Goal: Task Accomplishment & Management: Complete application form

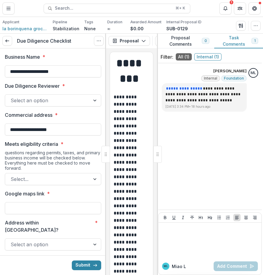
click at [247, 173] on div "**********" at bounding box center [209, 137] width 103 height 142
click at [252, 27] on button "button" at bounding box center [255, 26] width 10 height 10
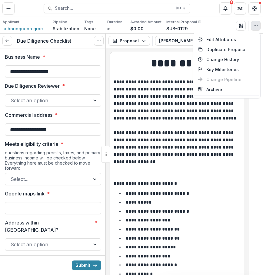
click at [152, 76] on p at bounding box center [176, 74] width 126 height 7
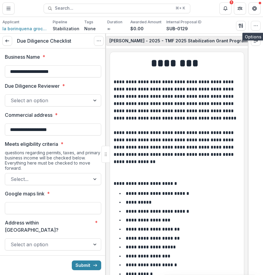
scroll to position [0, 110]
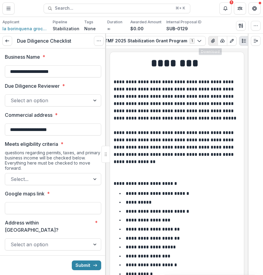
click at [210, 41] on icon "View Attached Files" at bounding box center [212, 40] width 5 height 5
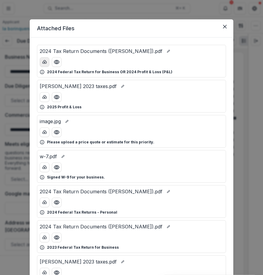
click at [43, 64] on icon "download-button" at bounding box center [44, 62] width 5 height 5
click at [226, 28] on button "Close" at bounding box center [225, 27] width 10 height 10
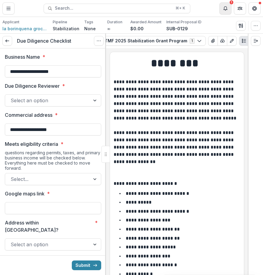
click at [223, 4] on button "Notifications" at bounding box center [225, 8] width 12 height 12
click at [201, 16] on header "Proposals [PERSON_NAME] - 2025 - TMF 2025 Stabilization Grant Program Search...…" at bounding box center [131, 8] width 263 height 17
click at [224, 6] on icon "Notifications" at bounding box center [225, 8] width 5 height 5
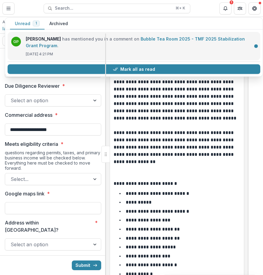
click at [168, 36] on link "Bubble Tea Room 2025 - TMF 2025 Stabilization Grant Program" at bounding box center [135, 42] width 219 height 12
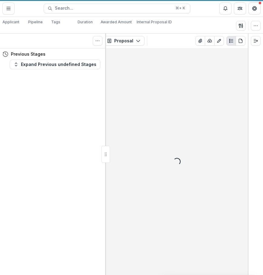
scroll to position [0, 4]
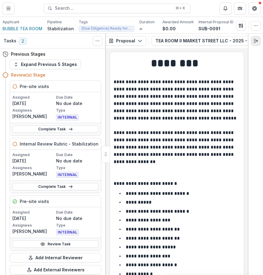
click at [255, 41] on icon "Expand right" at bounding box center [255, 40] width 5 height 5
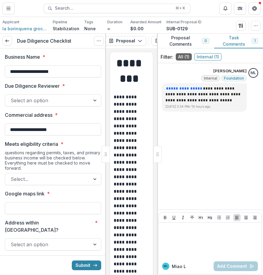
click at [77, 103] on div at bounding box center [48, 100] width 74 height 8
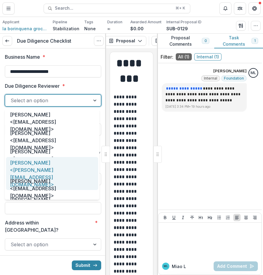
scroll to position [31, 0]
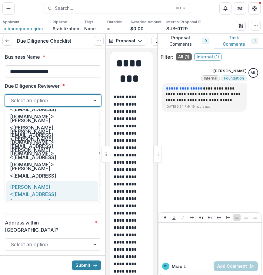
click at [65, 193] on div "[PERSON_NAME] <[EMAIL_ADDRESS][DOMAIN_NAME]>" at bounding box center [52, 194] width 92 height 26
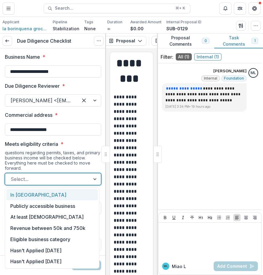
click at [64, 179] on div at bounding box center [48, 179] width 74 height 8
click at [64, 195] on div "In [GEOGRAPHIC_DATA]" at bounding box center [51, 194] width 91 height 11
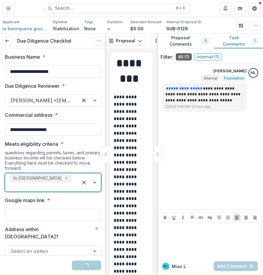
click at [63, 182] on div at bounding box center [42, 186] width 62 height 8
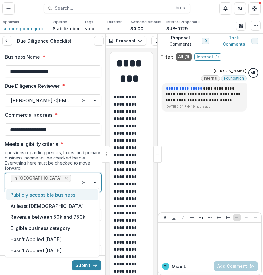
click at [63, 199] on div "Publicly accessible business" at bounding box center [51, 194] width 91 height 11
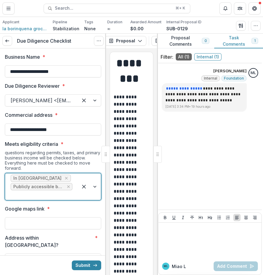
click at [60, 197] on div at bounding box center [42, 195] width 62 height 8
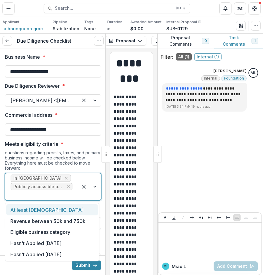
click at [62, 207] on div "At least [DEMOGRAPHIC_DATA]" at bounding box center [51, 209] width 91 height 11
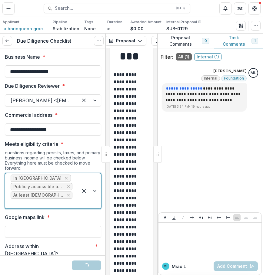
scroll to position [46, 0]
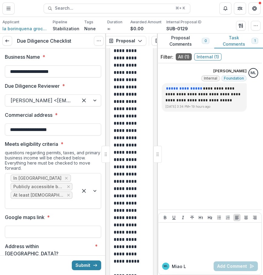
drag, startPoint x: 158, startPoint y: 145, endPoint x: 208, endPoint y: 145, distance: 50.5
click at [208, 145] on div "**********" at bounding box center [210, 154] width 106 height 241
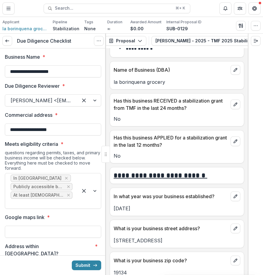
scroll to position [226, 0]
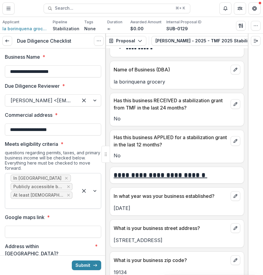
click at [69, 199] on div at bounding box center [42, 203] width 62 height 8
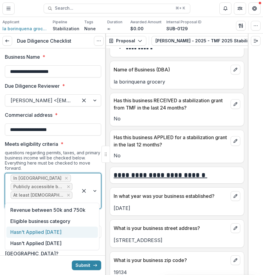
click at [64, 233] on div "Hasn't Applied [DATE]" at bounding box center [51, 232] width 91 height 11
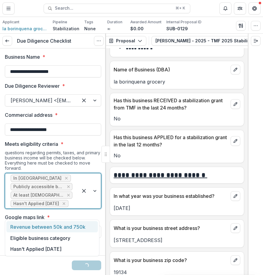
click at [73, 208] on div "In [GEOGRAPHIC_DATA] Publicly accessible business At least [DEMOGRAPHIC_DATA] H…" at bounding box center [41, 190] width 73 height 35
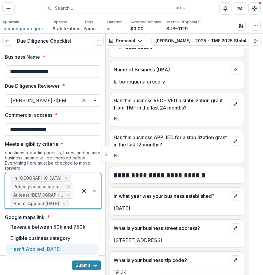
click at [69, 248] on div "Hasn't Applied [DATE]" at bounding box center [51, 248] width 91 height 11
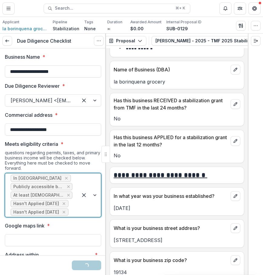
click at [74, 213] on div "In [GEOGRAPHIC_DATA] Publicly accessible business At least [DEMOGRAPHIC_DATA] H…" at bounding box center [41, 195] width 73 height 44
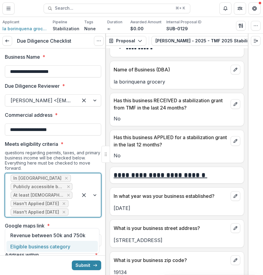
click at [73, 247] on div "Eligible business category" at bounding box center [51, 246] width 91 height 11
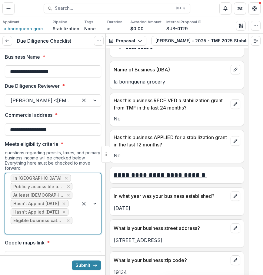
click at [85, 227] on div at bounding box center [89, 203] width 23 height 60
click at [78, 225] on div at bounding box center [89, 203] width 23 height 60
click at [68, 242] on div "Revenue between 50k and 750k" at bounding box center [51, 243] width 91 height 11
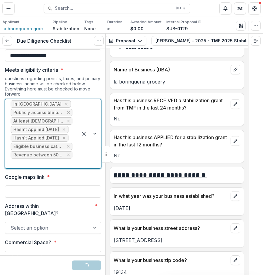
scroll to position [109, 0]
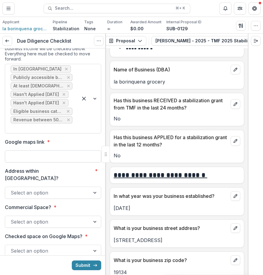
click at [68, 152] on input "Google maps link *" at bounding box center [53, 156] width 96 height 12
paste input "**********"
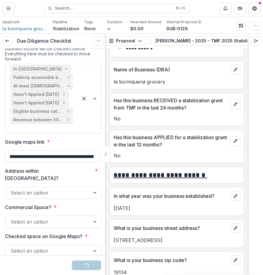
type input "**********"
click at [66, 188] on div at bounding box center [48, 192] width 74 height 8
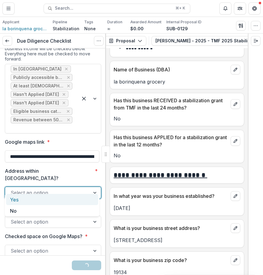
scroll to position [131, 0]
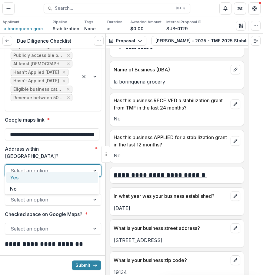
click at [64, 174] on div "Yes" at bounding box center [52, 177] width 92 height 11
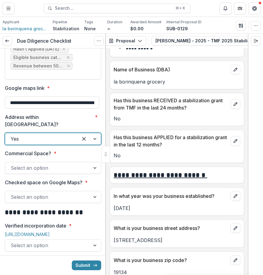
scroll to position [183, 0]
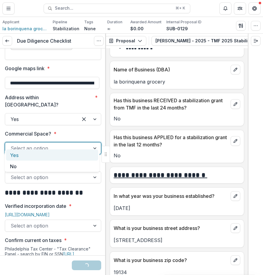
click at [67, 144] on div at bounding box center [48, 148] width 74 height 8
click at [62, 155] on div "Yes" at bounding box center [52, 154] width 92 height 11
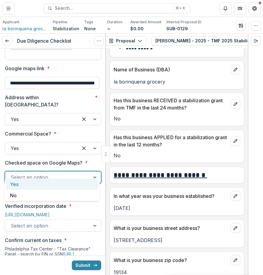
click at [57, 173] on div at bounding box center [48, 177] width 74 height 8
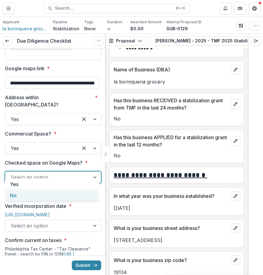
click at [45, 198] on div "No" at bounding box center [52, 195] width 92 height 11
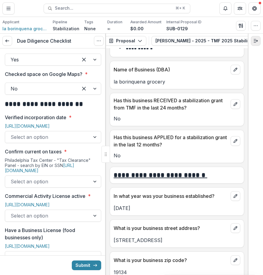
scroll to position [292, 0]
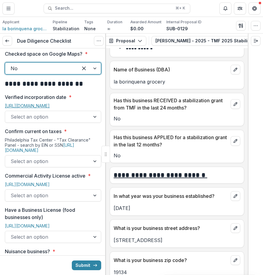
click at [47, 103] on link "[URL][DOMAIN_NAME]" at bounding box center [27, 105] width 45 height 5
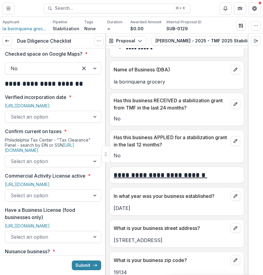
click at [72, 157] on div at bounding box center [48, 161] width 74 height 8
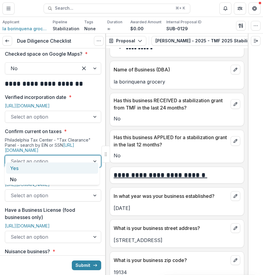
click at [90, 111] on div at bounding box center [95, 116] width 11 height 11
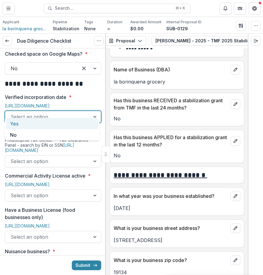
click at [85, 122] on div "Yes" at bounding box center [52, 123] width 92 height 11
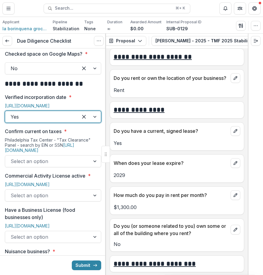
scroll to position [1827, 0]
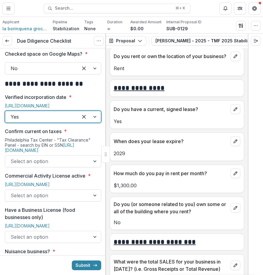
click at [64, 159] on div "Select an option" at bounding box center [53, 161] width 96 height 12
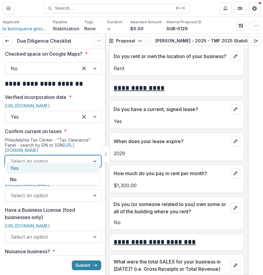
click at [64, 166] on div "Yes" at bounding box center [52, 167] width 92 height 11
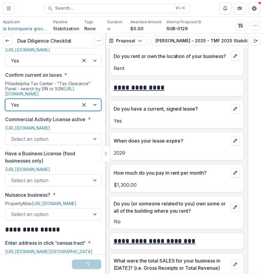
scroll to position [361, 0]
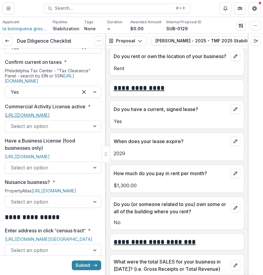
click at [50, 113] on link "[URL][DOMAIN_NAME]" at bounding box center [27, 115] width 45 height 5
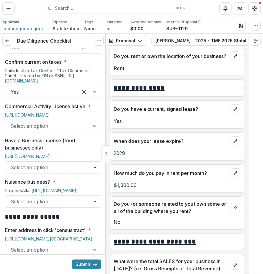
click at [50, 113] on link "[URL][DOMAIN_NAME]" at bounding box center [27, 115] width 45 height 5
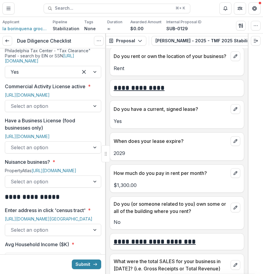
scroll to position [390, 0]
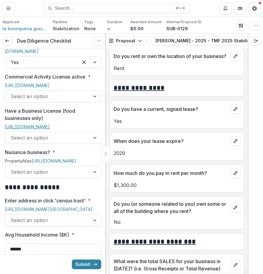
click at [50, 129] on link "[URL][DOMAIN_NAME]" at bounding box center [27, 126] width 45 height 5
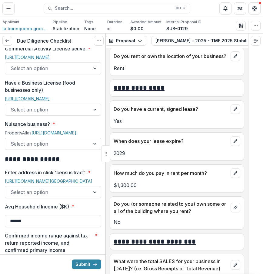
scroll to position [435, 0]
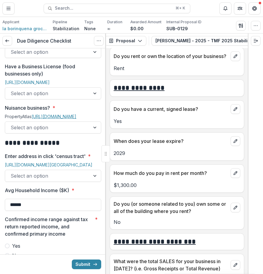
click at [57, 119] on link "[URL][DOMAIN_NAME]" at bounding box center [53, 116] width 45 height 5
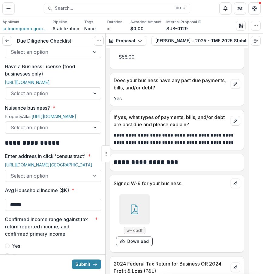
scroll to position [2677, 0]
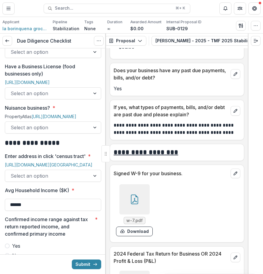
click at [135, 204] on icon at bounding box center [134, 200] width 10 height 10
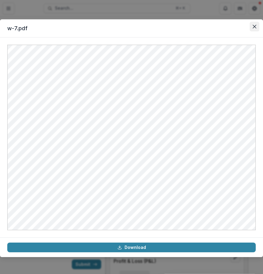
click at [254, 31] on button "Close" at bounding box center [254, 27] width 10 height 10
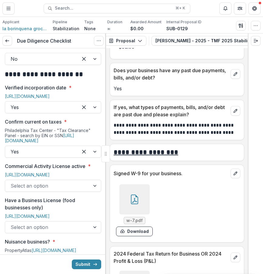
scroll to position [302, 0]
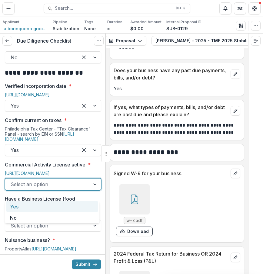
click at [34, 189] on div at bounding box center [48, 184] width 74 height 8
click at [31, 209] on div "Yes" at bounding box center [52, 206] width 92 height 11
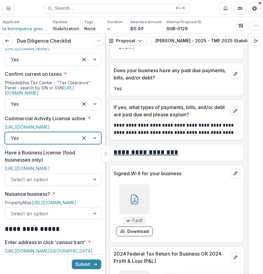
scroll to position [358, 0]
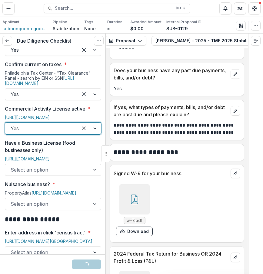
click at [45, 174] on div at bounding box center [48, 170] width 74 height 8
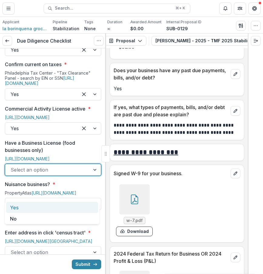
click at [47, 205] on div "Yes" at bounding box center [52, 207] width 92 height 11
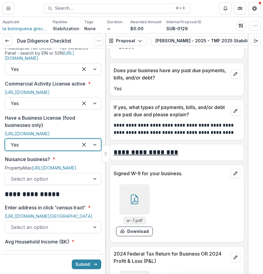
scroll to position [392, 0]
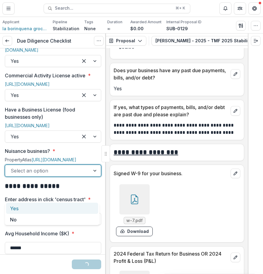
click at [54, 177] on div "Select an option" at bounding box center [53, 171] width 96 height 12
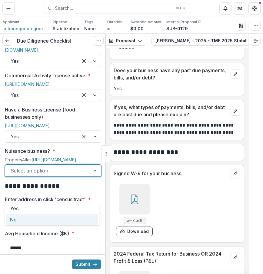
click at [38, 225] on div "Yes No" at bounding box center [52, 214] width 94 height 22
click at [41, 221] on div "No" at bounding box center [52, 219] width 92 height 11
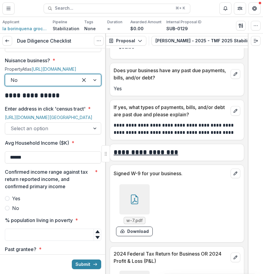
scroll to position [489, 0]
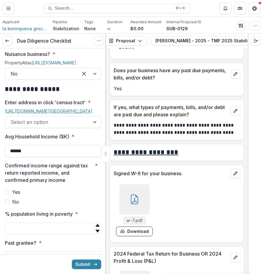
click at [46, 114] on link "[URL][DOMAIN_NAME][GEOGRAPHIC_DATA]" at bounding box center [48, 111] width 87 height 5
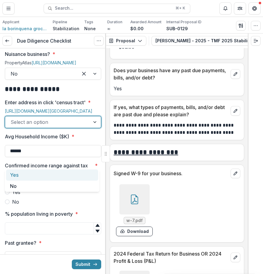
click at [50, 126] on div at bounding box center [48, 122] width 74 height 8
click at [37, 176] on div "Yes" at bounding box center [52, 175] width 92 height 11
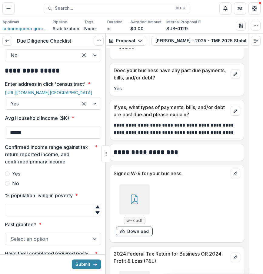
scroll to position [516, 0]
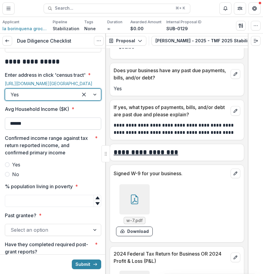
click at [69, 130] on input "******" at bounding box center [53, 124] width 96 height 12
type input "*"
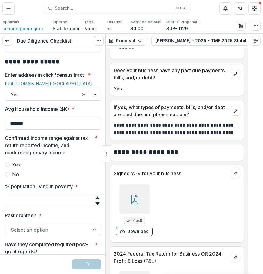
scroll to position [532, 0]
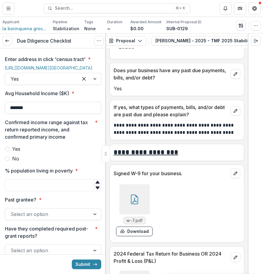
type input "*******"
click at [62, 153] on label "Yes" at bounding box center [53, 148] width 96 height 7
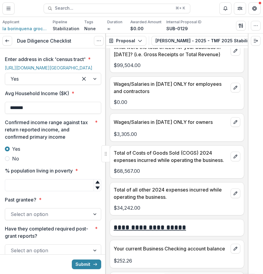
scroll to position [2041, 0]
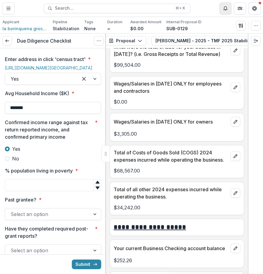
click at [226, 9] on icon "Notifications" at bounding box center [225, 7] width 4 height 3
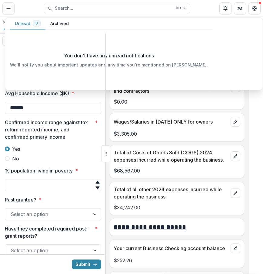
click at [66, 24] on button "Archived" at bounding box center [59, 24] width 28 height 12
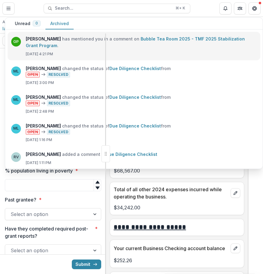
click at [196, 41] on link "Bubble Tea Room 2025 - TMF 2025 Stabilization Grant Program" at bounding box center [135, 42] width 219 height 12
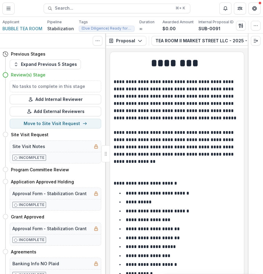
click at [253, 35] on div at bounding box center [255, 41] width 15 height 15
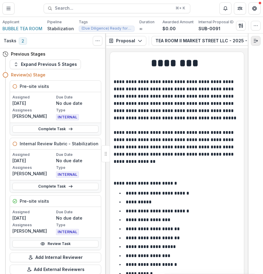
click at [254, 41] on line "Expand right" at bounding box center [255, 41] width 4 height 0
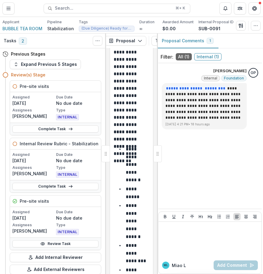
scroll to position [316, 0]
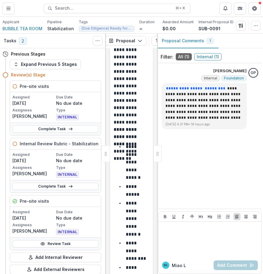
click at [155, 152] on div at bounding box center [157, 153] width 8 height 17
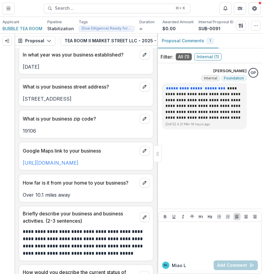
scroll to position [370, 0]
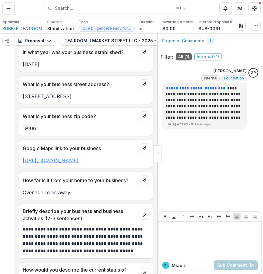
click at [78, 162] on link "[URL][DOMAIN_NAME]" at bounding box center [51, 161] width 56 height 6
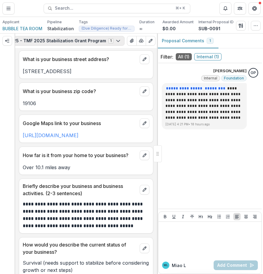
scroll to position [0, 152]
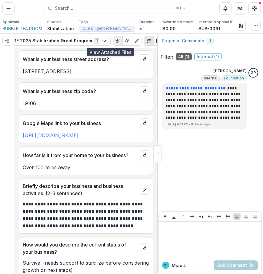
click at [115, 39] on icon "View Attached Files" at bounding box center [117, 40] width 5 height 5
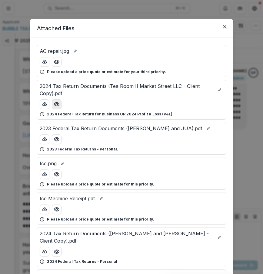
click at [54, 106] on icon "Preview 2024 Tax Return Documents (Tea Room II Market Street LLC - Client Copy)…" at bounding box center [57, 104] width 6 height 6
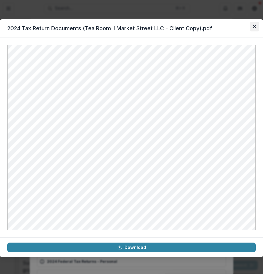
click at [255, 27] on icon "Close" at bounding box center [254, 27] width 4 height 4
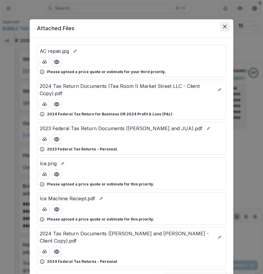
click at [224, 23] on button "Close" at bounding box center [225, 27] width 10 height 10
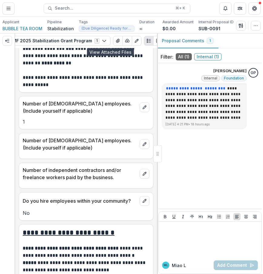
scroll to position [750, 0]
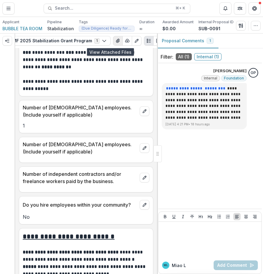
click at [115, 39] on icon "View Attached Files" at bounding box center [117, 40] width 5 height 5
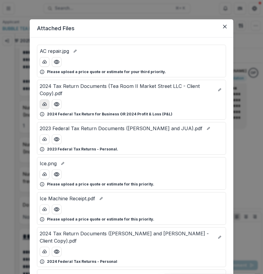
click at [46, 104] on button "download-button" at bounding box center [45, 105] width 10 height 10
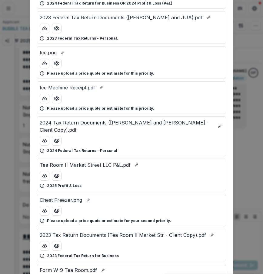
scroll to position [112, 0]
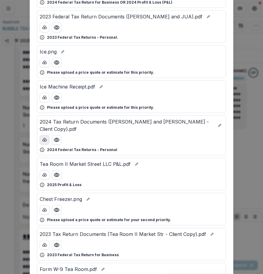
click at [44, 141] on icon "download-button" at bounding box center [44, 140] width 5 height 5
click at [247, 40] on div "Attached Files AC repair.jpg Please upload a price quote or estimate for your t…" at bounding box center [131, 137] width 263 height 274
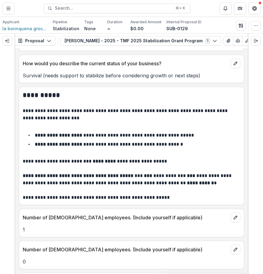
scroll to position [624, 0]
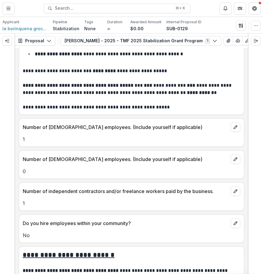
click at [10, 46] on div at bounding box center [7, 41] width 15 height 15
click at [10, 41] on button "Expand left" at bounding box center [7, 41] width 10 height 10
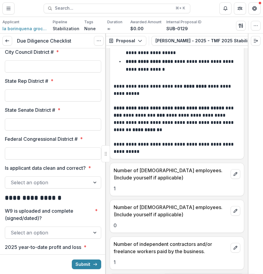
scroll to position [780, 0]
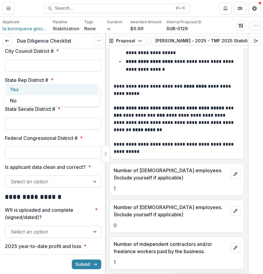
click at [81, 41] on div at bounding box center [48, 36] width 74 height 8
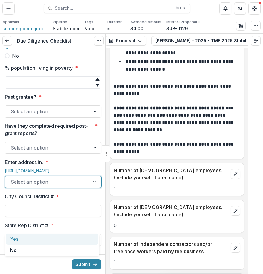
scroll to position [619, 0]
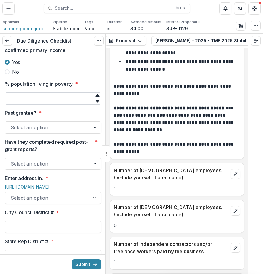
click at [59, 105] on input "% population living in poverty *" at bounding box center [53, 99] width 96 height 12
type input "**"
click at [77, 132] on div at bounding box center [48, 127] width 74 height 8
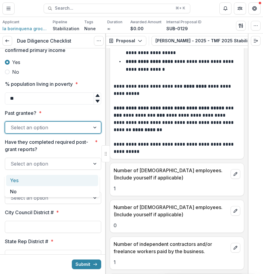
click at [82, 132] on div at bounding box center [48, 127] width 74 height 8
click at [87, 132] on div "Select an option" at bounding box center [47, 128] width 85 height 10
click at [73, 168] on div at bounding box center [48, 164] width 74 height 8
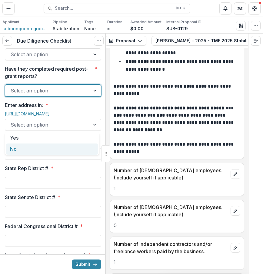
scroll to position [698, 0]
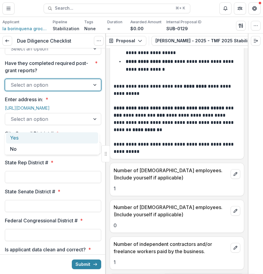
click at [55, 137] on div "Yes" at bounding box center [52, 137] width 92 height 11
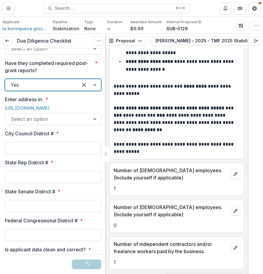
click at [47, 123] on div at bounding box center [48, 119] width 74 height 8
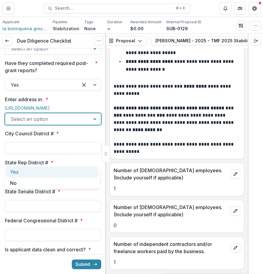
click at [40, 168] on div "Yes" at bounding box center [52, 172] width 92 height 11
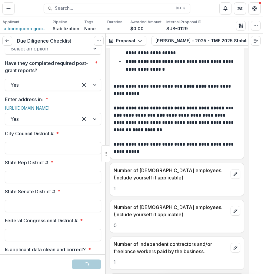
click at [49, 111] on link "[URL][DOMAIN_NAME]" at bounding box center [27, 108] width 45 height 5
click at [71, 154] on input "City Council District # *" at bounding box center [53, 148] width 96 height 12
type input "*"
click at [69, 183] on input "State Rep District # *" at bounding box center [53, 177] width 96 height 12
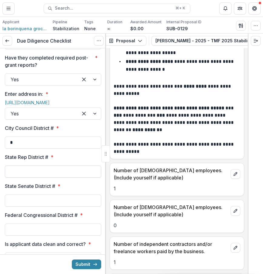
scroll to position [704, 0]
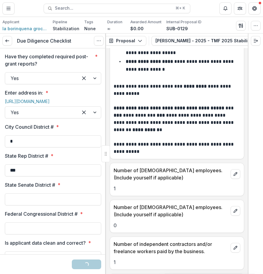
type input "***"
click at [65, 194] on div at bounding box center [53, 192] width 96 height 2
click at [65, 206] on input "State Senate District # *" at bounding box center [53, 200] width 96 height 12
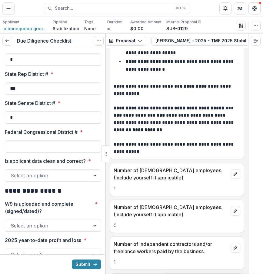
scroll to position [815, 0]
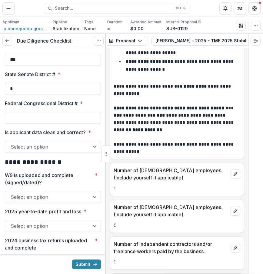
type input "*"
click at [86, 124] on input "Federal Congressional District # *" at bounding box center [53, 118] width 96 height 12
type input "*"
click at [70, 151] on div at bounding box center [48, 147] width 74 height 8
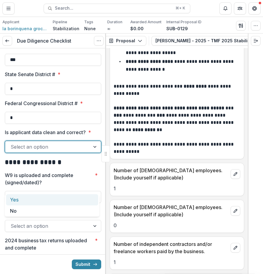
click at [67, 196] on div "Yes" at bounding box center [52, 199] width 92 height 11
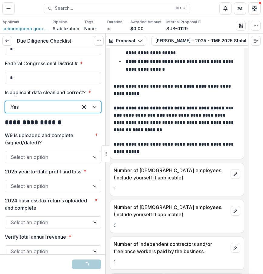
scroll to position [859, 0]
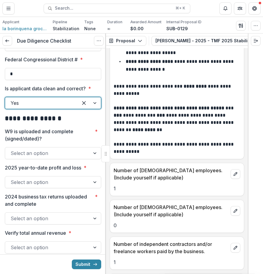
click at [68, 158] on div at bounding box center [48, 153] width 74 height 8
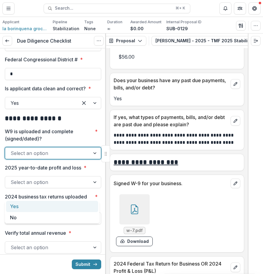
scroll to position [2787, 0]
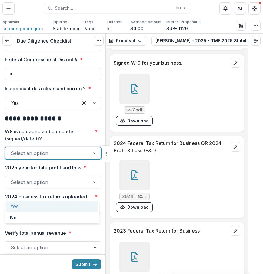
click at [131, 87] on div at bounding box center [134, 89] width 30 height 30
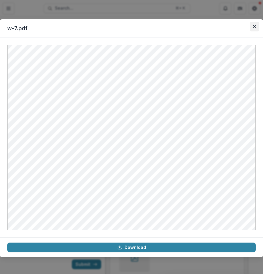
click at [253, 25] on icon "Close" at bounding box center [254, 27] width 4 height 4
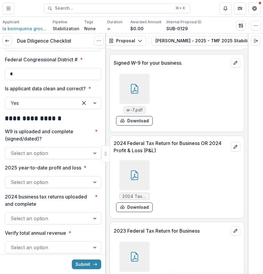
click at [61, 158] on div at bounding box center [48, 153] width 74 height 8
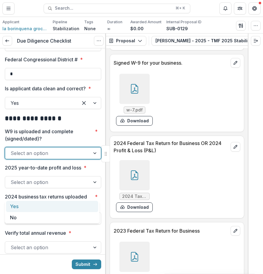
click at [49, 210] on div "Yes" at bounding box center [52, 206] width 92 height 11
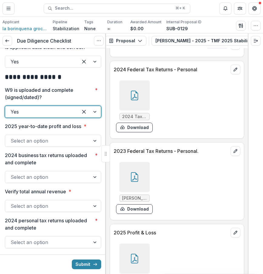
scroll to position [3057, 0]
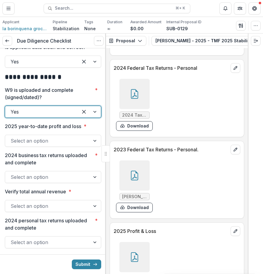
click at [142, 269] on div at bounding box center [134, 257] width 30 height 30
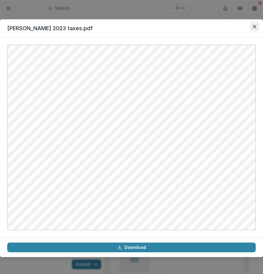
click at [255, 25] on icon "Close" at bounding box center [254, 27] width 4 height 4
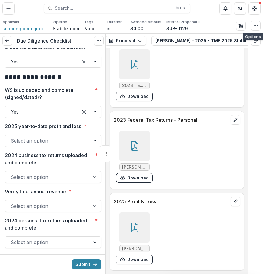
scroll to position [3088, 0]
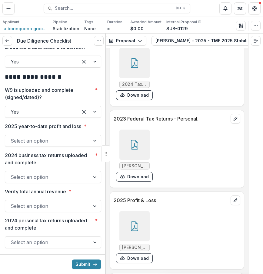
click at [90, 147] on div at bounding box center [95, 140] width 11 height 11
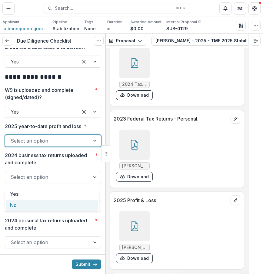
click at [77, 201] on div "No" at bounding box center [52, 205] width 92 height 11
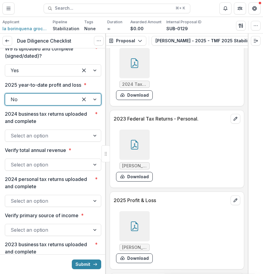
scroll to position [946, 0]
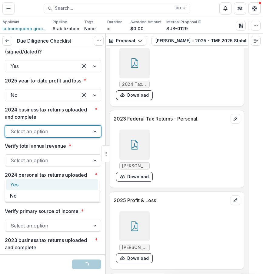
click at [83, 136] on div "Select an option" at bounding box center [47, 132] width 85 height 10
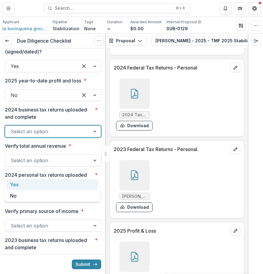
scroll to position [3050, 0]
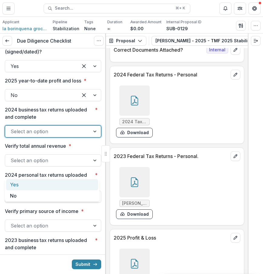
click at [131, 116] on div at bounding box center [134, 101] width 30 height 30
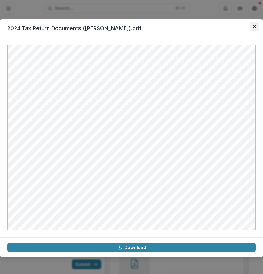
click at [253, 29] on button "Close" at bounding box center [254, 27] width 10 height 10
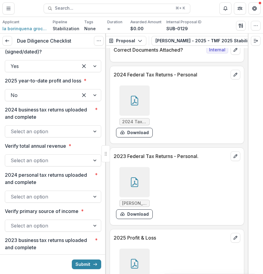
click at [77, 136] on div at bounding box center [48, 131] width 74 height 8
click at [86, 138] on div "Select an option" at bounding box center [53, 132] width 96 height 12
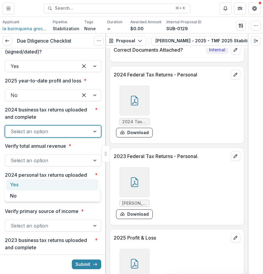
click at [74, 188] on div "Yes" at bounding box center [52, 184] width 92 height 11
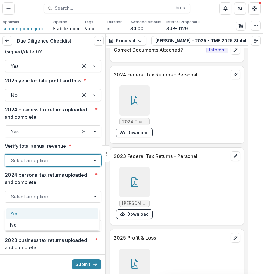
click at [74, 165] on div at bounding box center [48, 160] width 74 height 8
click at [72, 211] on div "Yes" at bounding box center [52, 213] width 92 height 11
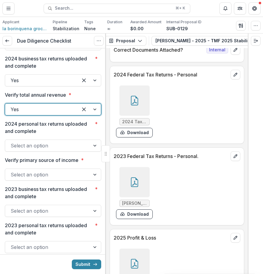
scroll to position [1020, 0]
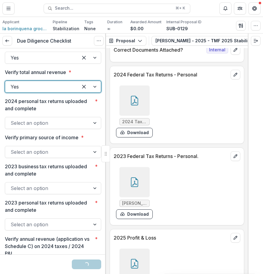
click at [70, 127] on div at bounding box center [48, 123] width 74 height 8
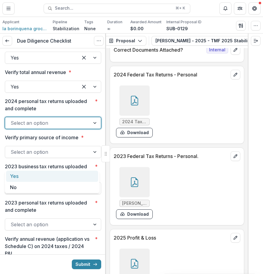
click at [66, 177] on div "Yes" at bounding box center [52, 176] width 92 height 11
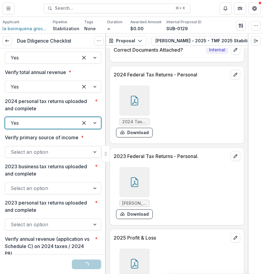
click at [79, 156] on div at bounding box center [48, 152] width 74 height 8
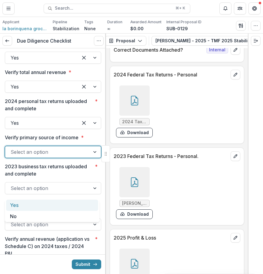
click at [64, 207] on div "Yes" at bounding box center [52, 205] width 92 height 11
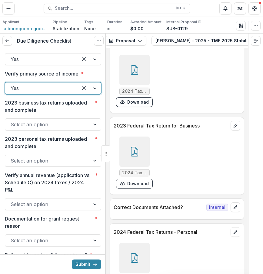
scroll to position [2887, 0]
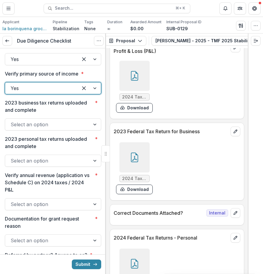
click at [139, 166] on div at bounding box center [134, 157] width 30 height 30
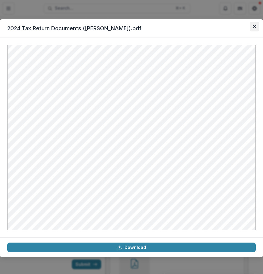
click at [253, 25] on icon "Close" at bounding box center [254, 27] width 4 height 4
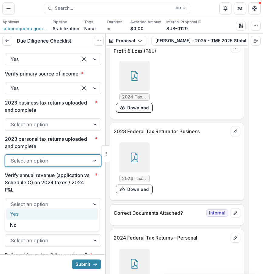
click at [67, 167] on div "Select an option" at bounding box center [53, 161] width 96 height 12
click at [49, 214] on div "Yes" at bounding box center [52, 214] width 92 height 11
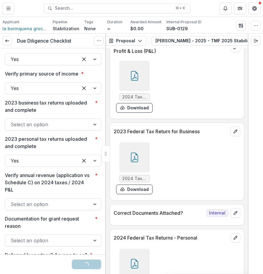
click at [130, 162] on div at bounding box center [134, 157] width 30 height 30
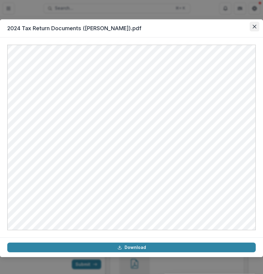
click at [250, 25] on button "Close" at bounding box center [254, 27] width 10 height 10
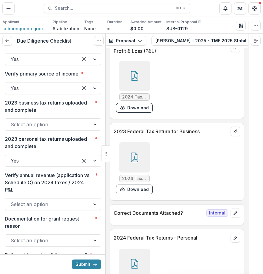
click at [139, 173] on div at bounding box center [134, 157] width 30 height 30
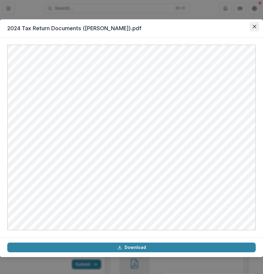
click at [251, 28] on button "Close" at bounding box center [254, 27] width 10 height 10
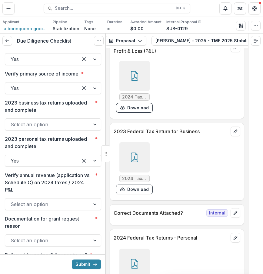
click at [141, 166] on div at bounding box center [134, 157] width 30 height 30
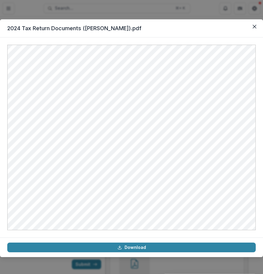
click at [255, 21] on header "2024 Tax Return Documents ([PERSON_NAME]).pdf" at bounding box center [131, 28] width 263 height 18
click at [255, 23] on button "Close" at bounding box center [254, 27] width 10 height 10
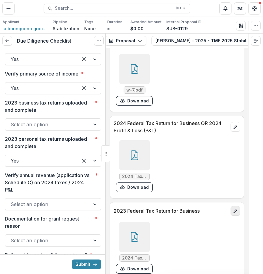
scroll to position [2876, 0]
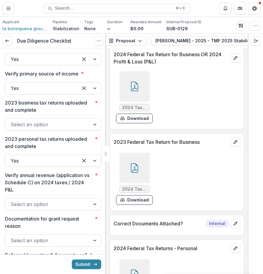
click at [137, 183] on div at bounding box center [134, 168] width 30 height 30
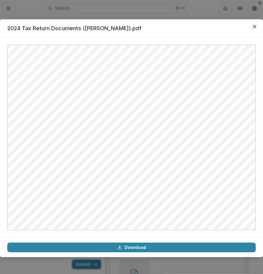
click at [249, 28] on header "2024 Tax Return Documents ([PERSON_NAME]).pdf" at bounding box center [131, 28] width 263 height 18
click at [252, 27] on icon "Close" at bounding box center [254, 27] width 4 height 4
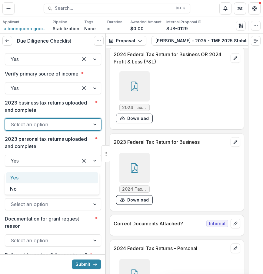
click at [56, 129] on div at bounding box center [48, 124] width 74 height 8
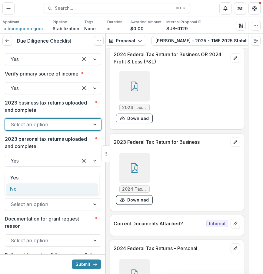
click at [41, 191] on div "No" at bounding box center [52, 189] width 92 height 11
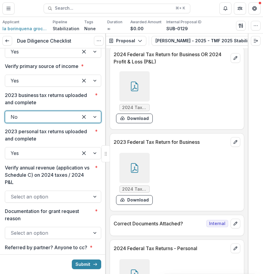
scroll to position [1099, 0]
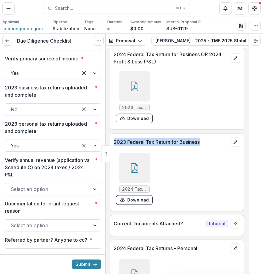
drag, startPoint x: 113, startPoint y: 152, endPoint x: 202, endPoint y: 154, distance: 88.6
click at [202, 146] on p "2023 Federal Tax Return for Business" at bounding box center [170, 142] width 114 height 7
copy p "2023 Federal Tax Return for Business"
click at [256, 40] on polyline "Expand right" at bounding box center [256, 41] width 1 height 2
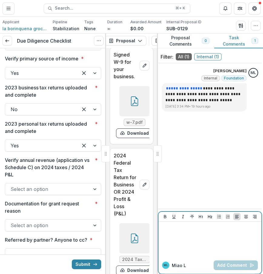
click at [192, 234] on div at bounding box center [210, 239] width 98 height 30
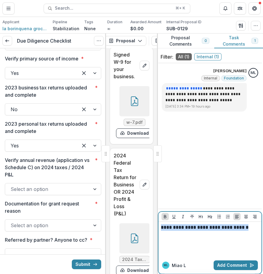
drag, startPoint x: 161, startPoint y: 227, endPoint x: 261, endPoint y: 229, distance: 100.7
click at [262, 230] on div "**********" at bounding box center [210, 163] width 106 height 224
click at [165, 218] on icon "Bold" at bounding box center [165, 216] width 2 height 3
click at [178, 234] on div "**********" at bounding box center [210, 239] width 98 height 30
click at [161, 227] on p "**********" at bounding box center [210, 227] width 98 height 7
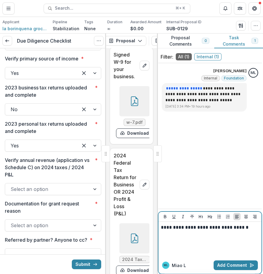
click at [252, 227] on p "**********" at bounding box center [210, 227] width 98 height 7
click at [250, 263] on icon "button" at bounding box center [251, 265] width 5 height 5
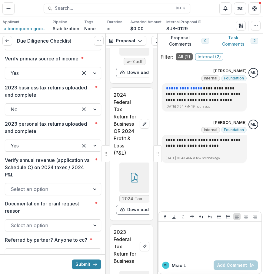
scroll to position [7138, 0]
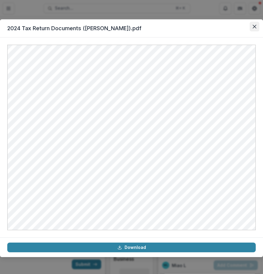
click at [256, 27] on button "Close" at bounding box center [254, 27] width 10 height 10
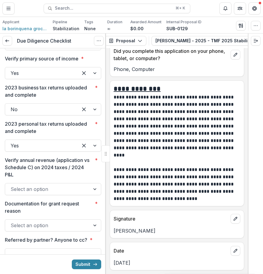
scroll to position [2934, 0]
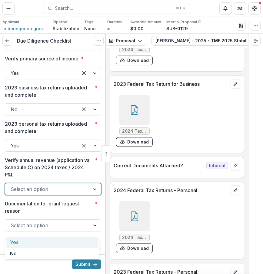
click at [52, 194] on div at bounding box center [48, 189] width 74 height 8
click at [51, 242] on div "Yes" at bounding box center [52, 242] width 92 height 11
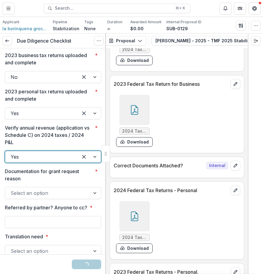
scroll to position [1164, 0]
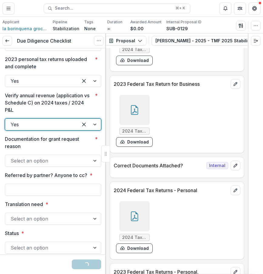
click at [47, 165] on div at bounding box center [48, 161] width 74 height 8
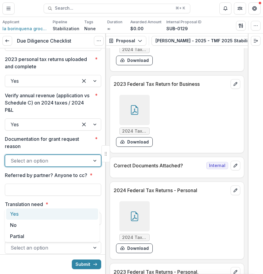
click at [62, 150] on p "Documentation for grant request reason" at bounding box center [48, 143] width 87 height 15
click at [12, 165] on input "Documentation for grant request reason *" at bounding box center [12, 160] width 2 height 7
click at [57, 165] on div at bounding box center [48, 161] width 74 height 8
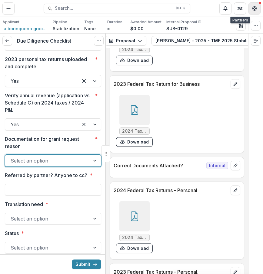
click at [255, 8] on icon "Get Help" at bounding box center [254, 8] width 5 height 5
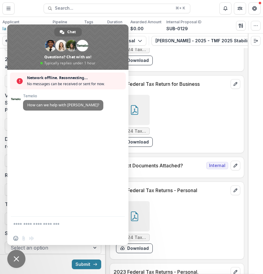
click at [210, 115] on div "2024 Tax Return Documents ([PERSON_NAME]).pdf Download" at bounding box center [176, 121] width 126 height 57
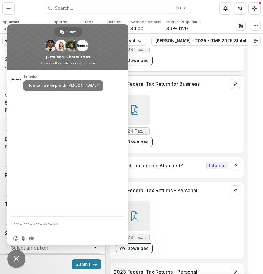
click at [204, 111] on div "2024 Tax Return Documents ([PERSON_NAME]).pdf Download" at bounding box center [176, 121] width 126 height 57
click at [16, 252] on span "Close chat" at bounding box center [16, 259] width 18 height 18
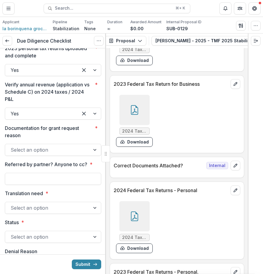
scroll to position [1181, 0]
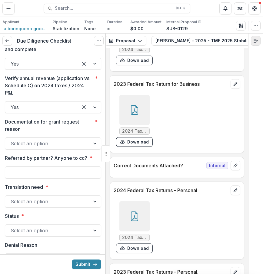
click at [256, 43] on icon "Expand right" at bounding box center [255, 40] width 5 height 5
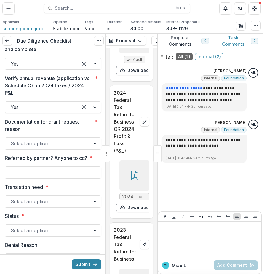
click at [156, 155] on div at bounding box center [157, 153] width 8 height 17
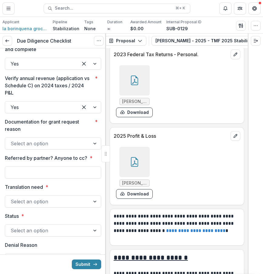
scroll to position [3153, 0]
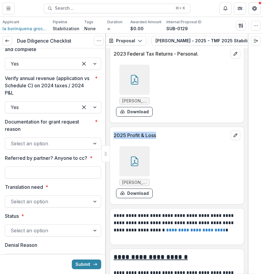
drag, startPoint x: 113, startPoint y: 147, endPoint x: 159, endPoint y: 149, distance: 46.3
click at [159, 140] on div "2025 Profit & Loss" at bounding box center [177, 133] width 134 height 13
copy p "2025 Profit & Loss"
click at [261, 41] on div at bounding box center [255, 41] width 15 height 15
click at [257, 41] on icon "Expand right" at bounding box center [255, 40] width 5 height 5
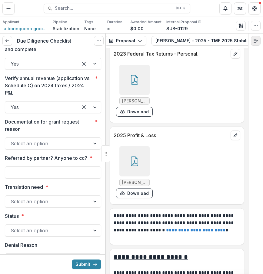
scroll to position [7470, 0]
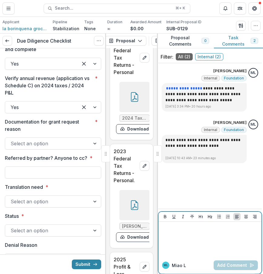
click at [188, 251] on div at bounding box center [210, 239] width 98 height 30
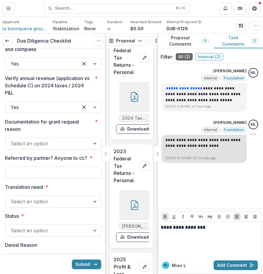
click at [171, 139] on p "**********" at bounding box center [203, 143] width 77 height 12
drag, startPoint x: 165, startPoint y: 139, endPoint x: 216, endPoint y: 145, distance: 50.6
click at [216, 145] on p "**********" at bounding box center [203, 143] width 77 height 12
copy p "**********"
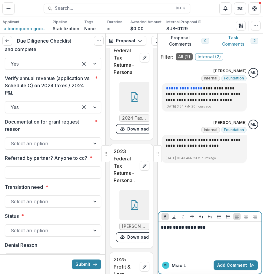
click at [161, 229] on strong "**********" at bounding box center [183, 227] width 44 height 5
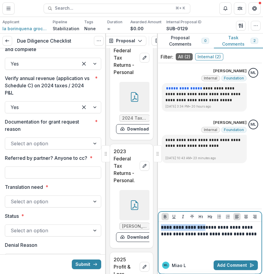
drag, startPoint x: 204, startPoint y: 227, endPoint x: 157, endPoint y: 228, distance: 46.9
click at [157, 228] on div "**********" at bounding box center [210, 154] width 106 height 241
click at [165, 217] on icon "Bold" at bounding box center [164, 216] width 5 height 5
click at [203, 229] on p "**********" at bounding box center [210, 234] width 98 height 20
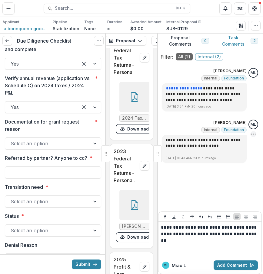
click at [253, 134] on icon "Options" at bounding box center [253, 134] width 6 height 6
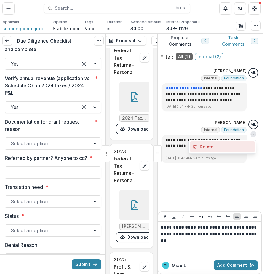
click at [243, 147] on button "Delete" at bounding box center [222, 146] width 65 height 11
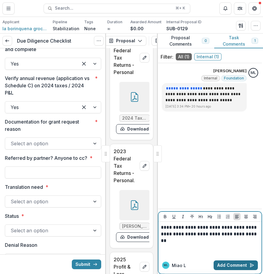
click at [241, 263] on button "Add Comment" at bounding box center [235, 266] width 44 height 10
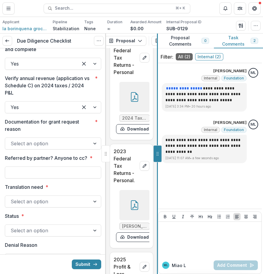
scroll to position [3153, 0]
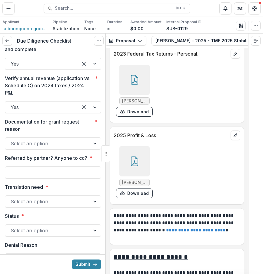
click at [61, 148] on div at bounding box center [48, 143] width 74 height 8
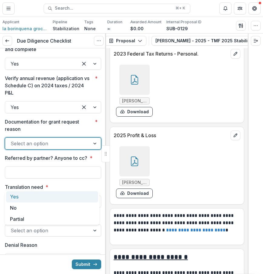
click at [46, 198] on div "Yes" at bounding box center [52, 196] width 92 height 11
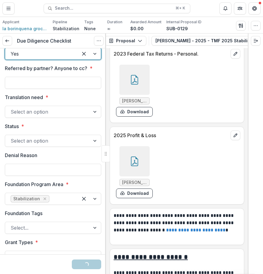
scroll to position [1294, 0]
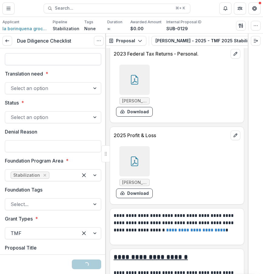
click at [64, 65] on input "Referred by partner? Anyone to cc? *" at bounding box center [53, 59] width 96 height 12
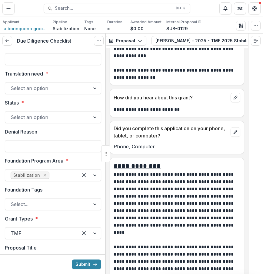
scroll to position [4095, 0]
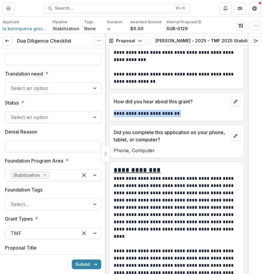
drag, startPoint x: 191, startPoint y: 117, endPoint x: 114, endPoint y: 117, distance: 76.8
click at [115, 117] on p "**********" at bounding box center [175, 113] width 125 height 7
click at [60, 53] on div at bounding box center [53, 52] width 96 height 2
click at [64, 65] on input "Referred by partner? Anyone to cc? *" at bounding box center [53, 59] width 96 height 12
paste input "**********"
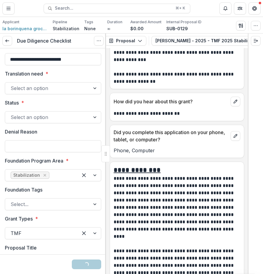
type input "**********"
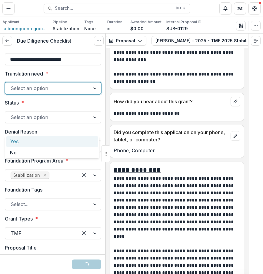
click at [69, 93] on div at bounding box center [48, 88] width 74 height 8
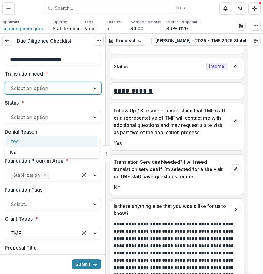
scroll to position [3843, 0]
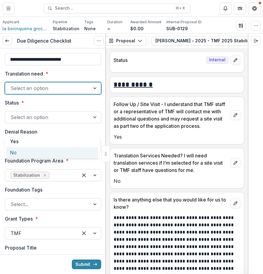
click at [71, 155] on div "No" at bounding box center [52, 152] width 92 height 11
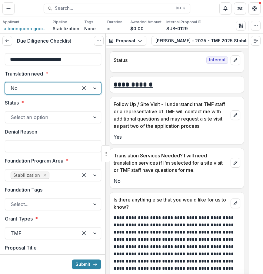
click at [77, 122] on div at bounding box center [48, 117] width 74 height 8
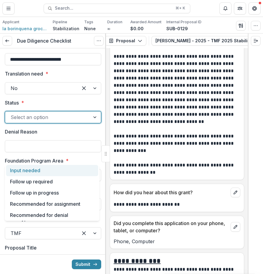
scroll to position [4143, 0]
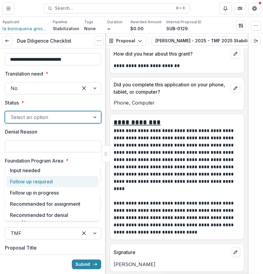
click at [73, 183] on div "Follow up required" at bounding box center [52, 181] width 92 height 11
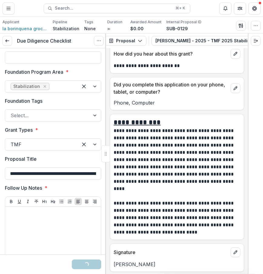
scroll to position [1389, 0]
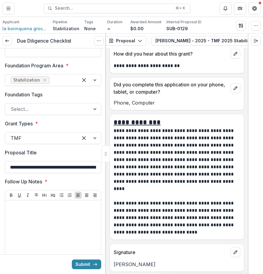
click at [88, 114] on div "Select..." at bounding box center [47, 109] width 85 height 10
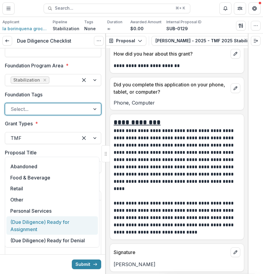
scroll to position [0, 0]
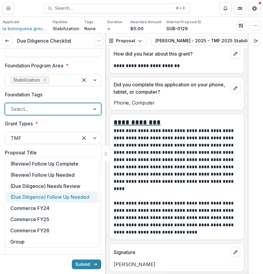
click at [82, 201] on div "(Due Diligence) Follow Up Needed" at bounding box center [51, 197] width 91 height 11
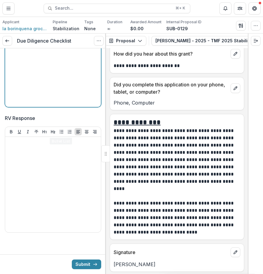
click at [77, 67] on div at bounding box center [53, 59] width 91 height 91
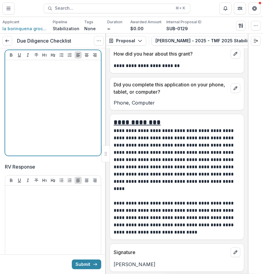
scroll to position [1520, 0]
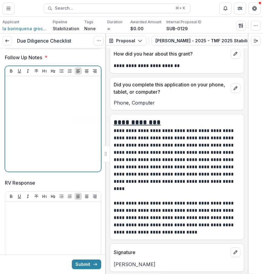
click at [76, 139] on div at bounding box center [53, 124] width 91 height 91
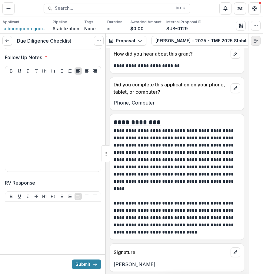
click at [257, 43] on icon "Expand right" at bounding box center [255, 40] width 5 height 5
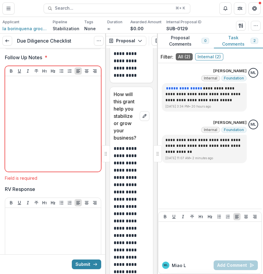
scroll to position [9675, 0]
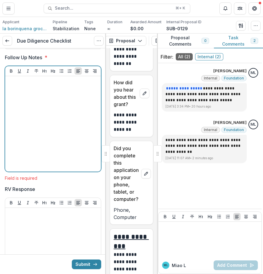
click at [56, 153] on div at bounding box center [53, 124] width 91 height 91
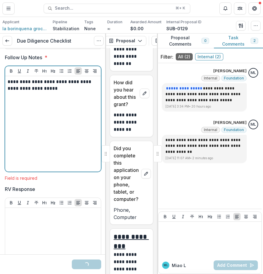
click at [76, 92] on p "**********" at bounding box center [52, 85] width 89 height 13
click at [57, 138] on div "**********" at bounding box center [53, 124] width 91 height 91
click at [45, 99] on p "**********" at bounding box center [52, 89] width 89 height 20
click at [56, 99] on p "**********" at bounding box center [52, 89] width 89 height 20
click at [45, 99] on p "**********" at bounding box center [52, 89] width 89 height 20
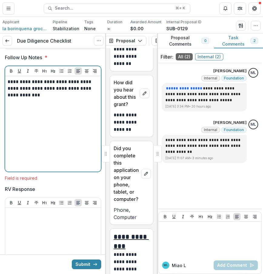
click at [61, 143] on div "**********" at bounding box center [53, 124] width 91 height 91
click at [31, 99] on p "**********" at bounding box center [52, 89] width 89 height 20
drag, startPoint x: 30, startPoint y: 133, endPoint x: 34, endPoint y: 134, distance: 4.3
click at [34, 99] on p "**********" at bounding box center [52, 89] width 89 height 20
click at [55, 99] on p "**********" at bounding box center [52, 89] width 89 height 20
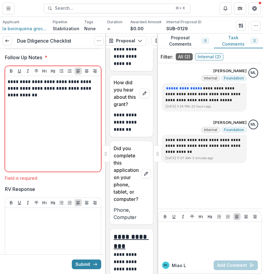
click at [64, 193] on span "RV Response" at bounding box center [51, 189] width 93 height 7
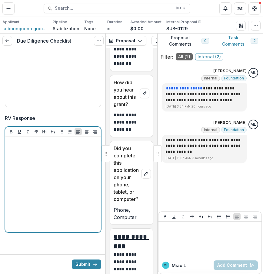
scroll to position [1624, 0]
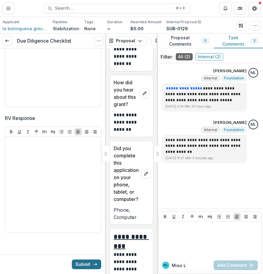
click at [92, 260] on button "Submit" at bounding box center [86, 265] width 29 height 10
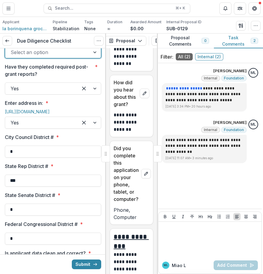
scroll to position [689, 0]
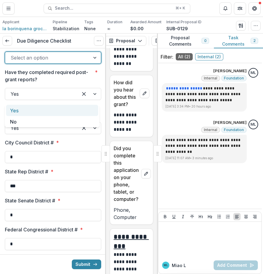
click at [79, 62] on div at bounding box center [48, 58] width 74 height 8
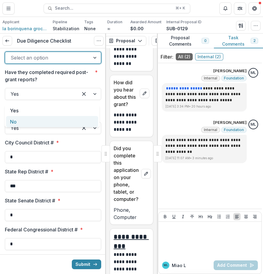
click at [65, 124] on div "No" at bounding box center [52, 121] width 92 height 11
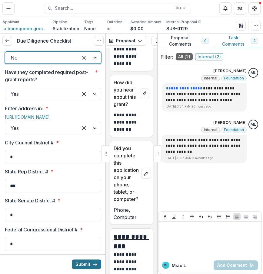
click at [93, 265] on icon "submit" at bounding box center [95, 264] width 5 height 5
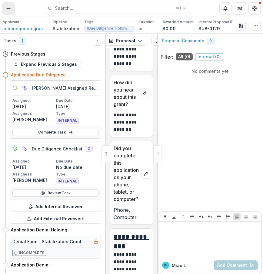
click at [11, 14] on button "Toggle Menu" at bounding box center [8, 8] width 12 height 12
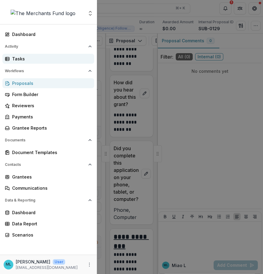
click at [41, 57] on div "Tasks" at bounding box center [50, 59] width 77 height 6
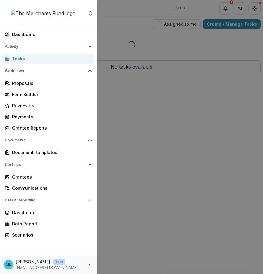
click at [200, 90] on div "Aggregate Analysis Foundations The Merchants Fund Team Settings Dashboard Activ…" at bounding box center [131, 137] width 263 height 274
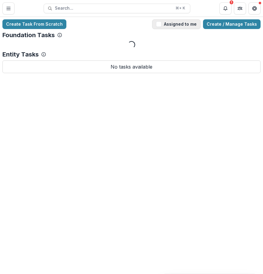
click at [189, 24] on button "Assigned to me" at bounding box center [176, 24] width 48 height 10
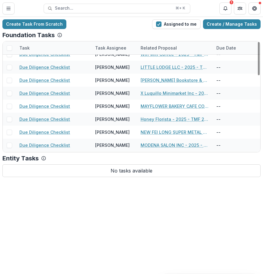
scroll to position [254, 0]
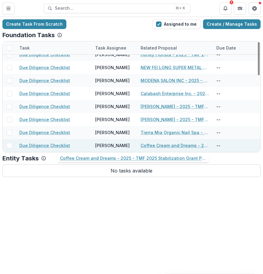
click at [182, 148] on link "Coffee Cream and Dreams - 2025 - TMF 2025 Stabilization Grant Program" at bounding box center [174, 145] width 68 height 6
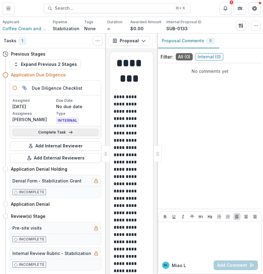
click at [78, 130] on link "Complete Task" at bounding box center [55, 132] width 86 height 7
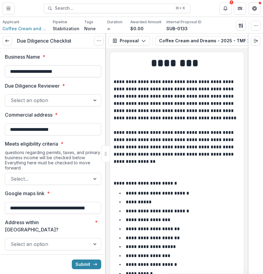
click at [79, 72] on input "**********" at bounding box center [53, 71] width 96 height 12
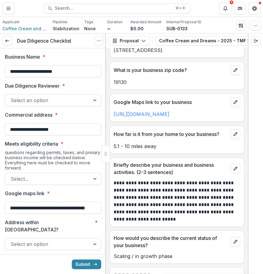
scroll to position [416, 0]
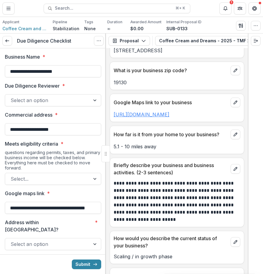
click at [169, 116] on link "[URL][DOMAIN_NAME]" at bounding box center [141, 115] width 56 height 6
click at [57, 104] on div at bounding box center [48, 100] width 74 height 8
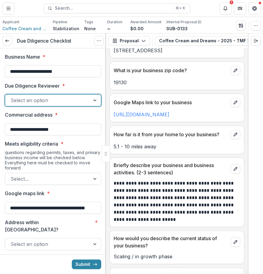
click at [89, 106] on div "Select an option" at bounding box center [53, 100] width 96 height 12
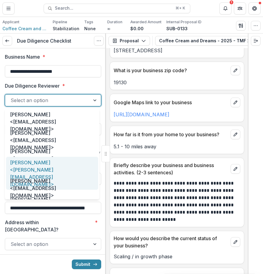
scroll to position [31, 0]
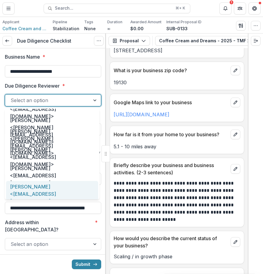
click at [67, 193] on div "[PERSON_NAME] <[EMAIL_ADDRESS][DOMAIN_NAME]>" at bounding box center [52, 194] width 92 height 26
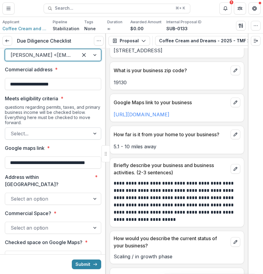
scroll to position [54, 0]
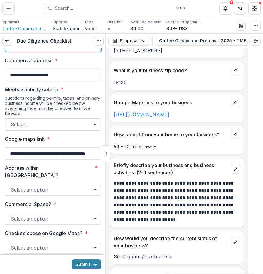
click at [81, 128] on div at bounding box center [48, 124] width 74 height 8
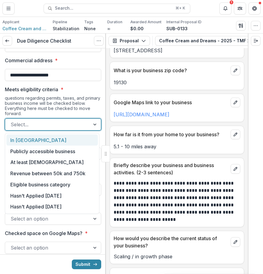
click at [80, 145] on div "In [GEOGRAPHIC_DATA]" at bounding box center [51, 140] width 91 height 11
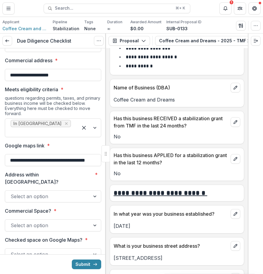
scroll to position [246, 0]
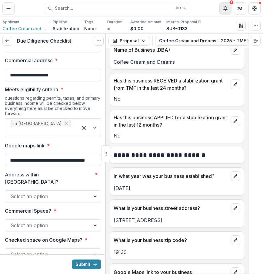
click at [224, 5] on button "Notifications" at bounding box center [225, 8] width 12 height 12
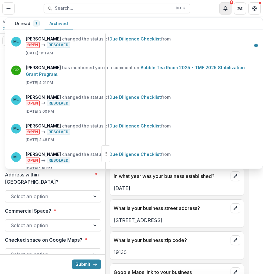
click at [225, 8] on icon "Notifications" at bounding box center [225, 8] width 5 height 5
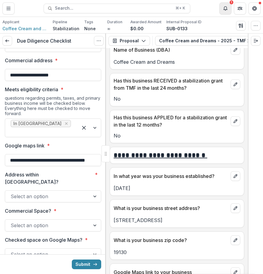
click at [226, 13] on button "Notifications" at bounding box center [225, 8] width 12 height 12
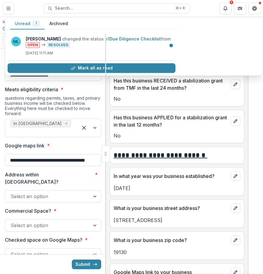
click at [26, 23] on button "Unread 1" at bounding box center [27, 24] width 34 height 12
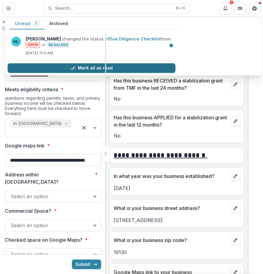
click at [50, 67] on button "Mark all as read" at bounding box center [92, 68] width 168 height 10
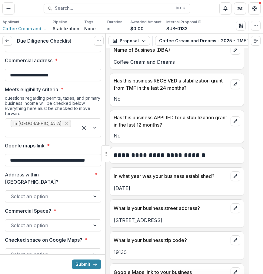
click at [60, 128] on div at bounding box center [42, 132] width 62 height 8
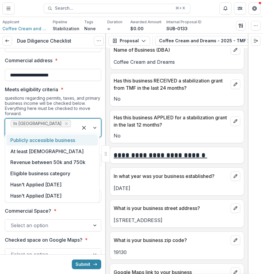
click at [80, 142] on div "Publicly accessible business" at bounding box center [51, 140] width 91 height 11
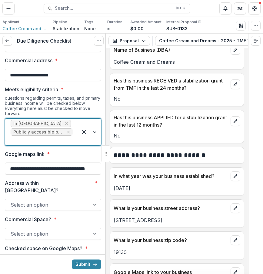
click at [68, 136] on div "In [GEOGRAPHIC_DATA] Publicly accessible business" at bounding box center [41, 132] width 73 height 27
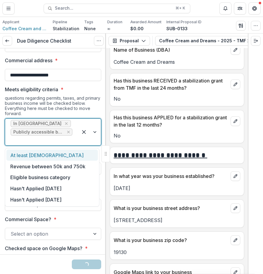
click at [73, 155] on div "At least [DEMOGRAPHIC_DATA]" at bounding box center [51, 155] width 91 height 11
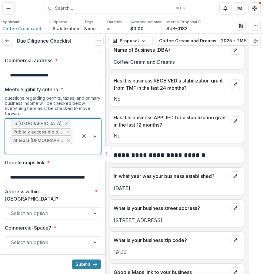
click at [74, 145] on div "In [GEOGRAPHIC_DATA] Publicly accessible business At least [DEMOGRAPHIC_DATA]" at bounding box center [41, 136] width 73 height 35
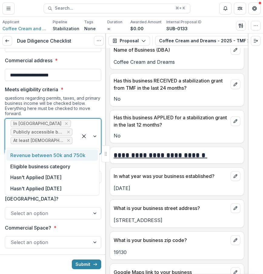
click at [81, 159] on div "Revenue between 50k and 750k" at bounding box center [51, 155] width 91 height 11
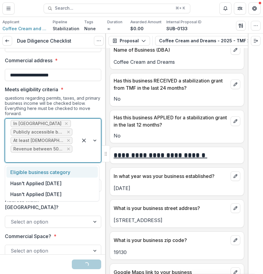
click at [83, 152] on div at bounding box center [89, 141] width 23 height 44
click at [73, 170] on div "Eligible business category" at bounding box center [51, 172] width 91 height 11
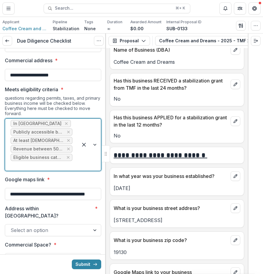
click at [82, 167] on div at bounding box center [89, 145] width 23 height 52
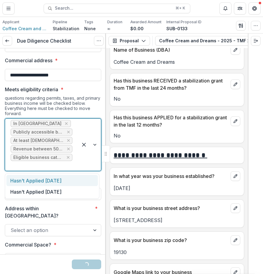
click at [75, 181] on div "Hasn't Applied [DATE]" at bounding box center [51, 180] width 91 height 11
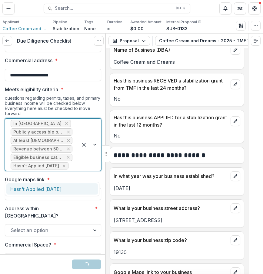
click at [87, 171] on div at bounding box center [89, 145] width 23 height 52
click at [78, 190] on div "Hasn't Applied [DATE]" at bounding box center [51, 189] width 91 height 11
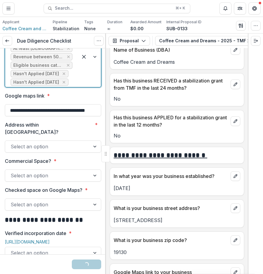
scroll to position [148, 0]
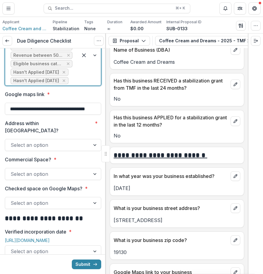
click at [90, 146] on div at bounding box center [95, 144] width 11 height 11
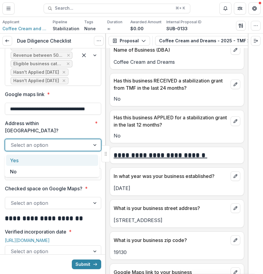
click at [85, 155] on div "Yes" at bounding box center [52, 160] width 92 height 11
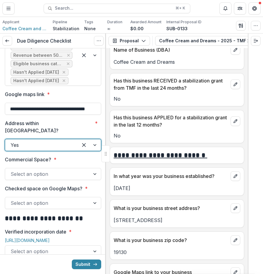
click at [85, 168] on div at bounding box center [53, 167] width 96 height 2
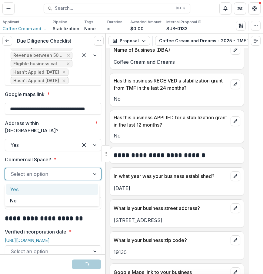
click at [84, 173] on div "Select an option" at bounding box center [47, 174] width 85 height 10
click at [86, 175] on div "Select an option" at bounding box center [47, 174] width 85 height 10
click at [81, 187] on div "Yes" at bounding box center [52, 189] width 92 height 11
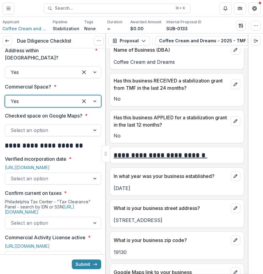
scroll to position [224, 0]
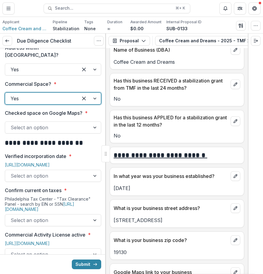
click at [75, 132] on div at bounding box center [48, 127] width 74 height 8
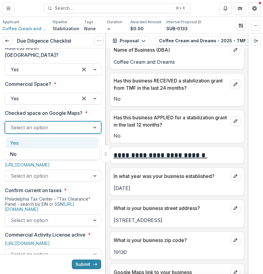
click at [64, 142] on div "Yes" at bounding box center [52, 142] width 92 height 11
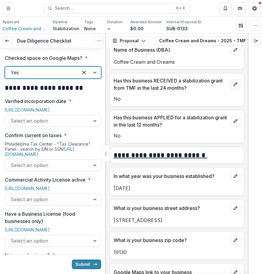
scroll to position [292, 0]
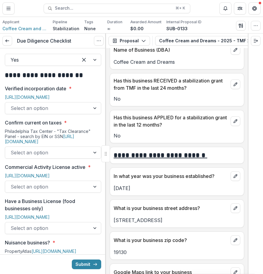
click at [51, 114] on div "Select an option" at bounding box center [53, 108] width 96 height 12
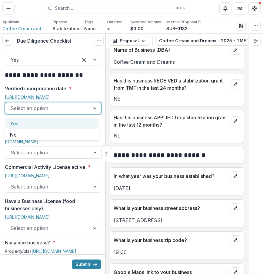
drag, startPoint x: 45, startPoint y: 122, endPoint x: 56, endPoint y: 99, distance: 25.7
click at [56, 99] on body "**********" at bounding box center [131, 137] width 263 height 274
click at [50, 99] on link "[URL][DOMAIN_NAME]" at bounding box center [27, 97] width 45 height 5
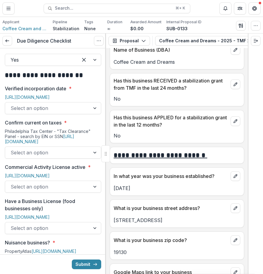
click at [83, 113] on div "Select an option" at bounding box center [47, 108] width 85 height 10
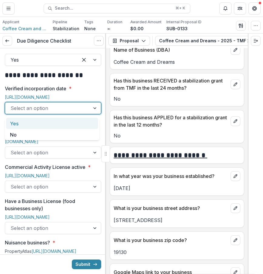
click at [79, 120] on div "Yes" at bounding box center [52, 123] width 92 height 11
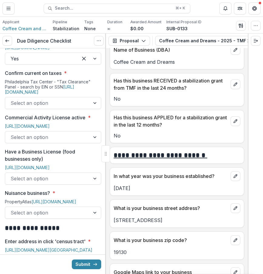
scroll to position [380, 0]
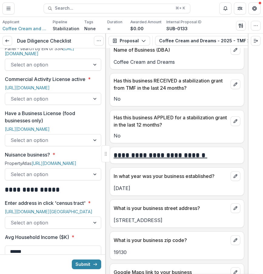
click at [73, 67] on div at bounding box center [48, 64] width 74 height 8
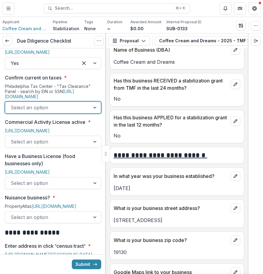
scroll to position [331, 0]
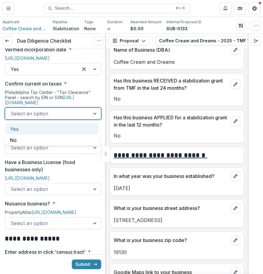
click at [90, 117] on div at bounding box center [95, 113] width 11 height 11
click at [75, 128] on div "Yes" at bounding box center [52, 128] width 92 height 11
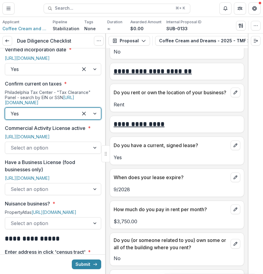
scroll to position [2263, 0]
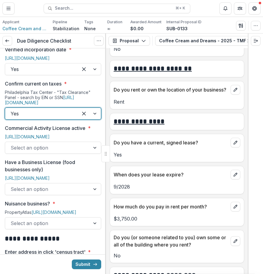
click at [45, 152] on div at bounding box center [48, 148] width 74 height 8
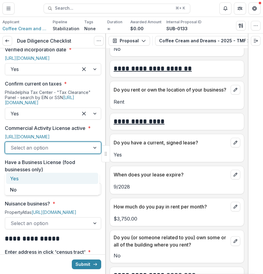
click at [65, 135] on div "Commercial Activity License active * [URL][DOMAIN_NAME] Yes, 1 of 2. 2 results …" at bounding box center [53, 139] width 96 height 29
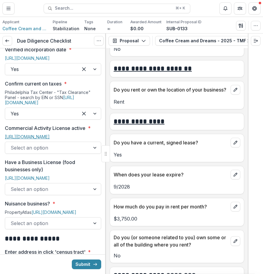
click at [50, 139] on link "[URL][DOMAIN_NAME]" at bounding box center [27, 136] width 45 height 5
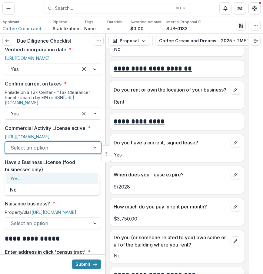
click at [75, 152] on div at bounding box center [48, 148] width 74 height 8
click at [74, 178] on div "Yes" at bounding box center [52, 178] width 92 height 11
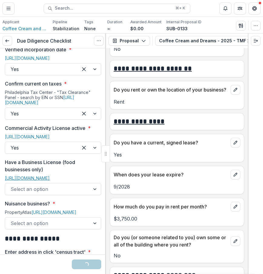
click at [50, 181] on link "[URL][DOMAIN_NAME]" at bounding box center [27, 178] width 45 height 5
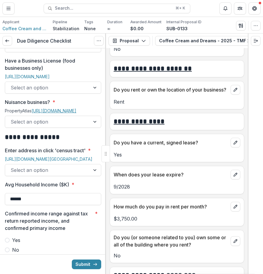
scroll to position [450, 0]
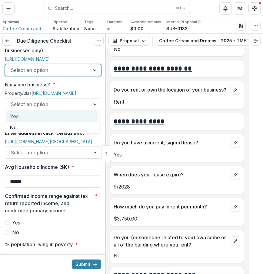
click at [87, 75] on div "Select an option" at bounding box center [47, 70] width 85 height 10
click at [78, 118] on div "Yes" at bounding box center [52, 116] width 92 height 11
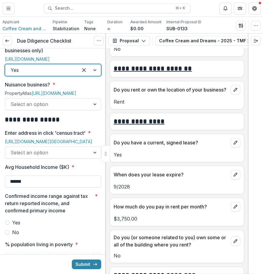
click at [58, 74] on div at bounding box center [42, 70] width 62 height 8
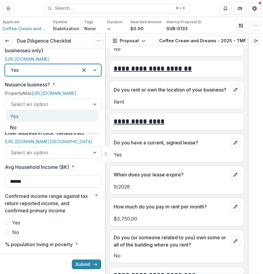
click at [48, 54] on p "Have a Business License (food businesses only)" at bounding box center [51, 47] width 93 height 15
click at [12, 68] on input "Have a Business License (food businesses only)" at bounding box center [12, 70] width 2 height 7
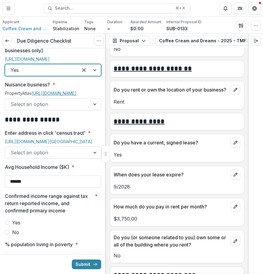
click at [58, 96] on link "[URL][DOMAIN_NAME]" at bounding box center [53, 93] width 45 height 5
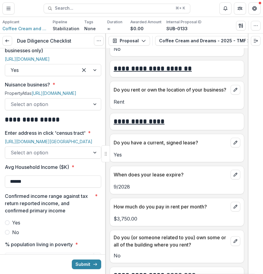
click at [71, 157] on div at bounding box center [48, 153] width 74 height 8
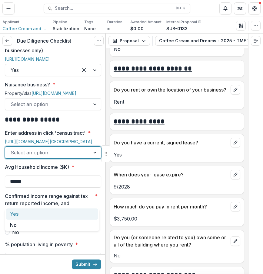
click at [85, 109] on div "Select an option" at bounding box center [47, 105] width 85 height 10
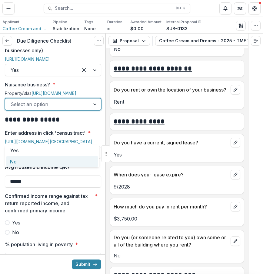
click at [80, 160] on div "No" at bounding box center [52, 161] width 92 height 11
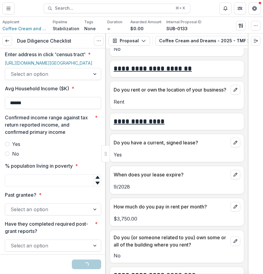
scroll to position [543, 0]
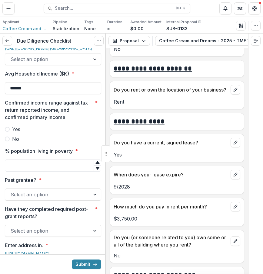
click at [72, 64] on div at bounding box center [48, 59] width 74 height 8
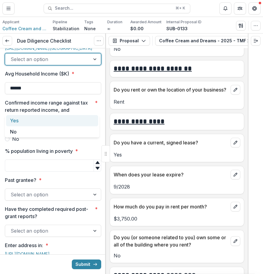
click at [70, 121] on div "Yes" at bounding box center [52, 120] width 92 height 11
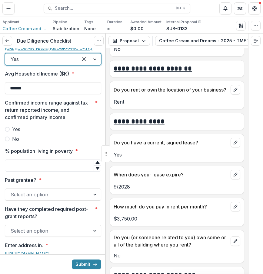
click at [70, 51] on link "[URL][DOMAIN_NAME][GEOGRAPHIC_DATA]" at bounding box center [48, 48] width 87 height 5
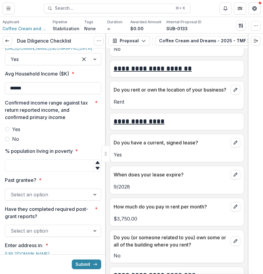
drag, startPoint x: 62, startPoint y: 134, endPoint x: 0, endPoint y: 140, distance: 62.0
type input "*"
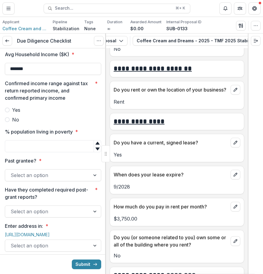
scroll to position [0, 134]
type input "*******"
click at [206, 39] on button "View Attached Files" at bounding box center [211, 41] width 10 height 10
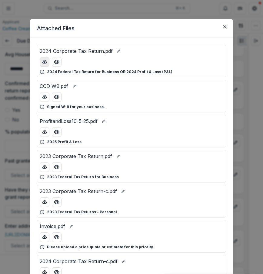
click at [44, 63] on icon "download-button" at bounding box center [44, 62] width 5 height 5
click at [220, 24] on button "Close" at bounding box center [225, 27] width 10 height 10
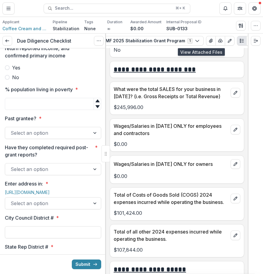
scroll to position [606, 0]
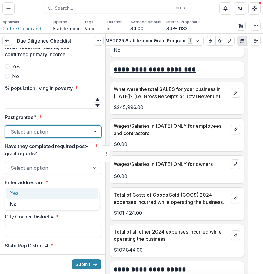
click at [55, 136] on div at bounding box center [48, 132] width 74 height 8
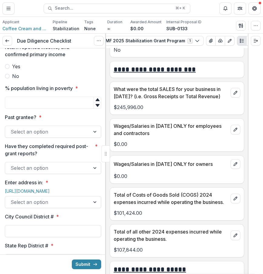
click at [54, 138] on div "Select an option" at bounding box center [53, 132] width 96 height 12
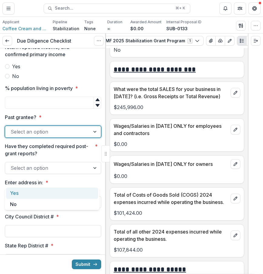
click at [50, 195] on div "Yes" at bounding box center [52, 193] width 92 height 11
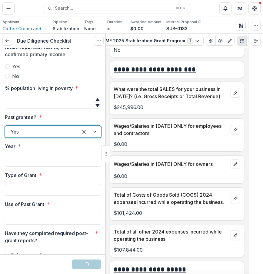
click at [26, 63] on div at bounding box center [53, 61] width 96 height 2
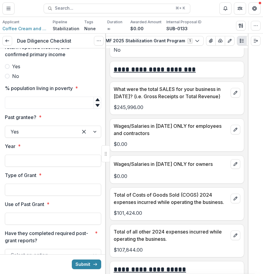
click at [25, 70] on label "Yes" at bounding box center [53, 66] width 96 height 7
click at [46, 109] on input "% population living in poverty *" at bounding box center [53, 103] width 96 height 12
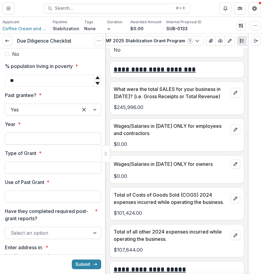
type input "**"
click at [72, 145] on input "Year *" at bounding box center [53, 139] width 96 height 12
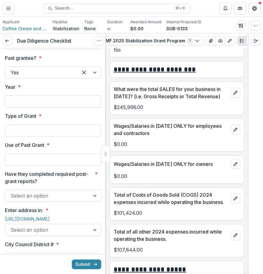
scroll to position [672, 0]
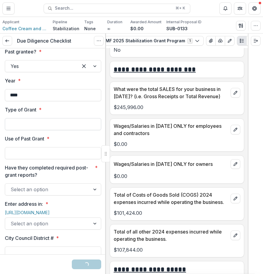
type input "****"
click at [19, 130] on input "Type of Grant *" at bounding box center [53, 124] width 96 height 12
type input "**********"
click at [60, 159] on input "Use of Past Grant *" at bounding box center [53, 153] width 96 height 12
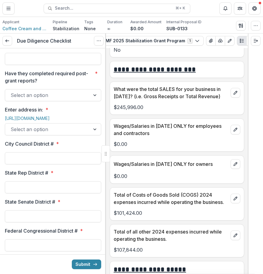
scroll to position [771, 0]
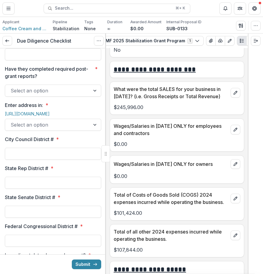
click at [78, 95] on div at bounding box center [48, 91] width 74 height 8
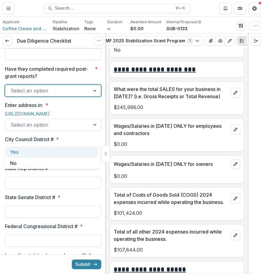
click at [62, 153] on div "Yes" at bounding box center [52, 152] width 92 height 11
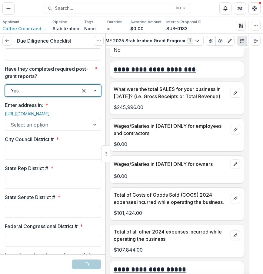
click at [47, 129] on div at bounding box center [48, 125] width 74 height 8
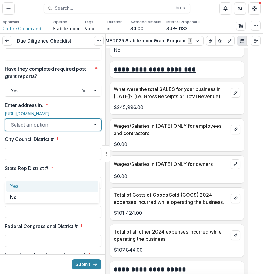
click at [37, 187] on div "Yes" at bounding box center [52, 186] width 92 height 11
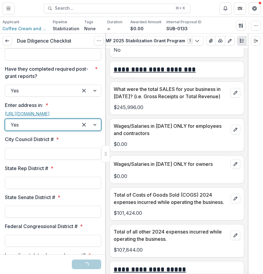
click at [42, 116] on link "[URL][DOMAIN_NAME]" at bounding box center [27, 113] width 45 height 5
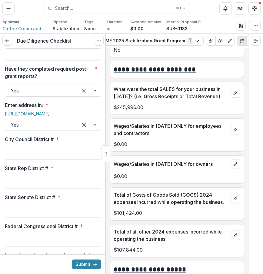
click at [50, 160] on input "City Council District # *" at bounding box center [53, 154] width 96 height 12
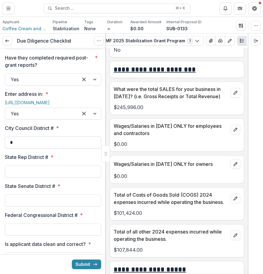
scroll to position [798, 0]
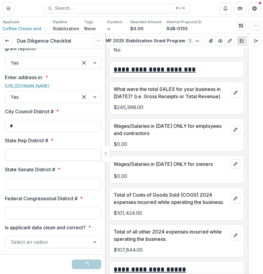
type input "*"
click at [42, 161] on input "State Rep District # *" at bounding box center [53, 155] width 96 height 12
type input "***"
click at [66, 190] on input "State Senate District # *" at bounding box center [53, 184] width 96 height 12
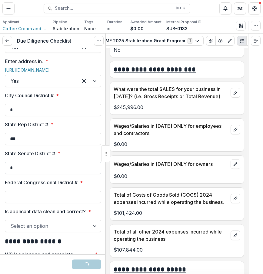
scroll to position [866, 0]
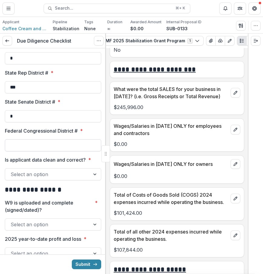
type input "*"
click at [65, 152] on input "Federal Congressional District # *" at bounding box center [53, 145] width 96 height 12
type input "*"
click at [70, 179] on div at bounding box center [48, 174] width 74 height 8
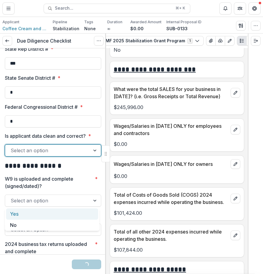
scroll to position [905, 0]
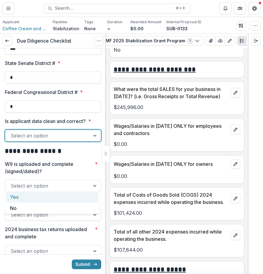
click at [70, 197] on div "Yes" at bounding box center [52, 197] width 92 height 11
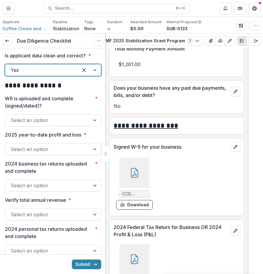
scroll to position [3171, 0]
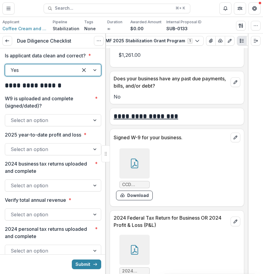
click at [139, 177] on div at bounding box center [134, 164] width 30 height 30
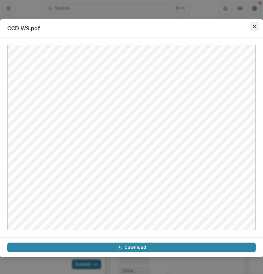
click at [253, 23] on button "Close" at bounding box center [254, 27] width 10 height 10
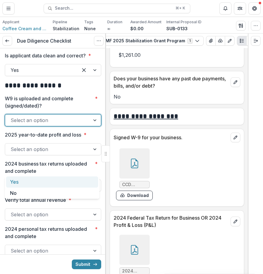
click at [70, 125] on div "Select an option" at bounding box center [47, 121] width 85 height 10
click at [67, 181] on div "Yes" at bounding box center [52, 182] width 92 height 11
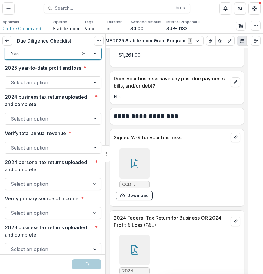
scroll to position [1039, 0]
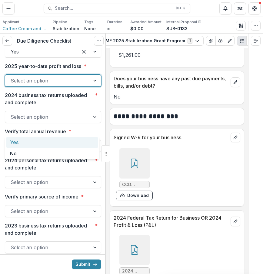
click at [90, 87] on div at bounding box center [95, 80] width 11 height 11
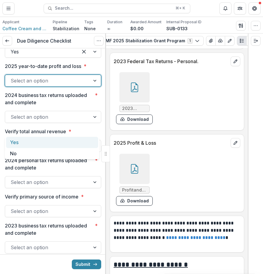
scroll to position [3607, 0]
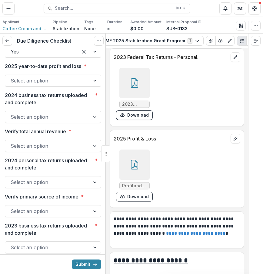
click at [137, 170] on icon at bounding box center [134, 165] width 10 height 10
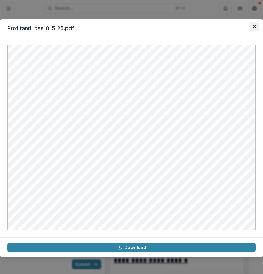
click at [252, 23] on button "Close" at bounding box center [254, 27] width 10 height 10
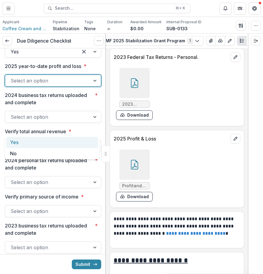
click at [77, 85] on div at bounding box center [48, 81] width 74 height 8
click at [71, 137] on div "Yes" at bounding box center [52, 142] width 92 height 11
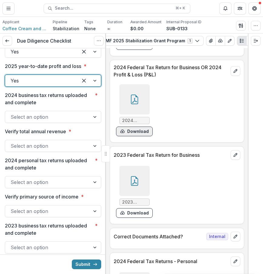
scroll to position [3315, 0]
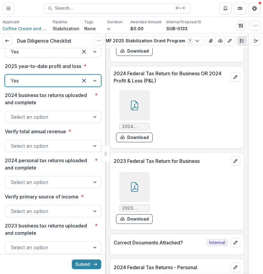
click at [140, 121] on div at bounding box center [134, 105] width 30 height 30
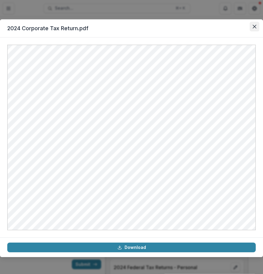
click at [252, 27] on icon "Close" at bounding box center [254, 27] width 4 height 4
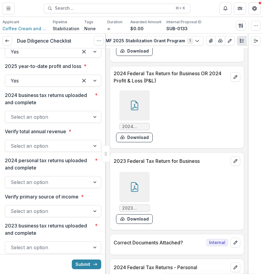
click at [83, 122] on div "Select an option" at bounding box center [47, 117] width 85 height 10
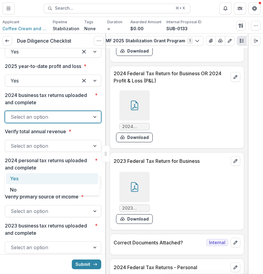
click at [69, 178] on div "Yes" at bounding box center [52, 178] width 92 height 11
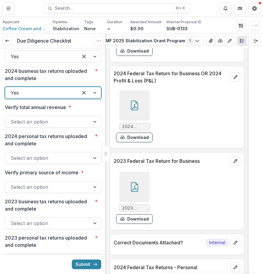
scroll to position [1081, 0]
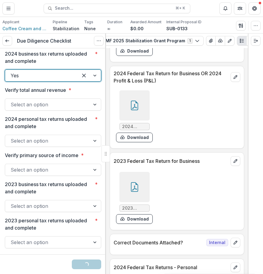
click at [85, 109] on div "Select an option" at bounding box center [47, 105] width 85 height 10
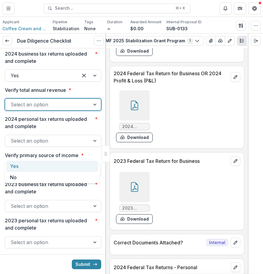
click at [81, 162] on div "Yes" at bounding box center [52, 166] width 92 height 11
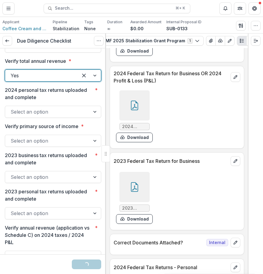
scroll to position [1124, 0]
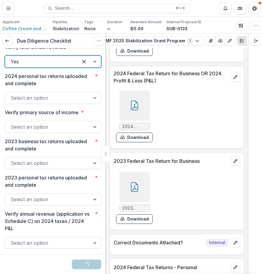
click at [74, 102] on div at bounding box center [48, 98] width 74 height 8
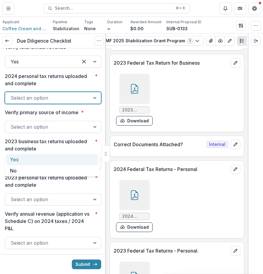
scroll to position [3421, 0]
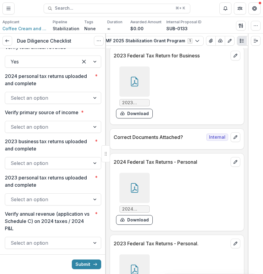
click at [139, 190] on div at bounding box center [134, 188] width 30 height 30
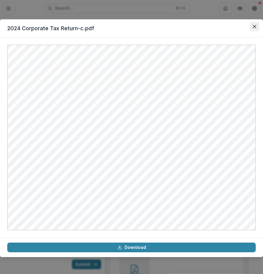
click at [252, 28] on icon "Close" at bounding box center [254, 27] width 4 height 4
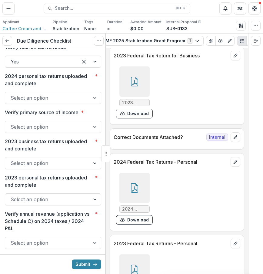
click at [141, 202] on div at bounding box center [134, 188] width 30 height 30
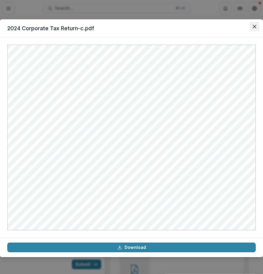
click at [252, 26] on button "Close" at bounding box center [254, 27] width 10 height 10
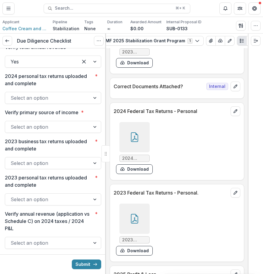
scroll to position [3509, 0]
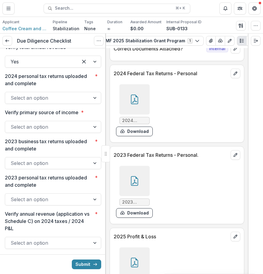
click at [143, 183] on div at bounding box center [134, 181] width 30 height 30
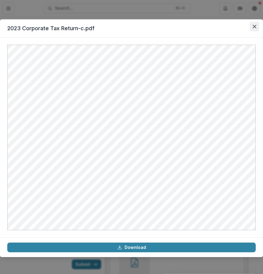
click at [254, 25] on icon "Close" at bounding box center [254, 27] width 4 height 4
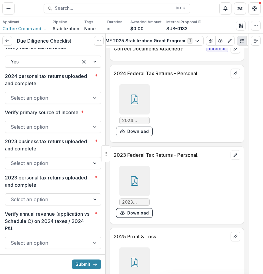
click at [79, 102] on div at bounding box center [48, 98] width 74 height 8
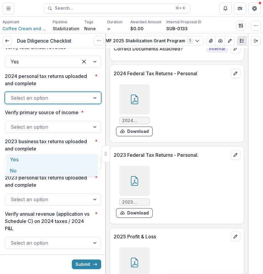
click at [76, 169] on div "No" at bounding box center [52, 170] width 92 height 11
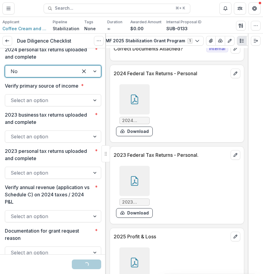
scroll to position [1164, 0]
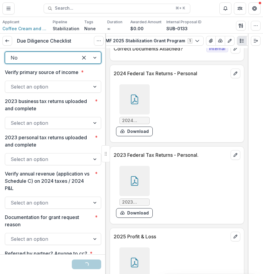
click at [83, 92] on div "Select an option" at bounding box center [47, 87] width 85 height 10
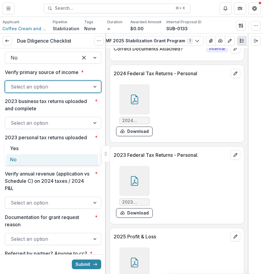
click at [80, 159] on div "No" at bounding box center [52, 159] width 92 height 11
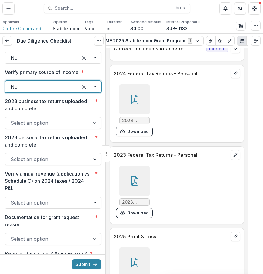
click at [80, 127] on div at bounding box center [48, 123] width 74 height 8
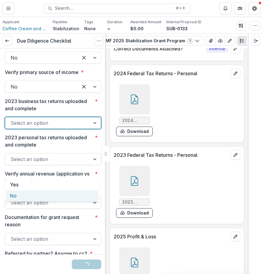
click at [73, 198] on div "No" at bounding box center [52, 196] width 92 height 11
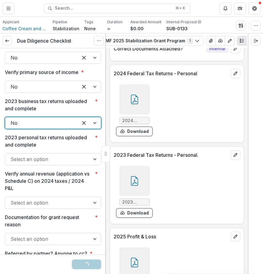
click at [75, 164] on div "Select an option" at bounding box center [47, 160] width 85 height 10
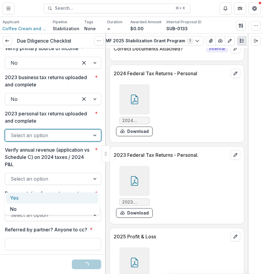
scroll to position [1193, 0]
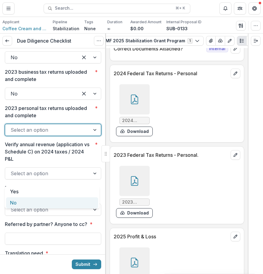
click at [79, 202] on div "No" at bounding box center [52, 203] width 92 height 11
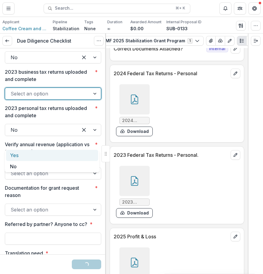
click at [74, 98] on div at bounding box center [48, 94] width 74 height 8
click at [70, 153] on div "Yes" at bounding box center [52, 155] width 92 height 11
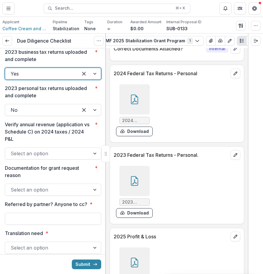
scroll to position [1240, 0]
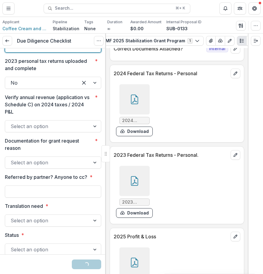
click at [54, 131] on div at bounding box center [48, 126] width 74 height 8
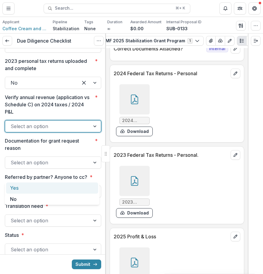
click at [54, 190] on div "Yes" at bounding box center [52, 188] width 92 height 11
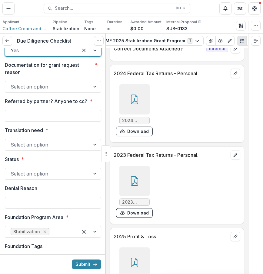
scroll to position [1318, 0]
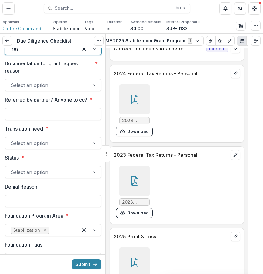
click at [50, 90] on div at bounding box center [48, 85] width 74 height 8
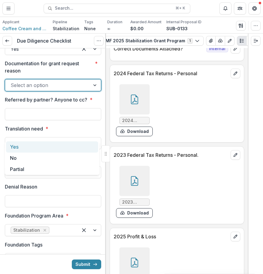
click at [42, 146] on div "Yes" at bounding box center [52, 147] width 92 height 11
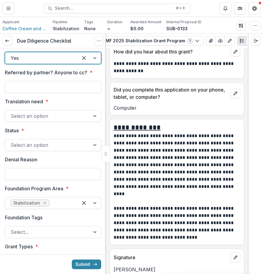
scroll to position [4477, 0]
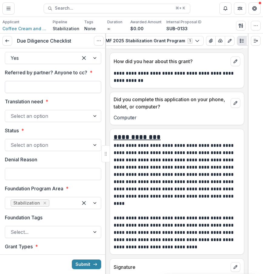
click at [76, 93] on input "Referred by partner? Anyone to cc? *" at bounding box center [53, 87] width 96 height 12
type input "***"
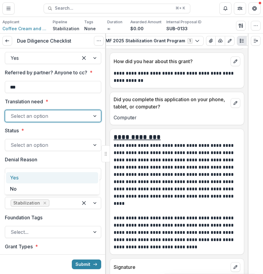
click at [67, 120] on div at bounding box center [48, 116] width 74 height 8
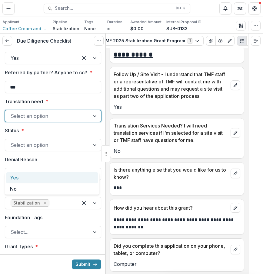
scroll to position [4324, 0]
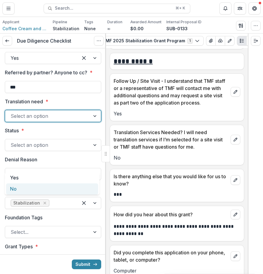
click at [55, 188] on div "No" at bounding box center [52, 189] width 92 height 11
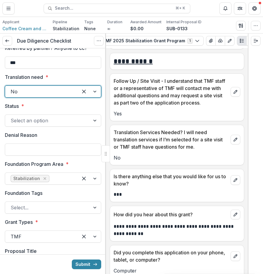
scroll to position [1382, 0]
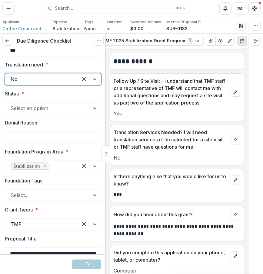
click at [61, 126] on label "Denial Reason" at bounding box center [51, 122] width 93 height 7
click at [61, 143] on input "Denial Reason" at bounding box center [53, 137] width 96 height 12
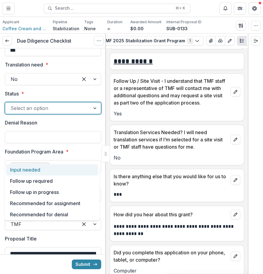
click at [67, 113] on div at bounding box center [48, 108] width 74 height 8
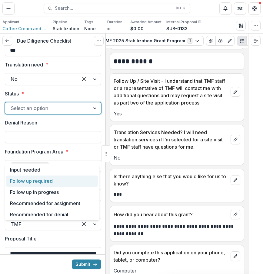
click at [66, 181] on div "Follow up required" at bounding box center [52, 181] width 92 height 11
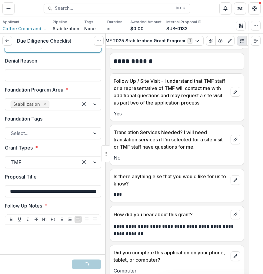
scroll to position [1445, 0]
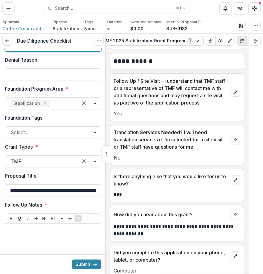
click at [55, 137] on div at bounding box center [48, 132] width 74 height 8
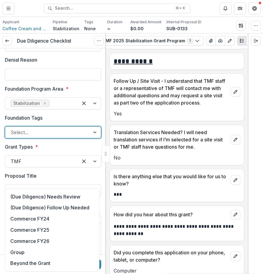
scroll to position [20, 0]
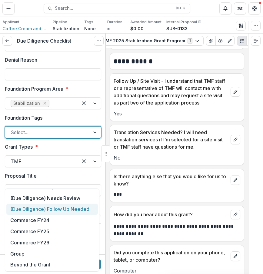
click at [80, 211] on div "(Due Diligence) Follow Up Needed" at bounding box center [51, 209] width 91 height 11
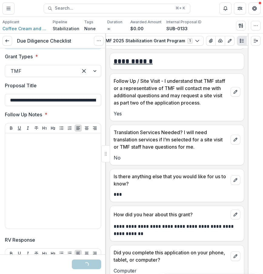
scroll to position [1556, 0]
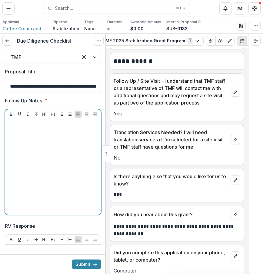
click at [75, 190] on div at bounding box center [53, 167] width 91 height 91
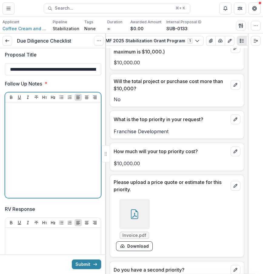
scroll to position [1991, 0]
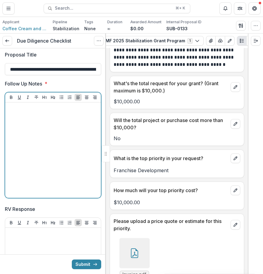
click at [58, 182] on div at bounding box center [53, 150] width 91 height 91
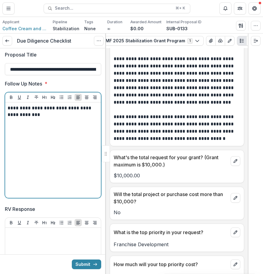
scroll to position [1908, 0]
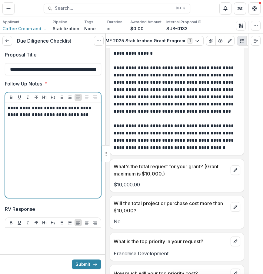
click at [93, 118] on p "**********" at bounding box center [52, 111] width 89 height 13
click at [10, 125] on p "**********" at bounding box center [52, 115] width 89 height 20
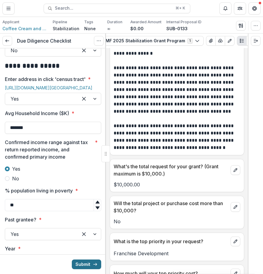
click at [93, 263] on icon "submit" at bounding box center [95, 264] width 5 height 5
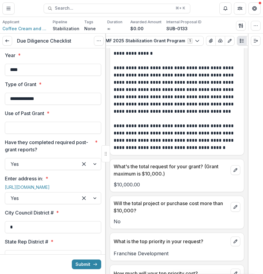
scroll to position [701, 0]
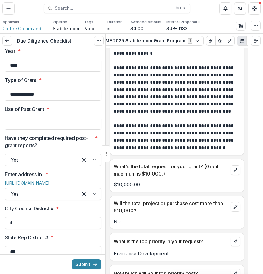
click at [84, 149] on p "Have they completed required post-grant reports?" at bounding box center [48, 142] width 87 height 15
click at [12, 164] on input "Have they completed required post-grant reports? *" at bounding box center [12, 159] width 2 height 7
click at [66, 130] on input "Use of Past Grant *" at bounding box center [53, 124] width 96 height 12
paste input "**********"
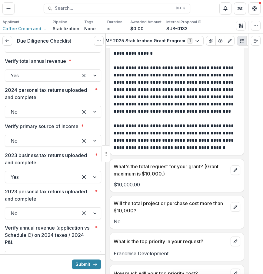
scroll to position [1127, 0]
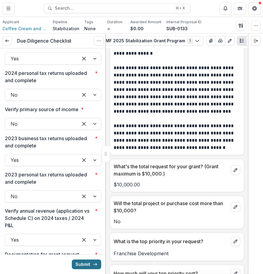
type input "**********"
click at [93, 261] on button "Submit" at bounding box center [86, 265] width 29 height 10
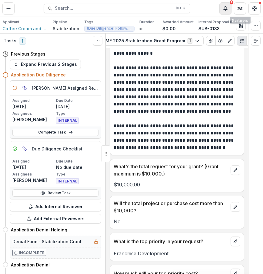
click at [229, 9] on button "Notifications" at bounding box center [225, 8] width 12 height 12
click at [185, 127] on p "**********" at bounding box center [175, 136] width 125 height 29
click at [7, 8] on icon "Toggle Menu" at bounding box center [8, 8] width 5 height 5
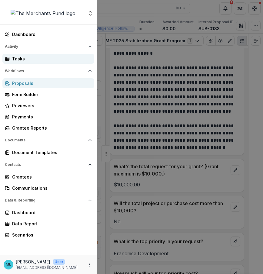
click at [41, 59] on div "Tasks" at bounding box center [50, 59] width 77 height 6
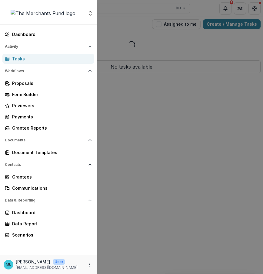
click at [118, 127] on div "Aggregate Analysis Foundations The Merchants Fund Team Settings Dashboard Activ…" at bounding box center [131, 137] width 263 height 274
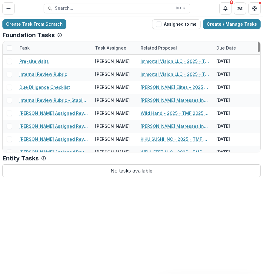
click at [180, 31] on div "Create Task From Scratch Assigned to me Create / Manage Tasks Foundation Tasks …" at bounding box center [131, 98] width 263 height 163
click at [183, 26] on button "Assigned to me" at bounding box center [176, 24] width 48 height 10
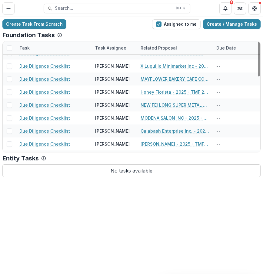
scroll to position [241, 0]
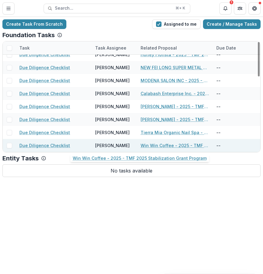
click at [175, 146] on link "Win Win Coffee - 2025 - TMF 2025 Stabilization Grant Program" at bounding box center [174, 145] width 68 height 6
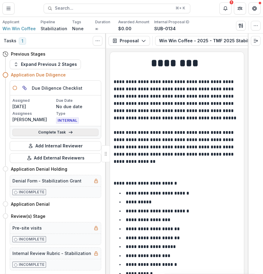
click at [68, 134] on icon at bounding box center [70, 132] width 5 height 5
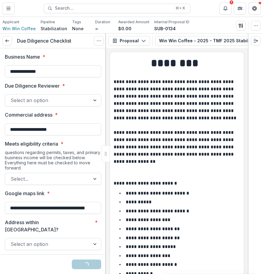
drag, startPoint x: 65, startPoint y: 67, endPoint x: 4, endPoint y: 67, distance: 60.8
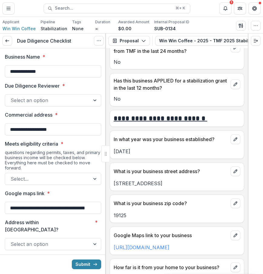
scroll to position [414, 0]
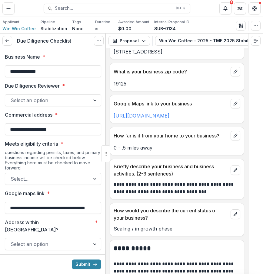
click at [167, 119] on p "[URL][DOMAIN_NAME]" at bounding box center [176, 115] width 126 height 7
click at [168, 116] on link "[URL][DOMAIN_NAME]" at bounding box center [141, 116] width 56 height 6
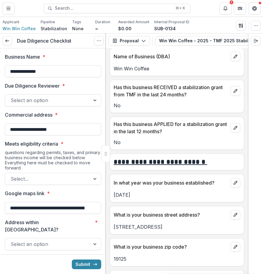
scroll to position [0, 0]
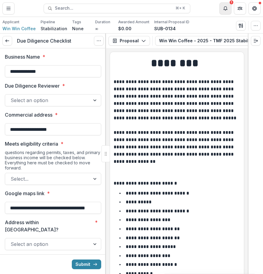
click at [224, 9] on icon "Notifications" at bounding box center [225, 8] width 5 height 5
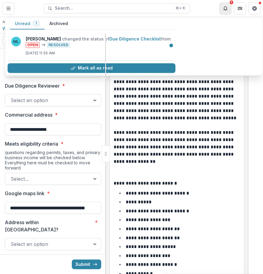
click at [227, 9] on icon "Notifications" at bounding box center [225, 7] width 4 height 3
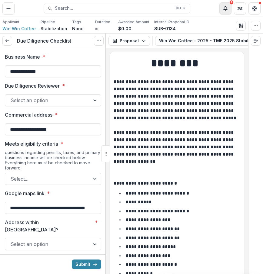
click at [224, 11] on button "Notifications" at bounding box center [225, 8] width 12 height 12
click at [226, 11] on button "Notifications" at bounding box center [225, 8] width 12 height 12
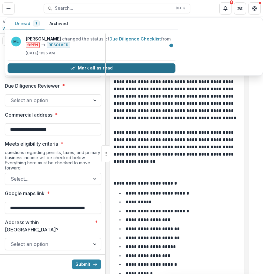
click at [88, 66] on button "Mark all as read" at bounding box center [92, 68] width 168 height 10
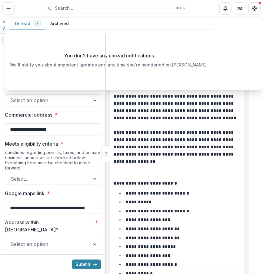
click at [126, 118] on p "**********" at bounding box center [175, 121] width 125 height 87
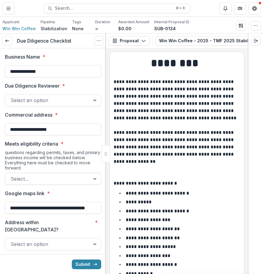
click at [69, 180] on div at bounding box center [48, 179] width 74 height 8
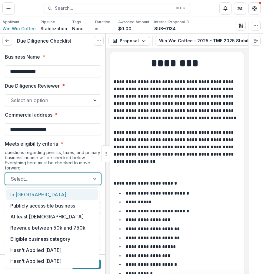
click at [69, 180] on div at bounding box center [48, 179] width 74 height 8
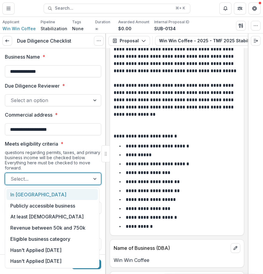
scroll to position [52, 0]
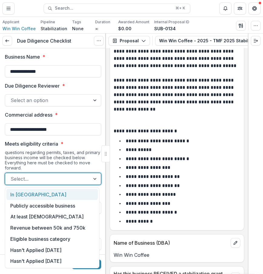
click at [91, 160] on div "questions regarding permits, taxes, and primary business income will be checked…" at bounding box center [53, 161] width 96 height 23
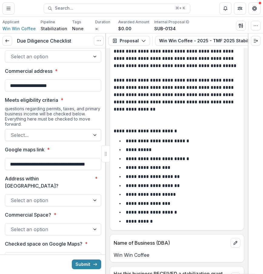
scroll to position [76, 0]
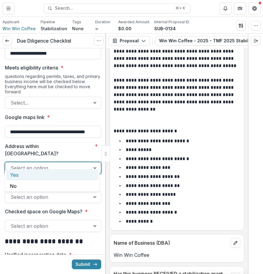
click at [83, 163] on div "Select an option" at bounding box center [47, 168] width 85 height 10
click at [85, 162] on div "Select an option" at bounding box center [53, 168] width 96 height 12
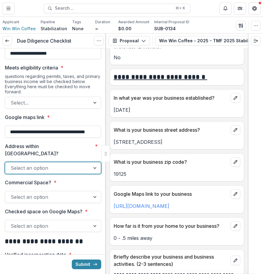
scroll to position [334, 0]
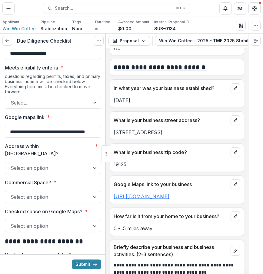
click at [166, 197] on link "[URL][DOMAIN_NAME]" at bounding box center [141, 197] width 56 height 6
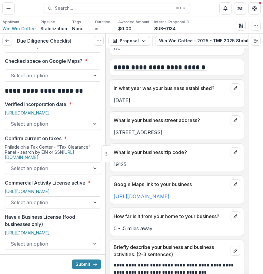
scroll to position [215, 0]
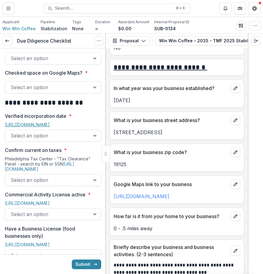
click at [50, 122] on link "[URL][DOMAIN_NAME]" at bounding box center [27, 124] width 45 height 5
click at [50, 201] on link "[URL][DOMAIN_NAME]" at bounding box center [27, 203] width 45 height 5
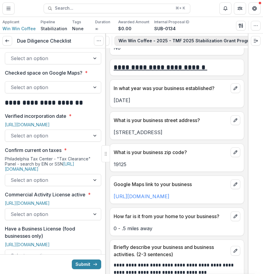
scroll to position [0, 112]
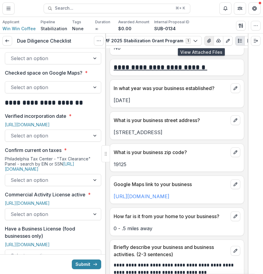
click at [206, 43] on icon "View Attached Files" at bounding box center [208, 40] width 5 height 5
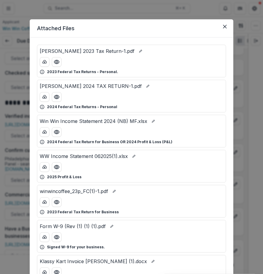
scroll to position [3, 0]
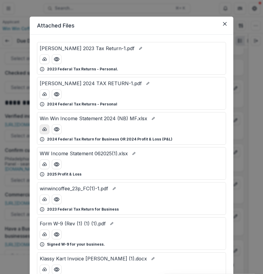
click at [45, 130] on icon "download-button" at bounding box center [44, 129] width 5 height 5
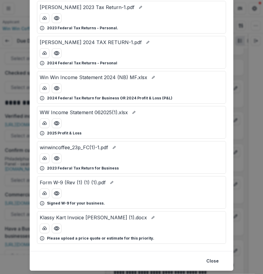
scroll to position [0, 0]
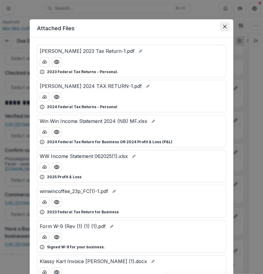
click at [224, 27] on icon "Close" at bounding box center [225, 27] width 4 height 4
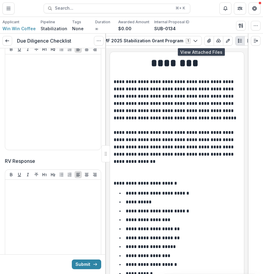
scroll to position [1461, 0]
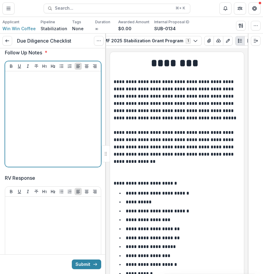
click at [71, 126] on div at bounding box center [53, 119] width 91 height 91
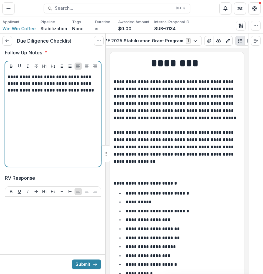
click at [93, 94] on p "**********" at bounding box center [52, 84] width 89 height 20
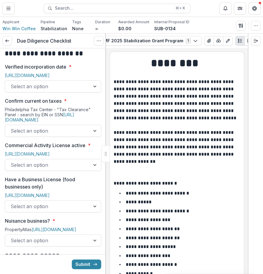
scroll to position [0, 0]
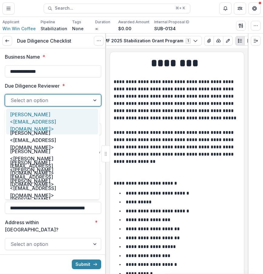
click at [83, 105] on div "Select an option" at bounding box center [47, 101] width 85 height 10
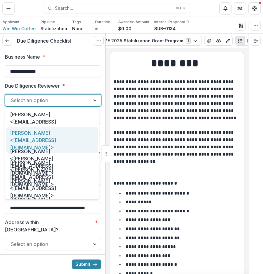
scroll to position [31, 0]
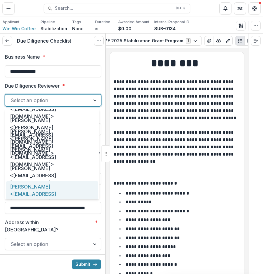
click at [68, 186] on div "[PERSON_NAME] <[EMAIL_ADDRESS][DOMAIN_NAME]>" at bounding box center [52, 194] width 92 height 26
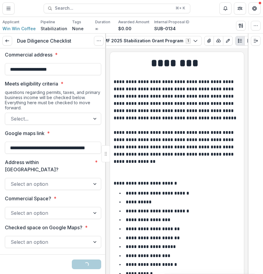
scroll to position [78, 0]
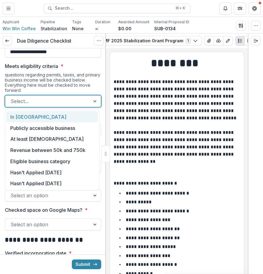
click at [82, 103] on div at bounding box center [48, 101] width 74 height 8
click at [80, 116] on div "In [GEOGRAPHIC_DATA]" at bounding box center [51, 116] width 91 height 11
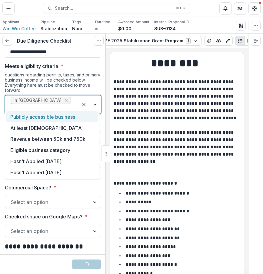
click at [64, 105] on div at bounding box center [42, 109] width 62 height 8
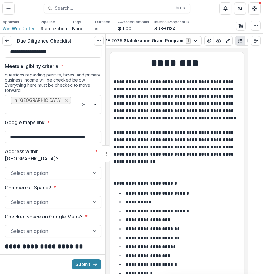
click at [142, 131] on p "**********" at bounding box center [175, 121] width 125 height 87
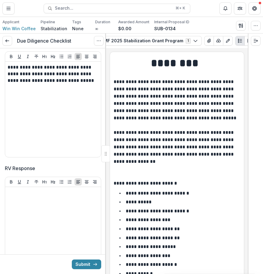
scroll to position [1461, 0]
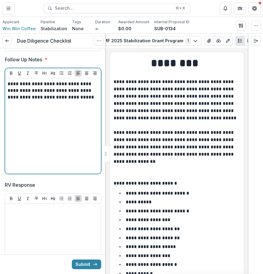
click at [95, 135] on div "**********" at bounding box center [53, 126] width 91 height 91
click at [67, 114] on p "**********" at bounding box center [52, 110] width 89 height 7
click at [96, 114] on p "**********" at bounding box center [52, 110] width 89 height 7
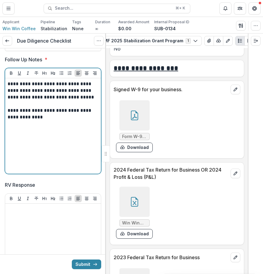
scroll to position [2775, 0]
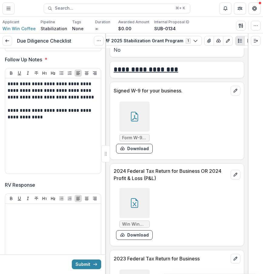
click at [140, 182] on p "2024 Federal Tax Return for Business OR 2024 Profit & Loss (P&L)" at bounding box center [170, 175] width 114 height 15
drag, startPoint x: 114, startPoint y: 182, endPoint x: 202, endPoint y: 181, distance: 88.3
click at [202, 181] on p "2024 Federal Tax Return for Business OR 2024 Profit & Loss (P&L)" at bounding box center [170, 175] width 114 height 15
copy p "2024 Federal Tax Return for Business"
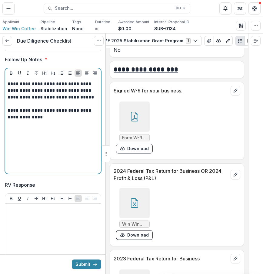
click at [6, 155] on div "**********" at bounding box center [53, 126] width 96 height 96
drag, startPoint x: 8, startPoint y: 150, endPoint x: 51, endPoint y: 150, distance: 42.0
click at [51, 121] on p "**********" at bounding box center [52, 113] width 89 height 13
click at [89, 121] on p "**********" at bounding box center [52, 113] width 89 height 13
click at [88, 153] on div "**********" at bounding box center [53, 126] width 91 height 91
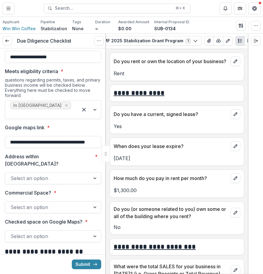
scroll to position [83, 0]
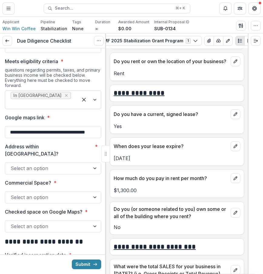
click at [61, 100] on div at bounding box center [42, 104] width 62 height 8
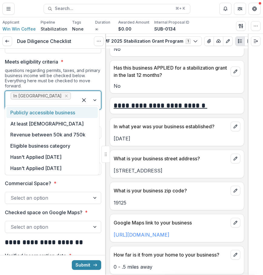
scroll to position [296, 0]
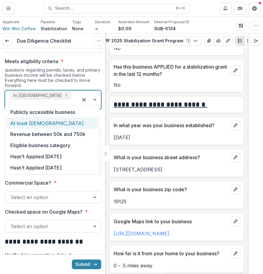
click at [78, 121] on div "At least [DEMOGRAPHIC_DATA]" at bounding box center [51, 123] width 91 height 11
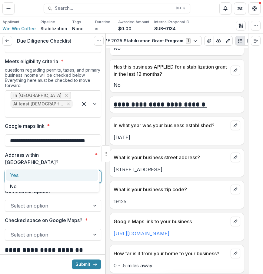
click at [64, 173] on div at bounding box center [48, 177] width 74 height 8
click at [80, 174] on div "Yes" at bounding box center [52, 175] width 92 height 11
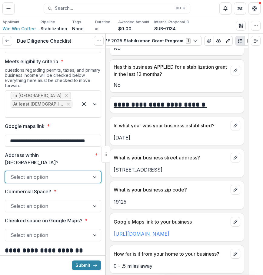
click at [76, 173] on div at bounding box center [48, 177] width 74 height 8
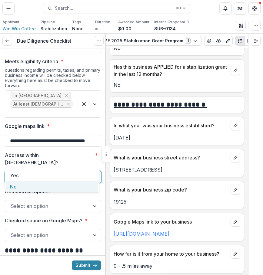
click at [68, 217] on p "Checked space on Google Maps?" at bounding box center [43, 220] width 77 height 7
click at [12, 231] on input "Checked space on Google Maps? *" at bounding box center [12, 234] width 2 height 7
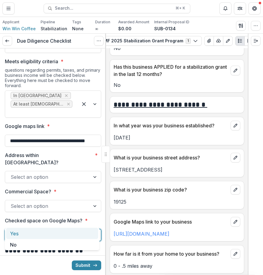
click at [67, 231] on div at bounding box center [48, 235] width 74 height 8
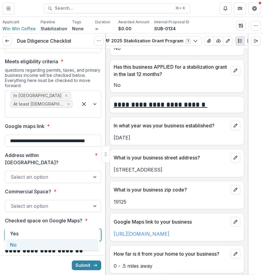
click at [64, 244] on div "No" at bounding box center [52, 244] width 92 height 11
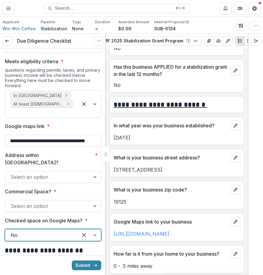
click at [82, 202] on div at bounding box center [48, 206] width 74 height 8
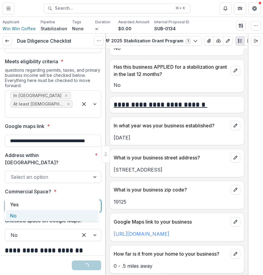
click at [71, 218] on div "No" at bounding box center [52, 215] width 92 height 11
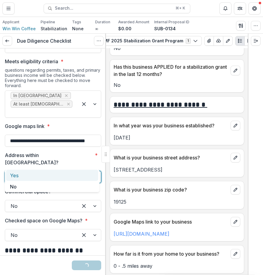
click at [68, 173] on div at bounding box center [48, 177] width 74 height 8
click at [63, 176] on div "Yes" at bounding box center [52, 175] width 92 height 11
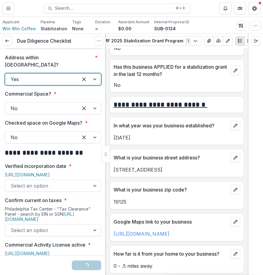
scroll to position [182, 0]
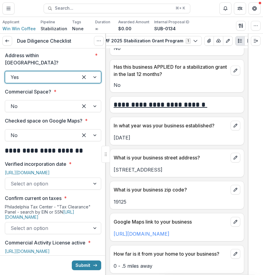
click at [60, 179] on div at bounding box center [48, 183] width 74 height 8
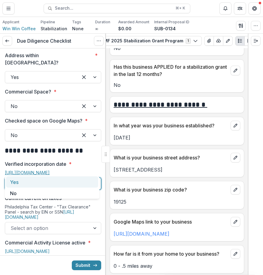
click at [50, 170] on link "[URL][DOMAIN_NAME]" at bounding box center [27, 172] width 45 height 5
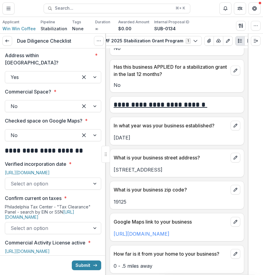
click at [71, 178] on div "Select an option" at bounding box center [53, 184] width 96 height 12
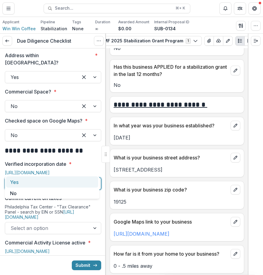
click at [65, 184] on div "Yes" at bounding box center [52, 181] width 92 height 11
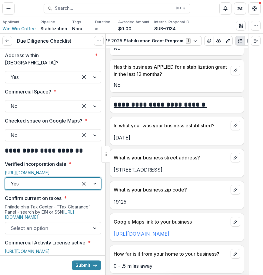
scroll to position [194, 0]
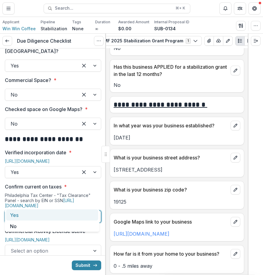
click at [74, 212] on div at bounding box center [48, 216] width 74 height 8
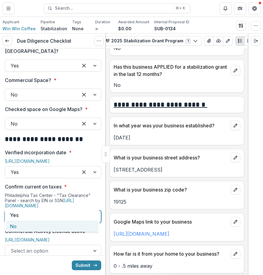
click at [67, 227] on div "No" at bounding box center [52, 225] width 92 height 11
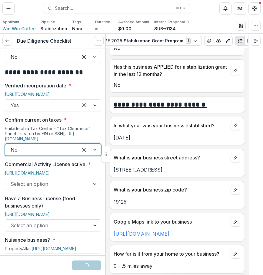
scroll to position [284, 0]
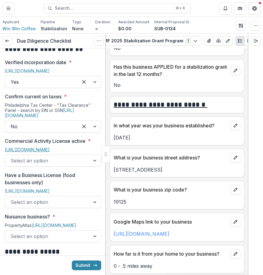
click at [24, 147] on link "[URL][DOMAIN_NAME]" at bounding box center [27, 149] width 45 height 5
click at [207, 40] on icon "View Attached Files" at bounding box center [208, 41] width 3 height 4
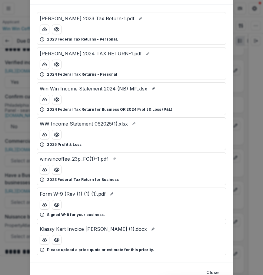
scroll to position [38, 0]
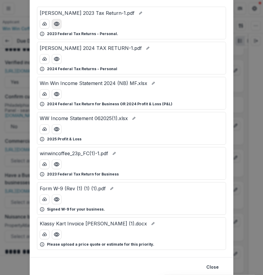
click at [54, 26] on icon "Preview Nikisha Bailey 2023 Tax Return-1.pdf" at bounding box center [57, 24] width 6 height 6
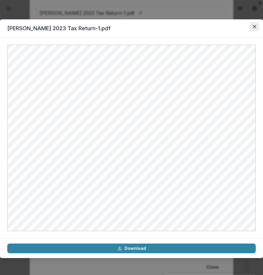
click at [250, 29] on button "Close" at bounding box center [254, 27] width 10 height 10
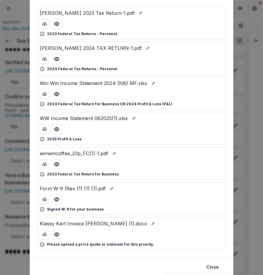
scroll to position [29, 0]
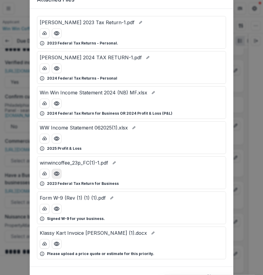
click at [57, 171] on icon "Preview winwincoffee_23p_FC(1)-1.pdf" at bounding box center [57, 174] width 6 height 6
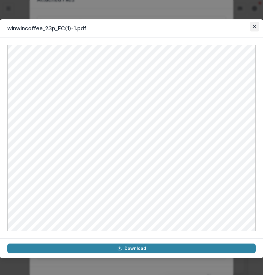
click at [253, 25] on icon "Close" at bounding box center [254, 27] width 4 height 4
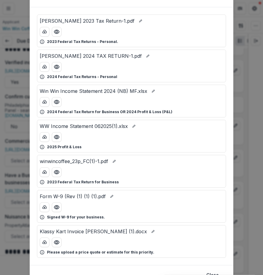
scroll to position [19, 0]
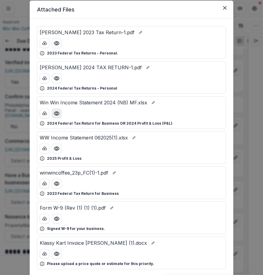
click at [54, 116] on icon "Preview Win Win Income Statement 2024 (NB) MF.xlsx" at bounding box center [57, 113] width 6 height 6
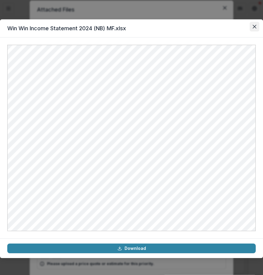
click at [256, 26] on button "Close" at bounding box center [254, 27] width 10 height 10
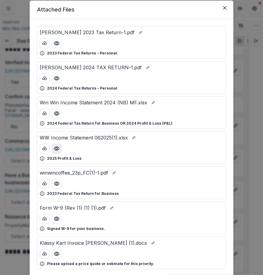
click at [52, 148] on button "Preview WW Income Statement 062025(1).xlsx" at bounding box center [57, 149] width 10 height 10
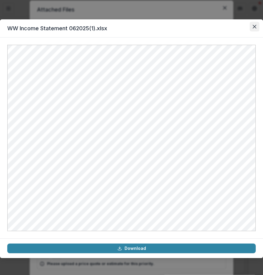
click at [255, 25] on icon "Close" at bounding box center [254, 27] width 4 height 4
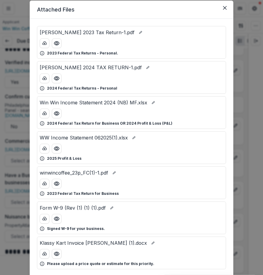
click at [14, 200] on div "Attached Files [PERSON_NAME] 2023 Tax Return-1.pdf 2023 Federal Tax Returns - P…" at bounding box center [131, 137] width 263 height 275
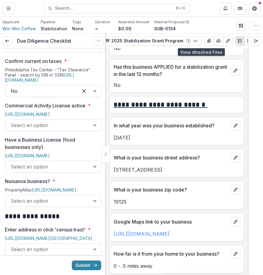
scroll to position [323, 0]
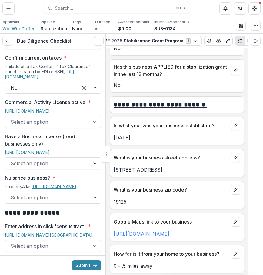
click at [56, 189] on link "[URL][DOMAIN_NAME]" at bounding box center [53, 186] width 45 height 5
click at [169, 233] on link "[URL][DOMAIN_NAME]" at bounding box center [141, 234] width 56 height 6
click at [62, 189] on link "[URL][DOMAIN_NAME]" at bounding box center [53, 186] width 45 height 5
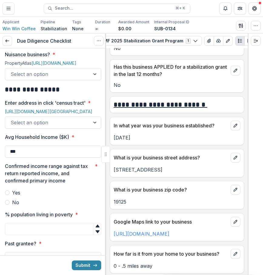
scroll to position [459, 0]
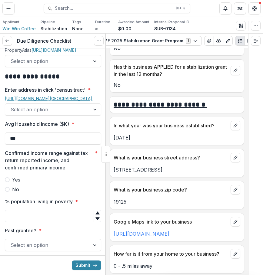
click at [79, 101] on link "[URL][DOMAIN_NAME][GEOGRAPHIC_DATA]" at bounding box center [48, 98] width 87 height 5
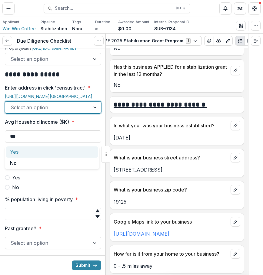
click at [80, 112] on div at bounding box center [48, 107] width 74 height 8
click at [73, 151] on div "Yes" at bounding box center [52, 151] width 92 height 11
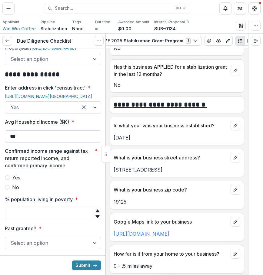
click at [48, 142] on input "***" at bounding box center [53, 136] width 96 height 12
click at [47, 142] on input "***" at bounding box center [53, 136] width 96 height 12
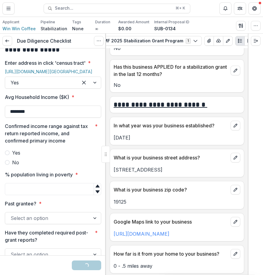
scroll to position [491, 0]
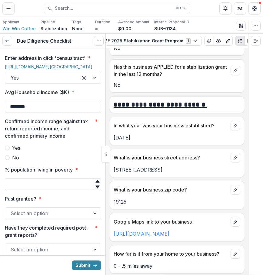
type input "********"
click at [38, 190] on input "% population living in poverty *" at bounding box center [53, 184] width 96 height 12
click at [17, 161] on span "No" at bounding box center [15, 157] width 7 height 7
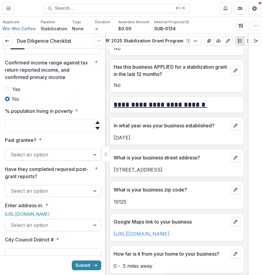
scroll to position [566, 0]
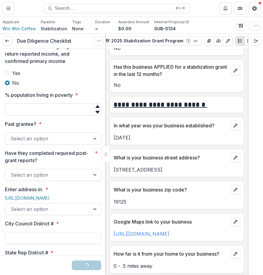
click at [48, 116] on input "% population living in poverty *" at bounding box center [53, 109] width 96 height 12
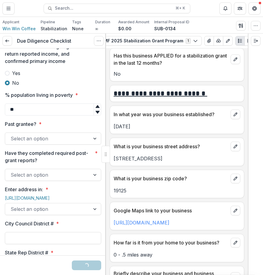
scroll to position [315, 0]
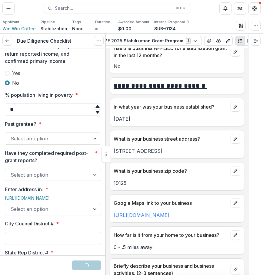
type input "**"
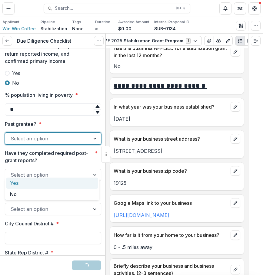
click at [79, 143] on div at bounding box center [48, 138] width 74 height 8
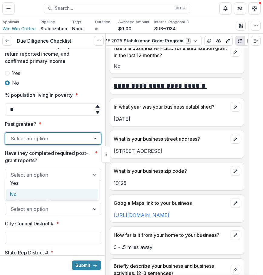
click at [73, 197] on div "No" at bounding box center [52, 194] width 92 height 11
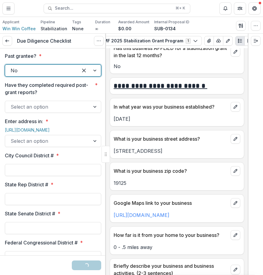
scroll to position [645, 0]
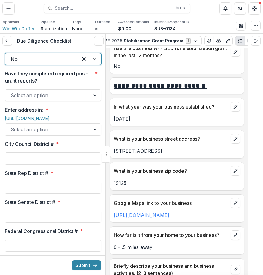
click at [86, 100] on div "Select an option" at bounding box center [47, 95] width 85 height 10
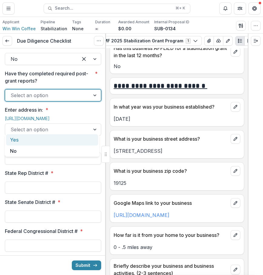
click at [83, 138] on div "Yes" at bounding box center [52, 139] width 92 height 11
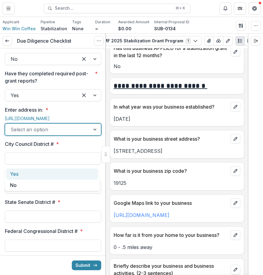
click at [61, 134] on div at bounding box center [48, 129] width 74 height 8
click at [51, 170] on div "Yes" at bounding box center [52, 173] width 92 height 11
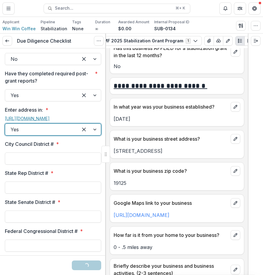
click at [50, 121] on link "[URL][DOMAIN_NAME]" at bounding box center [27, 118] width 45 height 5
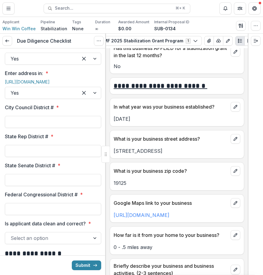
scroll to position [719, 0]
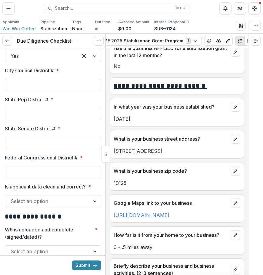
click at [68, 91] on input "City Council District # *" at bounding box center [53, 85] width 96 height 12
type input "*"
click at [63, 120] on input "State Rep District # *" at bounding box center [53, 114] width 96 height 12
type input "***"
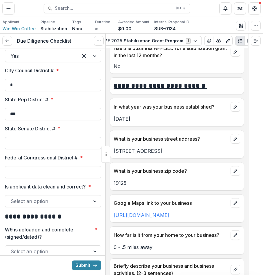
click at [81, 149] on input "State Senate District # *" at bounding box center [53, 143] width 96 height 12
type input "*"
click at [67, 178] on input "Federal Congressional District # *" at bounding box center [53, 172] width 96 height 12
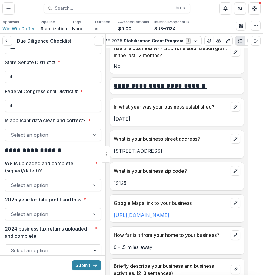
scroll to position [807, 0]
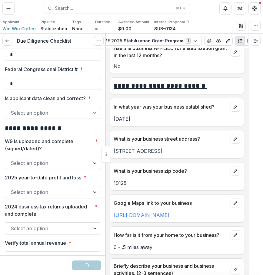
type input "*"
click at [74, 117] on div at bounding box center [48, 113] width 74 height 8
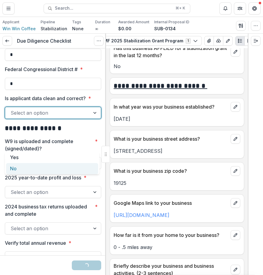
click at [67, 163] on div "No" at bounding box center [52, 168] width 92 height 11
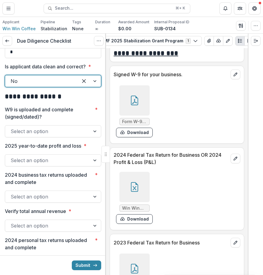
scroll to position [2735, 0]
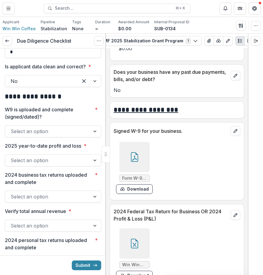
click at [132, 172] on div at bounding box center [134, 157] width 30 height 30
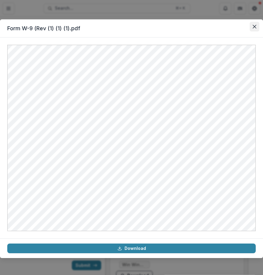
click at [253, 27] on icon "Close" at bounding box center [254, 27] width 4 height 4
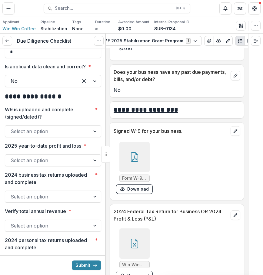
click at [49, 168] on div "**********" at bounding box center [53, 76] width 96 height 1733
click at [56, 136] on div at bounding box center [48, 131] width 74 height 8
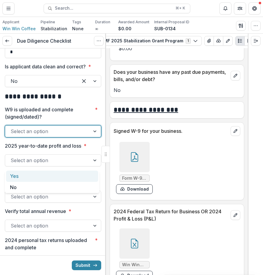
click at [52, 174] on div "Yes" at bounding box center [52, 176] width 92 height 11
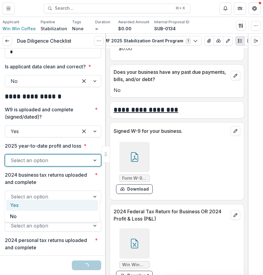
click at [66, 165] on div at bounding box center [48, 160] width 74 height 8
click at [67, 206] on div "Yes" at bounding box center [52, 205] width 92 height 11
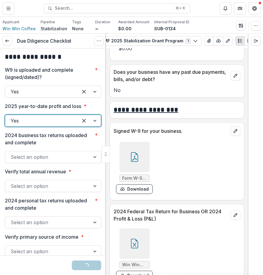
scroll to position [888, 0]
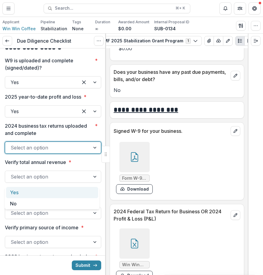
click at [73, 152] on div at bounding box center [48, 147] width 74 height 8
click at [74, 152] on div at bounding box center [48, 147] width 74 height 8
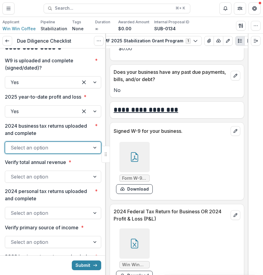
click at [74, 152] on div at bounding box center [48, 147] width 74 height 8
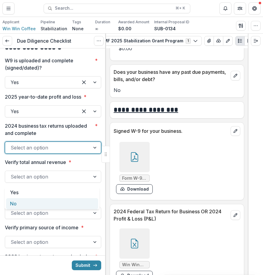
click at [67, 203] on div "No" at bounding box center [52, 203] width 92 height 11
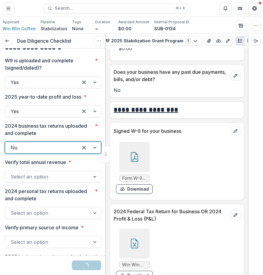
scroll to position [902, 0]
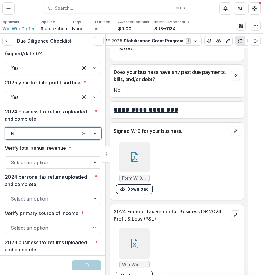
click at [73, 167] on div at bounding box center [48, 162] width 74 height 8
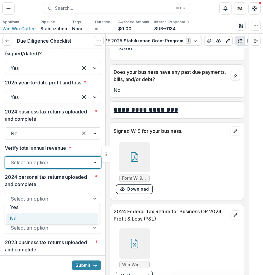
click at [67, 217] on div "No" at bounding box center [52, 218] width 92 height 11
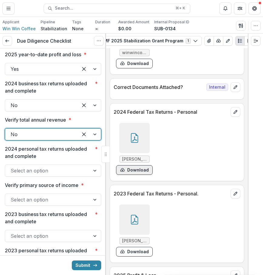
scroll to position [3035, 0]
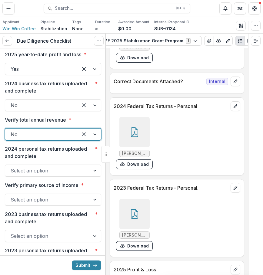
click at [134, 136] on icon at bounding box center [134, 133] width 5 height 5
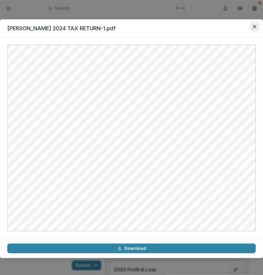
click at [252, 28] on icon "Close" at bounding box center [254, 27] width 4 height 4
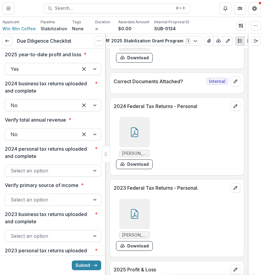
click at [74, 175] on div at bounding box center [48, 170] width 74 height 8
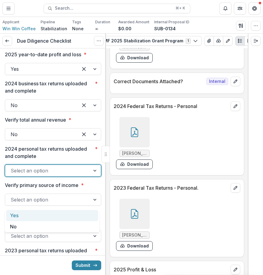
click at [68, 217] on div "Yes" at bounding box center [52, 215] width 92 height 11
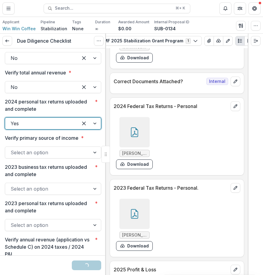
scroll to position [988, 0]
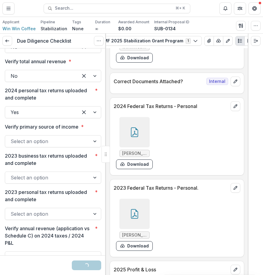
click at [81, 135] on div at bounding box center [53, 134] width 96 height 2
click at [81, 145] on div at bounding box center [48, 141] width 74 height 8
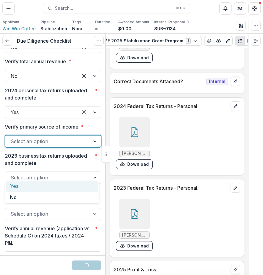
click at [78, 184] on div "Yes" at bounding box center [52, 186] width 92 height 11
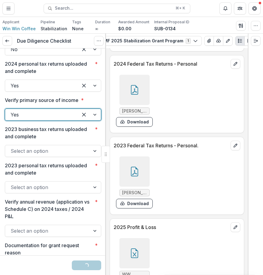
scroll to position [3059, 0]
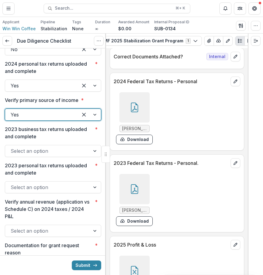
click at [145, 197] on div at bounding box center [134, 189] width 30 height 30
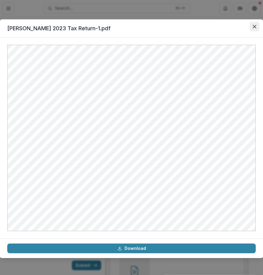
click at [253, 26] on icon "Close" at bounding box center [254, 27] width 4 height 4
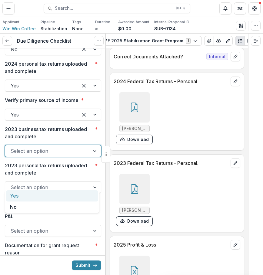
click at [80, 155] on div at bounding box center [48, 151] width 74 height 8
click at [63, 199] on div "Yes" at bounding box center [52, 195] width 92 height 11
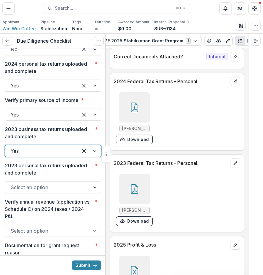
click at [64, 193] on div "Select an option" at bounding box center [53, 187] width 96 height 12
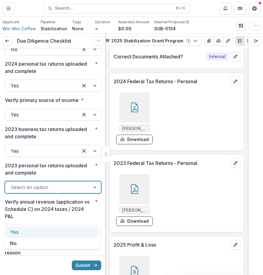
click at [47, 231] on div "Yes" at bounding box center [52, 232] width 92 height 11
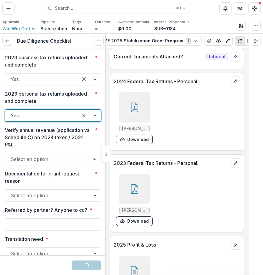
scroll to position [1092, 0]
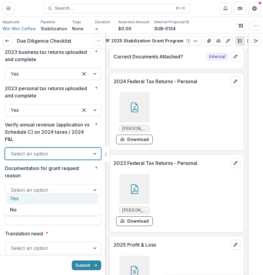
click at [63, 158] on div at bounding box center [48, 153] width 74 height 8
click at [58, 197] on div "Yes" at bounding box center [52, 198] width 92 height 11
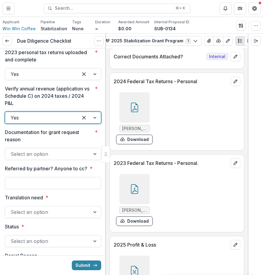
scroll to position [1131, 0]
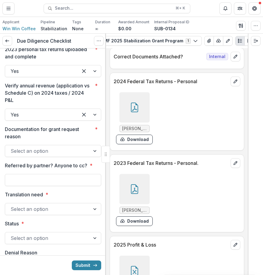
click at [38, 145] on div at bounding box center [53, 143] width 96 height 2
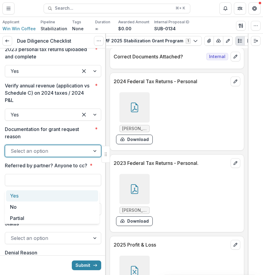
click at [38, 155] on div at bounding box center [48, 151] width 74 height 8
click at [32, 194] on div "Yes" at bounding box center [52, 195] width 92 height 11
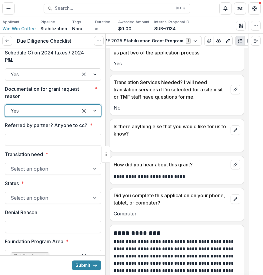
scroll to position [3932, 0]
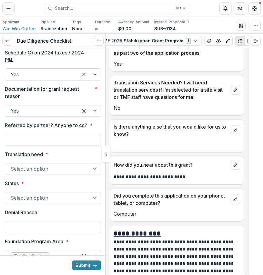
click at [52, 146] on input "Referred by partner? Anyone to cc? *" at bounding box center [53, 140] width 96 height 12
type input "**********"
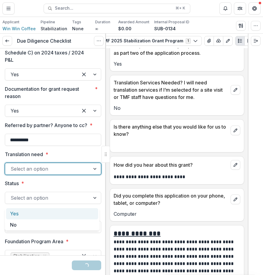
click at [67, 175] on div "Select an option" at bounding box center [53, 169] width 96 height 12
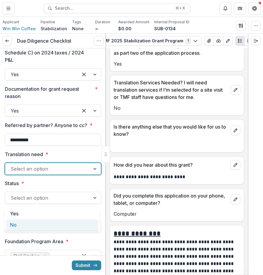
click at [63, 225] on div "No" at bounding box center [52, 224] width 92 height 11
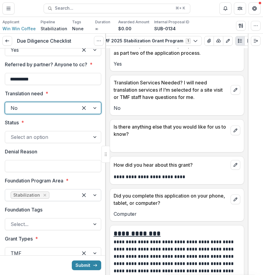
scroll to position [1254, 0]
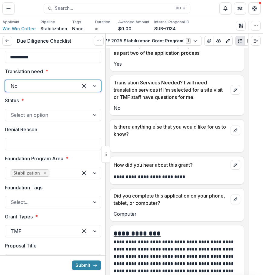
click at [76, 109] on div at bounding box center [53, 107] width 96 height 2
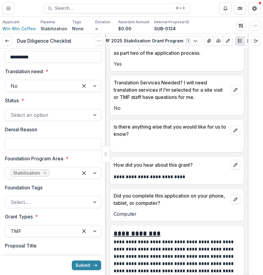
click at [86, 120] on div "Select an option" at bounding box center [47, 115] width 85 height 10
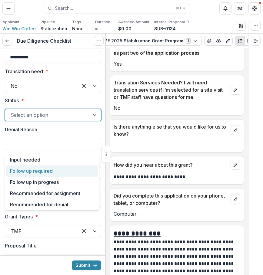
click at [73, 176] on div "Follow up required" at bounding box center [52, 170] width 92 height 11
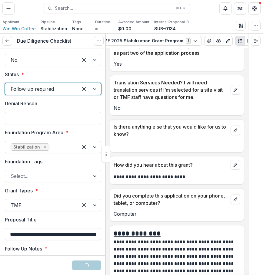
scroll to position [1292, 0]
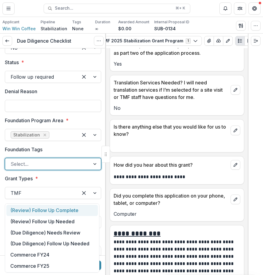
click at [67, 168] on div at bounding box center [48, 164] width 74 height 8
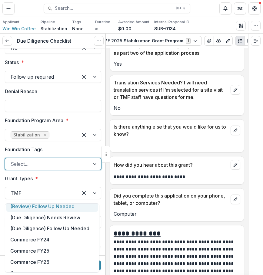
scroll to position [14, 0]
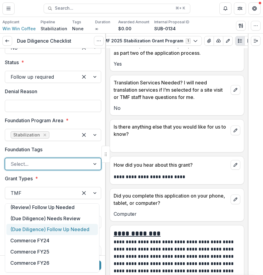
click at [81, 232] on div "(Due Diligence) Follow Up Needed" at bounding box center [51, 229] width 91 height 11
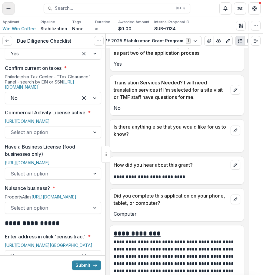
scroll to position [316, 0]
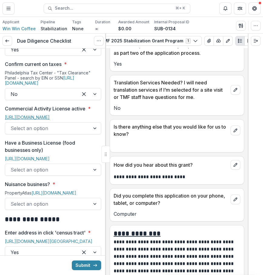
click at [50, 115] on link "[URL][DOMAIN_NAME]" at bounding box center [27, 117] width 45 height 5
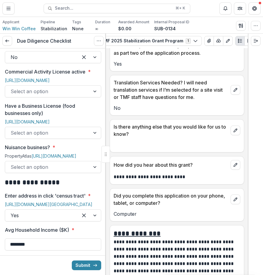
scroll to position [360, 0]
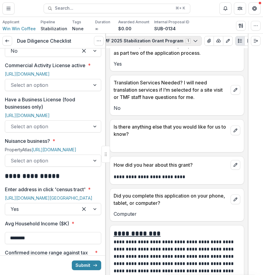
click at [193, 40] on icon "button" at bounding box center [195, 40] width 5 height 5
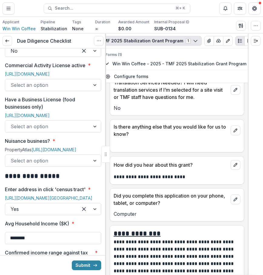
click at [193, 40] on icon "button" at bounding box center [195, 40] width 5 height 5
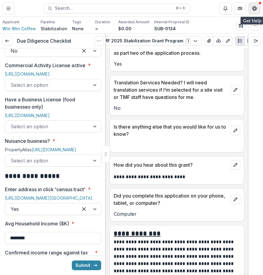
click at [255, 8] on icon "Get Help" at bounding box center [255, 9] width 1 height 2
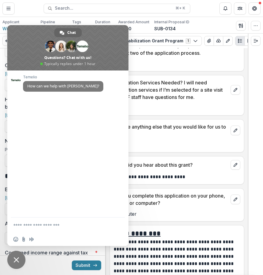
click at [202, 27] on div "Applicant Win Win Coffee Pipeline Stabilization Tags None All tags Duration ∞ A…" at bounding box center [131, 25] width 258 height 12
click at [20, 263] on span "Close chat" at bounding box center [16, 260] width 18 height 18
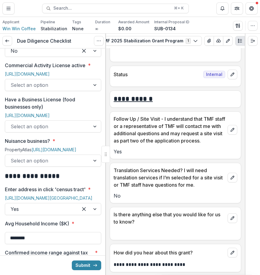
scroll to position [3884, 0]
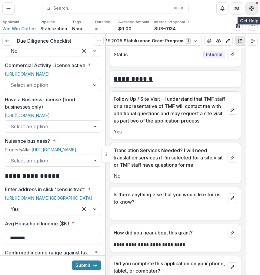
click at [250, 5] on button "Get Help" at bounding box center [251, 8] width 12 height 12
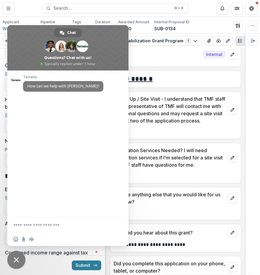
click at [194, 23] on div "Applicant Win Win Coffee Pipeline Stabilization Tags None All tags Duration ∞ A…" at bounding box center [129, 25] width 255 height 12
click at [18, 260] on span "Close chat" at bounding box center [16, 259] width 5 height 5
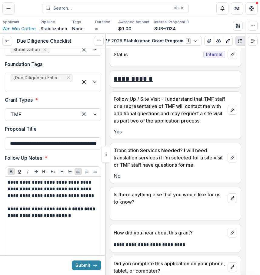
scroll to position [1374, 0]
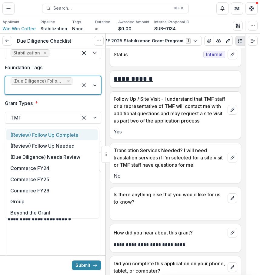
click at [53, 94] on div at bounding box center [42, 89] width 62 height 8
click at [95, 71] on label "Foundation Tags" at bounding box center [51, 67] width 93 height 7
click at [12, 93] on input "Foundation Tags" at bounding box center [12, 89] width 2 height 7
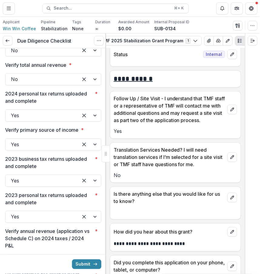
scroll to position [987, 0]
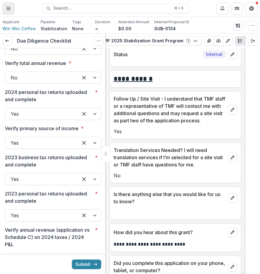
click at [7, 6] on icon "Toggle Menu" at bounding box center [8, 8] width 5 height 5
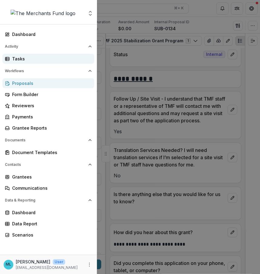
click at [44, 60] on div "Tasks" at bounding box center [50, 59] width 77 height 6
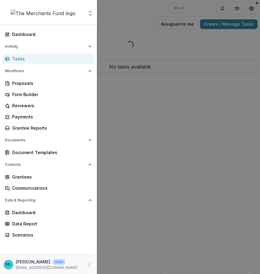
click at [201, 152] on div "Aggregate Analysis Foundations The Merchants Fund Team Settings Dashboard Activ…" at bounding box center [130, 137] width 260 height 274
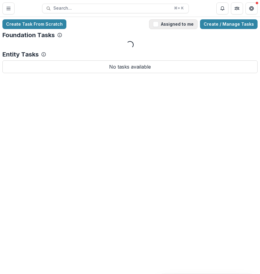
click at [183, 23] on button "Assigned to me" at bounding box center [173, 24] width 48 height 10
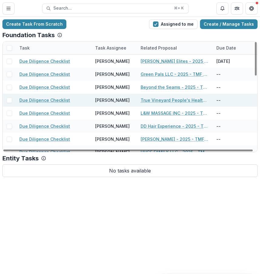
scroll to position [241, 0]
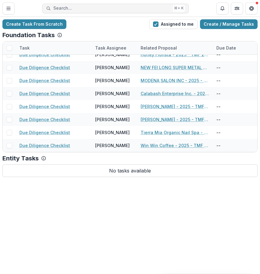
click at [96, 9] on span "Search..." at bounding box center [111, 8] width 117 height 5
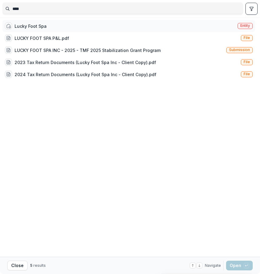
type input "****"
click at [62, 28] on div "Lucky Foot Spa Entity" at bounding box center [128, 26] width 252 height 12
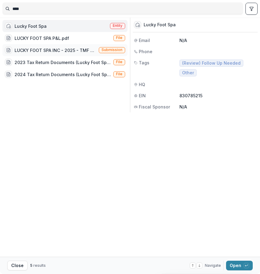
click at [83, 52] on div "LUCKY FOOT SPA INC - 2025 - TMF 2025 Stabilization Grant Program" at bounding box center [56, 50] width 82 height 6
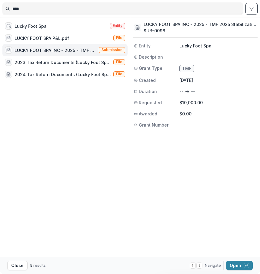
click at [118, 50] on span "Submission" at bounding box center [111, 50] width 21 height 4
click at [118, 50] on div "LUCKY FOOT SPA INC - 2025 - TMF 2025 Stabilization Grant Program Submission" at bounding box center [64, 50] width 125 height 12
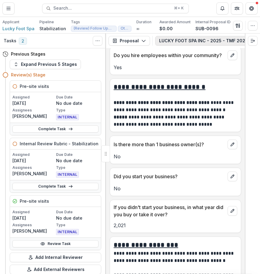
scroll to position [0, 129]
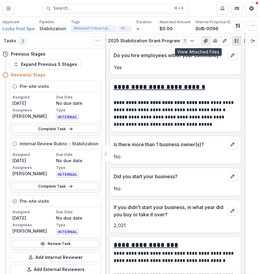
click at [203, 43] on icon "View Attached Files" at bounding box center [205, 40] width 5 height 5
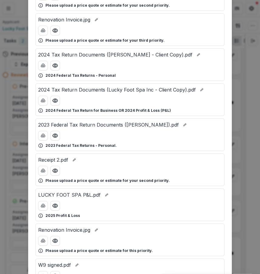
scroll to position [73, 0]
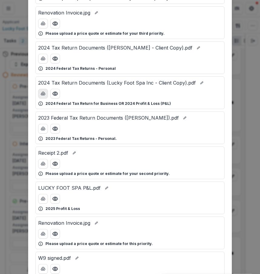
click at [42, 95] on icon "download-button" at bounding box center [43, 93] width 5 height 5
click at [245, 94] on div "Attached Files Receipt.pdf Please upload a price quote or estimate for your sec…" at bounding box center [130, 137] width 260 height 274
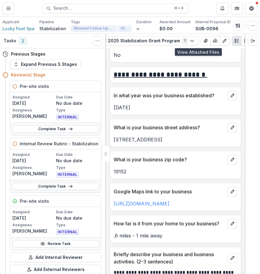
scroll to position [327, 0]
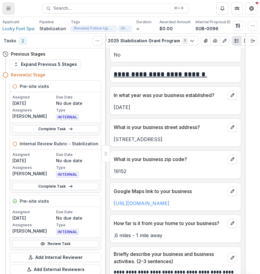
click at [11, 10] on icon "Toggle Menu" at bounding box center [8, 8] width 5 height 5
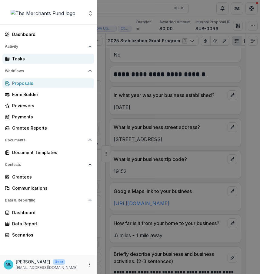
click at [57, 61] on div "Tasks" at bounding box center [50, 59] width 77 height 6
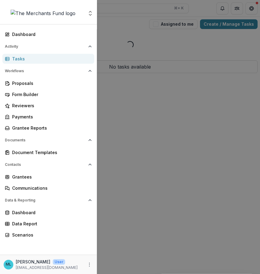
click at [140, 95] on div "Aggregate Analysis Foundations The Merchants Fund Team Settings Dashboard Activ…" at bounding box center [130, 137] width 260 height 274
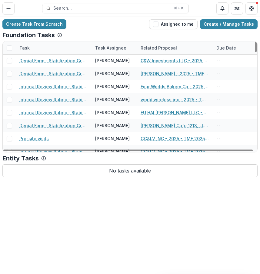
scroll to position [1125, 0]
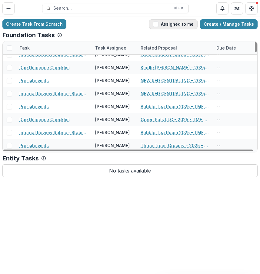
click at [169, 25] on button "Assigned to me" at bounding box center [173, 24] width 48 height 10
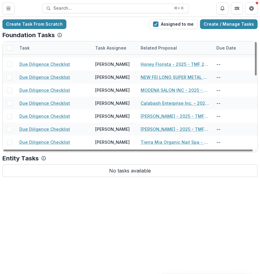
scroll to position [241, 0]
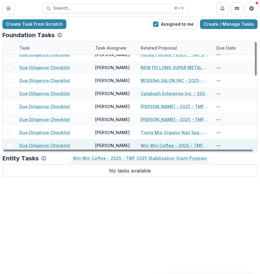
click at [173, 146] on link "Win Win Coffee - 2025 - TMF 2025 Stabilization Grant Program" at bounding box center [174, 145] width 68 height 6
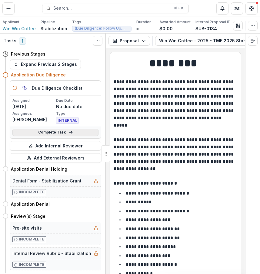
click at [71, 130] on link "Complete Task" at bounding box center [55, 132] width 86 height 7
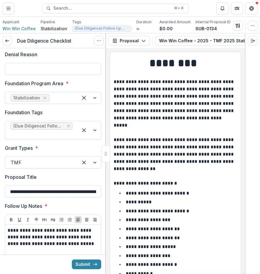
scroll to position [1324, 0]
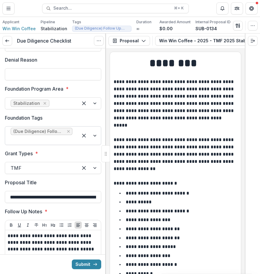
click at [68, 144] on div at bounding box center [42, 140] width 62 height 8
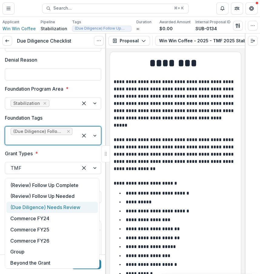
click at [78, 207] on div "(Due Diligence) Needs Review" at bounding box center [51, 207] width 91 height 11
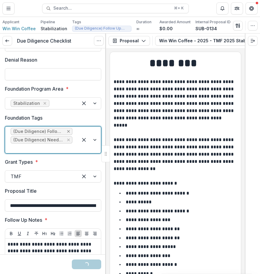
click at [66, 134] on icon "Remove (Due Diligence) Follow Up Needed" at bounding box center [68, 131] width 5 height 5
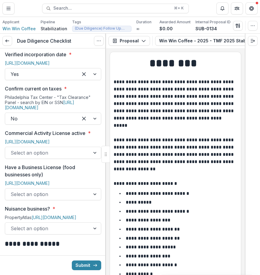
scroll to position [286, 0]
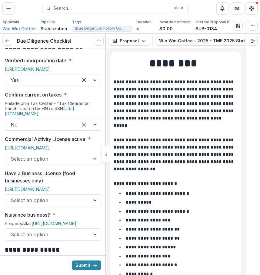
click at [73, 155] on div at bounding box center [48, 159] width 74 height 8
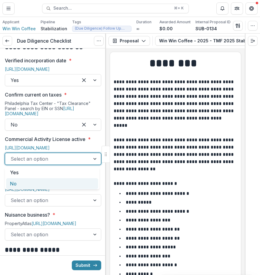
click at [64, 183] on div "No" at bounding box center [52, 183] width 92 height 11
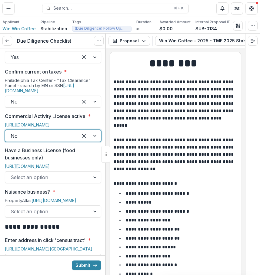
scroll to position [330, 0]
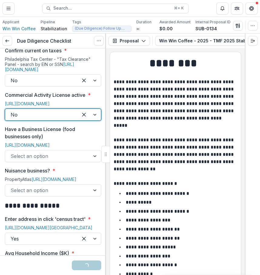
click at [63, 160] on div at bounding box center [48, 156] width 74 height 8
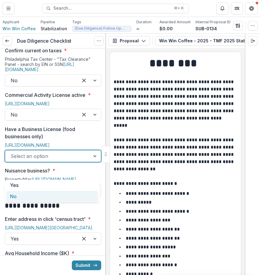
click at [54, 199] on div "No" at bounding box center [52, 196] width 92 height 11
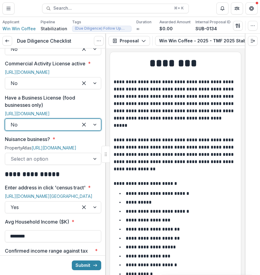
scroll to position [367, 0]
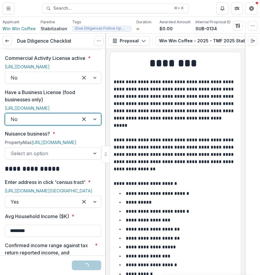
click at [51, 159] on div "Select an option" at bounding box center [53, 153] width 96 height 12
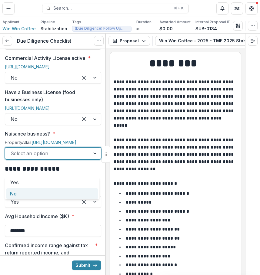
click at [47, 194] on div "No" at bounding box center [52, 193] width 92 height 11
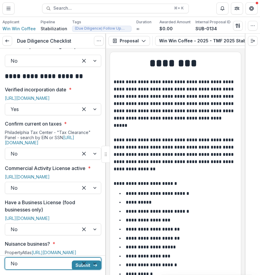
scroll to position [251, 0]
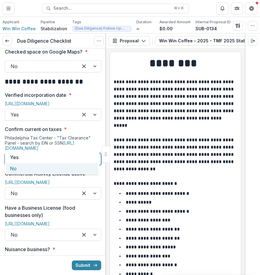
click at [24, 153] on div "No" at bounding box center [53, 159] width 96 height 12
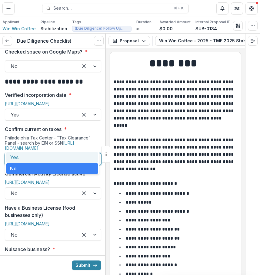
click at [28, 156] on div "Yes" at bounding box center [52, 157] width 92 height 11
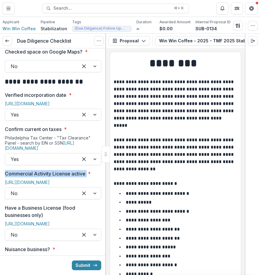
drag, startPoint x: 5, startPoint y: 155, endPoint x: 87, endPoint y: 158, distance: 82.0
click at [87, 170] on label "Commercial Activity License active *" at bounding box center [51, 173] width 93 height 7
copy p "Commercial Activity License active"
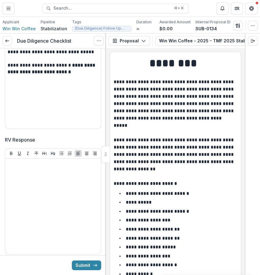
scroll to position [1520, 0]
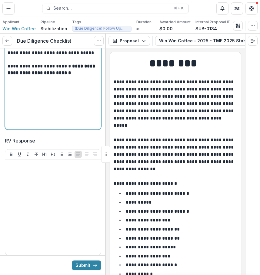
click at [65, 127] on div "**********" at bounding box center [53, 81] width 91 height 91
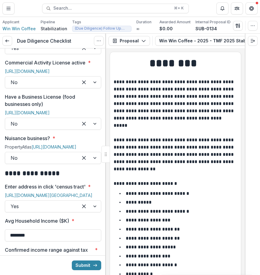
scroll to position [301, 0]
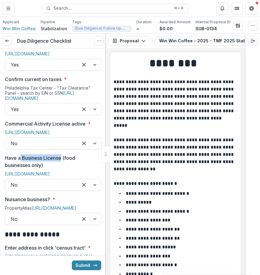
drag, startPoint x: 21, startPoint y: 156, endPoint x: 63, endPoint y: 160, distance: 41.6
click at [63, 160] on p "Have a Business License (food businesses only)" at bounding box center [51, 161] width 93 height 15
copy p "Business License"
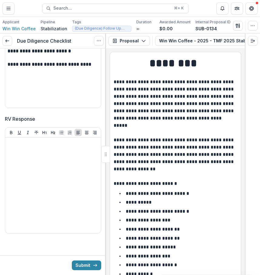
scroll to position [1573, 0]
click at [92, 66] on p "**********" at bounding box center [53, 64] width 91 height 7
paste div
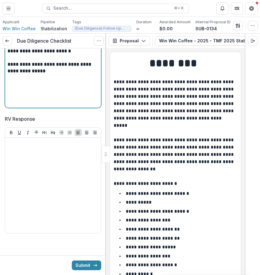
click at [21, 73] on strong "**********" at bounding box center [50, 67] width 85 height 11
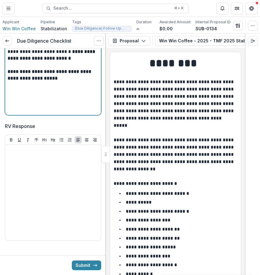
click at [8, 80] on strong "**********" at bounding box center [50, 74] width 85 height 11
click at [14, 80] on strong "**********" at bounding box center [50, 74] width 85 height 11
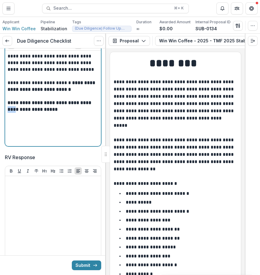
scroll to position [1487, 0]
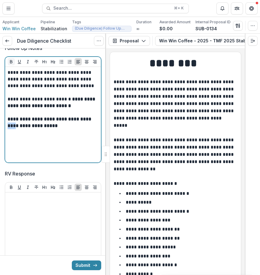
click at [10, 64] on icon "Bold" at bounding box center [11, 61] width 2 height 3
click at [83, 160] on div "**********" at bounding box center [53, 114] width 91 height 91
click at [8, 121] on strong "**********" at bounding box center [51, 119] width 87 height 5
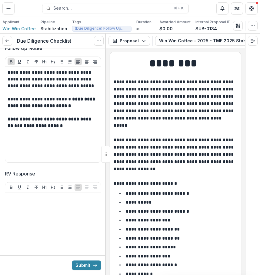
click at [12, 67] on div at bounding box center [53, 62] width 96 height 10
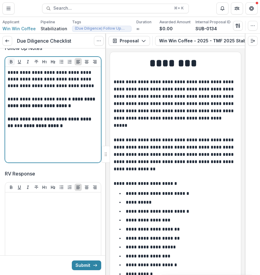
click at [10, 64] on icon "Bold" at bounding box center [11, 61] width 5 height 5
click at [9, 128] on strong "**********" at bounding box center [50, 122] width 85 height 11
click at [12, 64] on icon "Bold" at bounding box center [11, 61] width 5 height 5
click at [50, 136] on p "**********" at bounding box center [52, 126] width 89 height 20
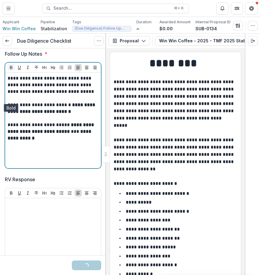
click at [13, 71] on button "Bold" at bounding box center [11, 67] width 7 height 7
click at [79, 140] on strong "**********" at bounding box center [50, 134] width 85 height 11
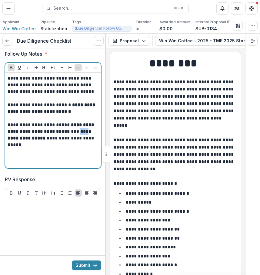
click at [79, 140] on strong "**********" at bounding box center [50, 134] width 85 height 11
click at [12, 70] on icon "Bold" at bounding box center [11, 67] width 5 height 5
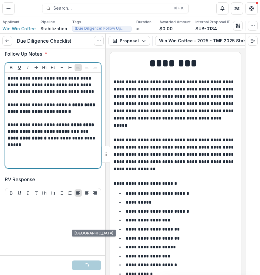
click at [84, 166] on div "**********" at bounding box center [53, 120] width 91 height 91
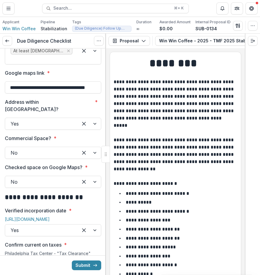
scroll to position [0, 0]
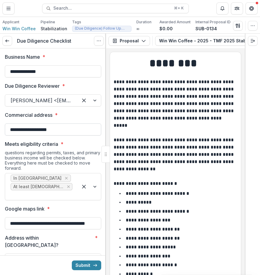
click at [72, 126] on input "**********" at bounding box center [53, 129] width 96 height 12
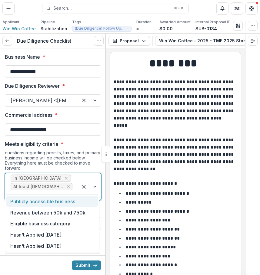
click at [70, 191] on div at bounding box center [42, 195] width 62 height 8
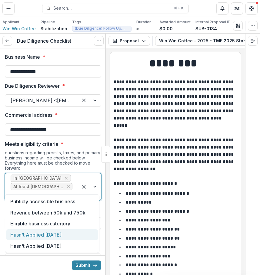
click at [63, 232] on div "Hasn't Applied [DATE]" at bounding box center [51, 234] width 91 height 11
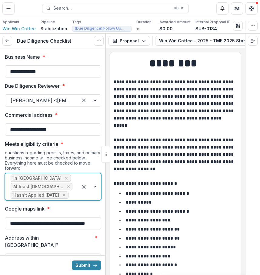
click at [70, 199] on div at bounding box center [71, 195] width 3 height 8
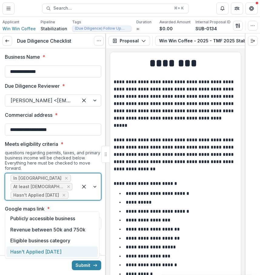
click at [77, 250] on div "Hasn't Applied [DATE]" at bounding box center [51, 251] width 91 height 11
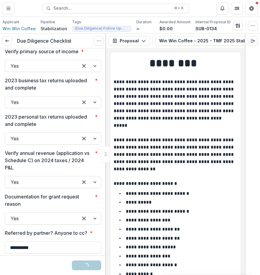
scroll to position [1598, 0]
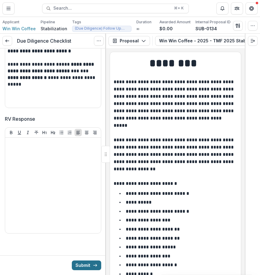
click at [91, 268] on button "Submit" at bounding box center [86, 265] width 29 height 10
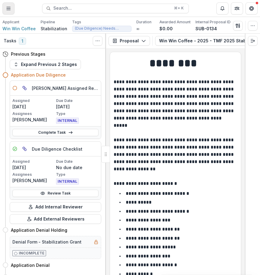
click at [7, 8] on icon "Toggle Menu" at bounding box center [8, 8] width 5 height 5
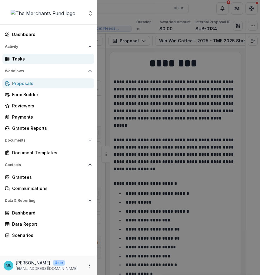
click at [33, 58] on div "Tasks" at bounding box center [50, 59] width 77 height 6
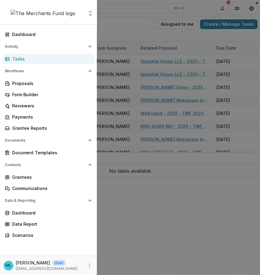
click at [176, 70] on div "Aggregate Analysis Foundations The Merchants Fund Team Settings Dashboard Activ…" at bounding box center [130, 137] width 260 height 275
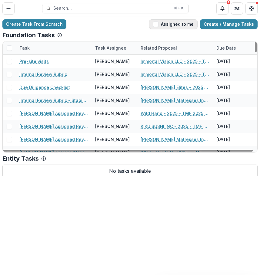
click at [171, 26] on button "Assigned to me" at bounding box center [173, 24] width 48 height 10
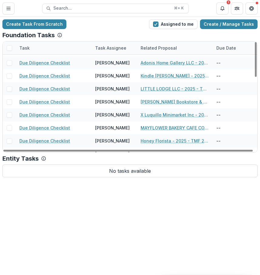
scroll to position [228, 0]
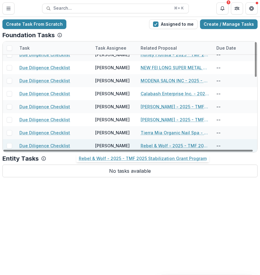
click at [162, 145] on link "Rebel & Wolf - 2025 - TMF 2025 Stabilization Grant Program" at bounding box center [174, 145] width 68 height 6
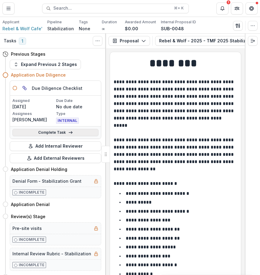
click at [75, 135] on link "Complete Task" at bounding box center [55, 132] width 86 height 7
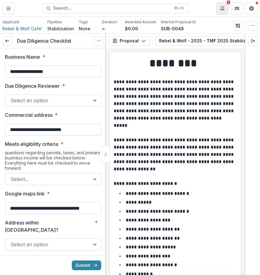
click at [221, 13] on button "Notifications" at bounding box center [222, 8] width 12 height 12
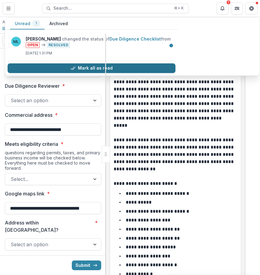
click at [134, 72] on button "Mark all as read" at bounding box center [92, 68] width 168 height 10
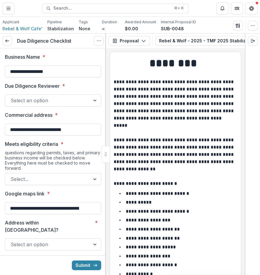
click at [141, 109] on p "**********" at bounding box center [174, 121] width 122 height 87
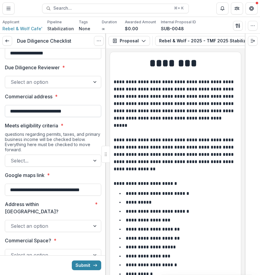
scroll to position [30, 0]
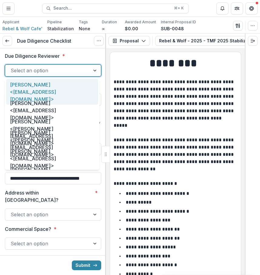
click at [90, 70] on div at bounding box center [95, 70] width 11 height 11
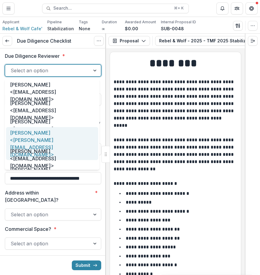
scroll to position [31, 0]
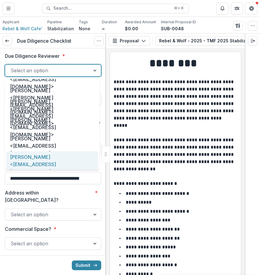
click at [67, 166] on div "[PERSON_NAME] <[EMAIL_ADDRESS][DOMAIN_NAME]>" at bounding box center [52, 164] width 92 height 26
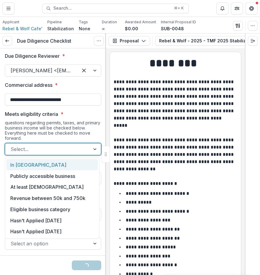
click at [82, 147] on div at bounding box center [48, 149] width 74 height 8
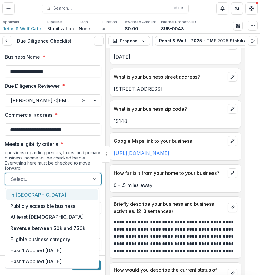
scroll to position [380, 0]
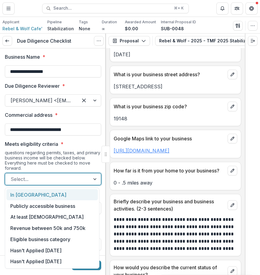
click at [166, 154] on link "[URL][DOMAIN_NAME]" at bounding box center [141, 151] width 56 height 6
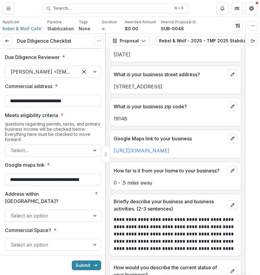
scroll to position [32, 0]
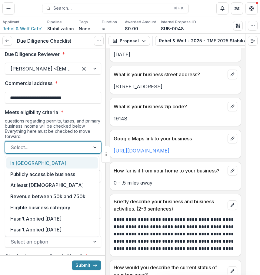
click at [50, 149] on div at bounding box center [48, 147] width 74 height 8
click at [51, 166] on div "In [GEOGRAPHIC_DATA]" at bounding box center [51, 162] width 91 height 11
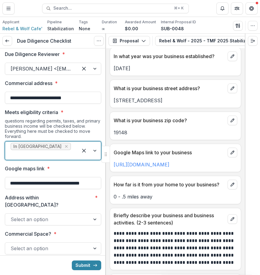
scroll to position [327, 0]
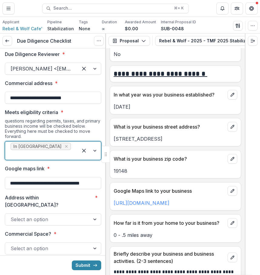
click at [58, 151] on div at bounding box center [42, 155] width 62 height 8
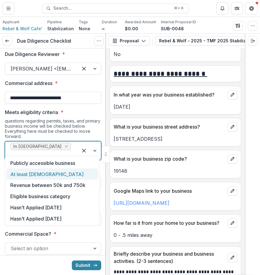
click at [60, 176] on div "At least [DEMOGRAPHIC_DATA]" at bounding box center [51, 173] width 91 height 11
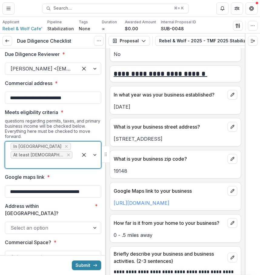
click at [63, 150] on div "In [GEOGRAPHIC_DATA] At least [DEMOGRAPHIC_DATA]" at bounding box center [41, 155] width 73 height 27
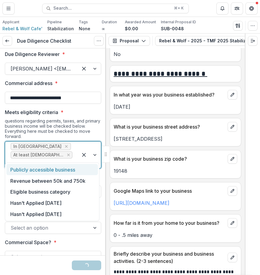
click at [65, 173] on div "Publicly accessible business" at bounding box center [51, 169] width 91 height 11
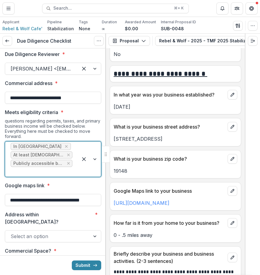
click at [79, 170] on div at bounding box center [89, 159] width 23 height 35
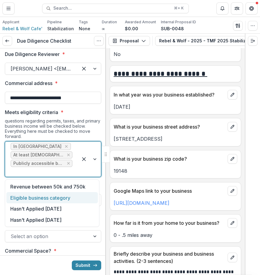
click at [78, 197] on div "Eligible business category" at bounding box center [51, 197] width 91 height 11
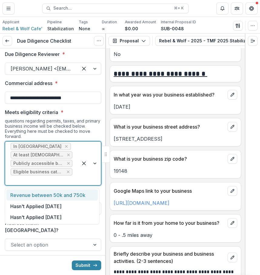
click at [80, 179] on div at bounding box center [89, 164] width 23 height 44
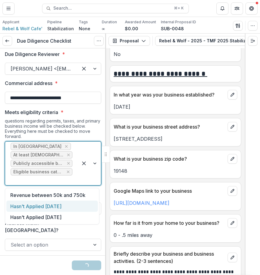
click at [79, 204] on div "Hasn't Applied [DATE]" at bounding box center [51, 206] width 91 height 11
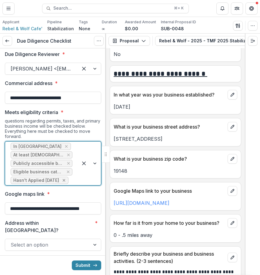
click at [66, 181] on icon "Remove Hasn't Applied in 12 Months" at bounding box center [63, 180] width 5 height 5
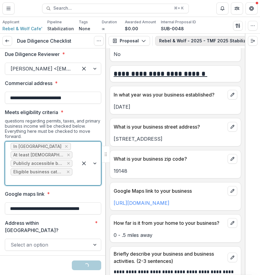
scroll to position [0, 109]
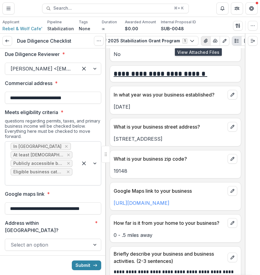
click at [204, 41] on icon "View Attached Files" at bounding box center [205, 41] width 3 height 4
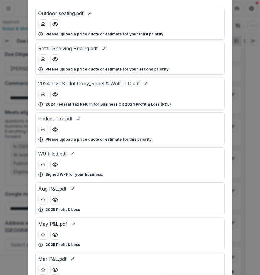
scroll to position [43, 0]
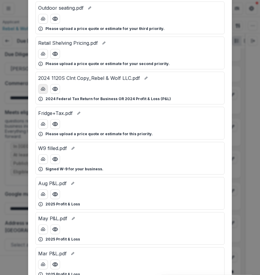
click at [43, 90] on icon "download-button" at bounding box center [43, 89] width 5 height 5
click at [242, 108] on div "Attached Files Outdoor seating.pdf Please upload a price quote or estimate for …" at bounding box center [130, 137] width 260 height 275
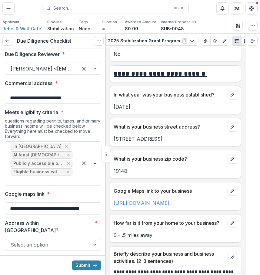
click at [242, 108] on div "Attached Files Outdoor seating.pdf Please upload a price quote or estimate for …" at bounding box center [130, 137] width 260 height 275
click at [78, 180] on div at bounding box center [89, 164] width 23 height 44
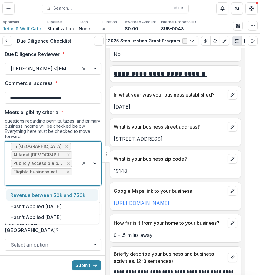
click at [78, 178] on div at bounding box center [89, 164] width 23 height 44
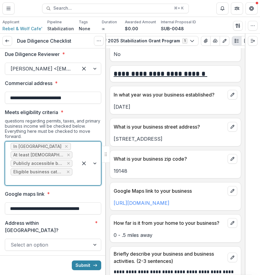
click at [78, 178] on div at bounding box center [89, 164] width 23 height 44
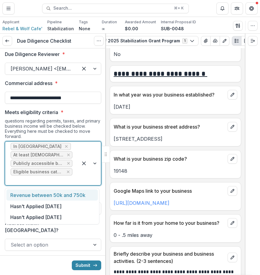
click at [74, 198] on div "Revenue between 50k and 750k" at bounding box center [51, 194] width 91 height 11
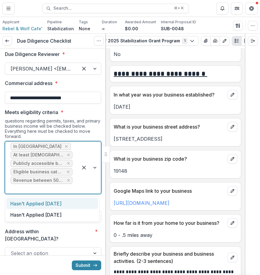
click at [78, 186] on div at bounding box center [89, 168] width 23 height 52
click at [64, 203] on div "Hasn't Applied [DATE]" at bounding box center [51, 203] width 91 height 11
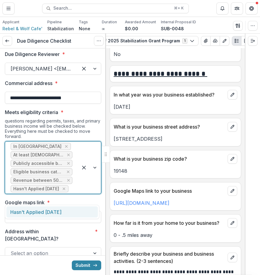
click at [86, 191] on div at bounding box center [89, 168] width 23 height 52
click at [67, 214] on div "Hasn't Applied [DATE]" at bounding box center [51, 211] width 91 height 11
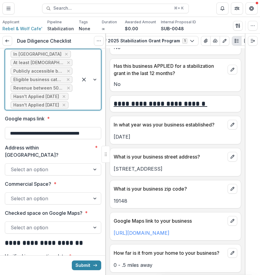
scroll to position [301, 0]
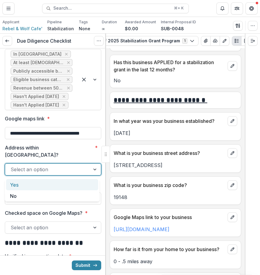
click at [59, 172] on div at bounding box center [48, 169] width 74 height 8
click at [53, 188] on div "Yes" at bounding box center [52, 184] width 92 height 11
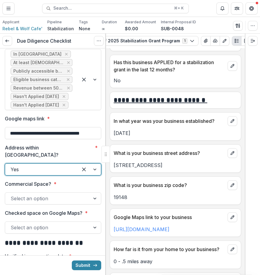
click at [79, 200] on div at bounding box center [48, 198] width 74 height 8
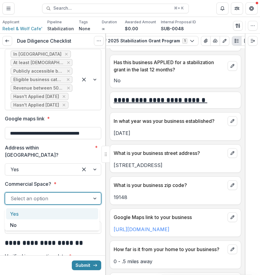
click at [72, 214] on div "Yes" at bounding box center [52, 213] width 92 height 11
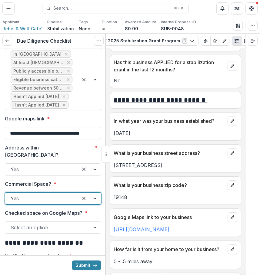
click at [70, 228] on div at bounding box center [48, 227] width 74 height 8
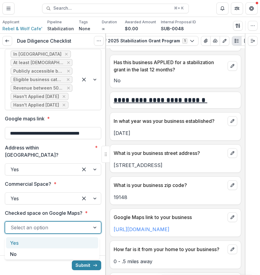
click at [66, 242] on div "Yes" at bounding box center [52, 242] width 92 height 11
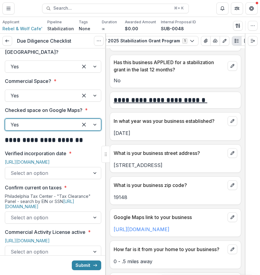
scroll to position [238, 0]
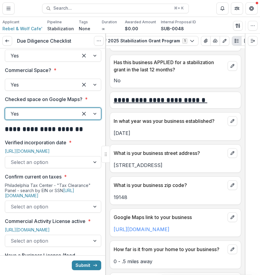
click at [56, 168] on div "Select an option" at bounding box center [53, 162] width 96 height 12
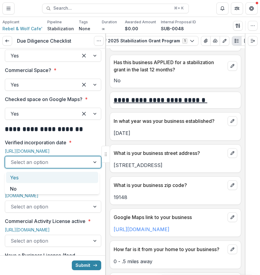
click at [57, 178] on div "Yes" at bounding box center [52, 177] width 92 height 11
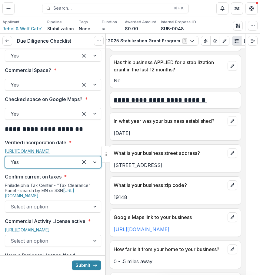
click at [50, 151] on link "[URL][DOMAIN_NAME]" at bounding box center [27, 151] width 45 height 5
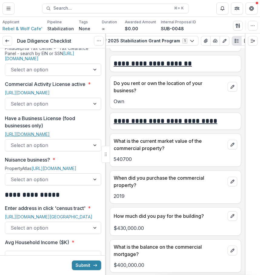
scroll to position [380, 0]
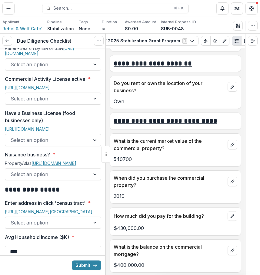
click at [54, 166] on link "[URL][DOMAIN_NAME]" at bounding box center [53, 163] width 45 height 5
click at [84, 105] on div "Select an option" at bounding box center [53, 99] width 96 height 12
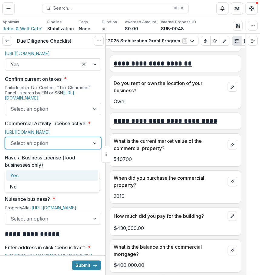
scroll to position [323, 0]
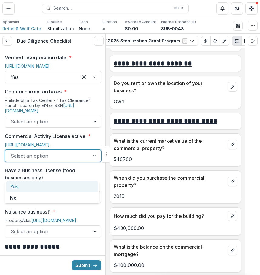
click at [71, 126] on div "Select an option" at bounding box center [47, 122] width 85 height 10
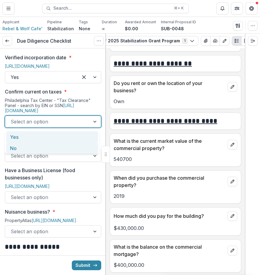
click at [75, 140] on div "Yes" at bounding box center [52, 136] width 92 height 11
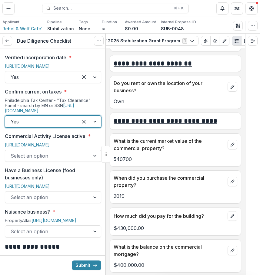
click at [77, 160] on div at bounding box center [48, 156] width 74 height 8
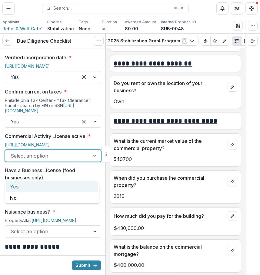
click at [50, 144] on link "[URL][DOMAIN_NAME]" at bounding box center [27, 144] width 45 height 5
click at [62, 160] on div at bounding box center [48, 156] width 74 height 8
click at [62, 189] on div "Yes" at bounding box center [52, 186] width 92 height 11
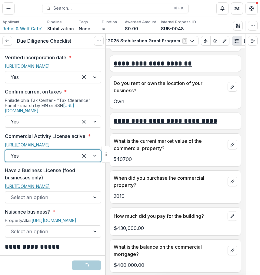
click at [50, 189] on link "[URL][DOMAIN_NAME]" at bounding box center [27, 186] width 45 height 5
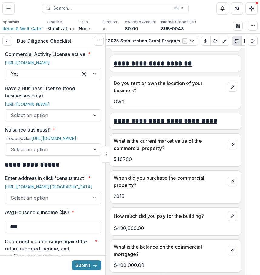
scroll to position [417, 0]
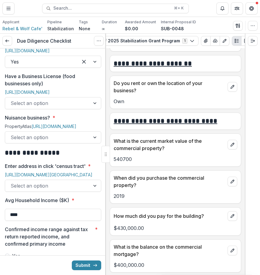
click at [80, 107] on div at bounding box center [48, 103] width 74 height 8
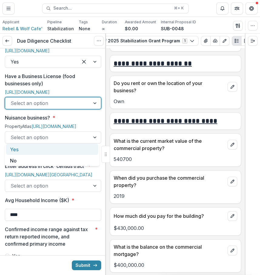
click at [86, 145] on div "Yes" at bounding box center [52, 149] width 92 height 11
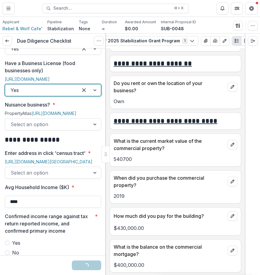
scroll to position [431, 0]
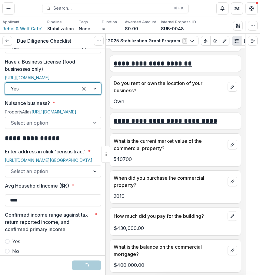
click at [74, 127] on div at bounding box center [48, 123] width 74 height 8
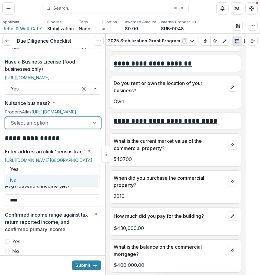
click at [69, 178] on div "No" at bounding box center [52, 180] width 92 height 11
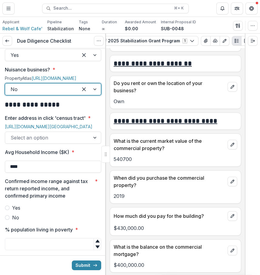
scroll to position [470, 0]
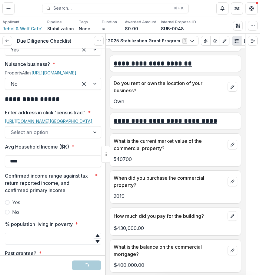
click at [67, 124] on link "[URL][DOMAIN_NAME][GEOGRAPHIC_DATA]" at bounding box center [48, 121] width 87 height 5
click at [55, 136] on div at bounding box center [48, 132] width 74 height 8
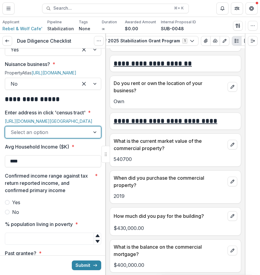
click at [78, 136] on div at bounding box center [48, 132] width 74 height 8
click at [76, 194] on div "Yes" at bounding box center [52, 193] width 92 height 11
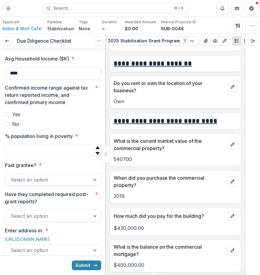
scroll to position [560, 0]
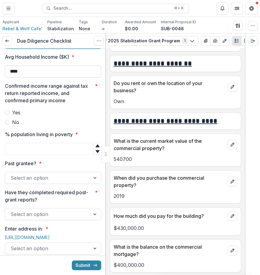
click at [41, 77] on input "****" at bounding box center [53, 71] width 96 height 12
type input "*"
type input "*******"
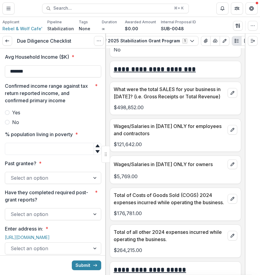
scroll to position [3038, 0]
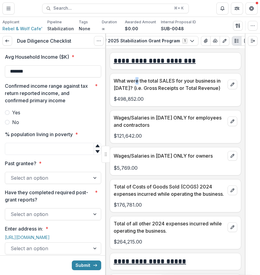
drag, startPoint x: 138, startPoint y: 80, endPoint x: 135, endPoint y: 85, distance: 5.6
click at [135, 85] on p "What were the total SALES for your business in [DATE]? (i.e. Gross Receipts or …" at bounding box center [168, 84] width 111 height 15
click at [138, 84] on p "What were the total SALES for your business in [DATE]? (i.e. Gross Receipts or …" at bounding box center [168, 84] width 111 height 15
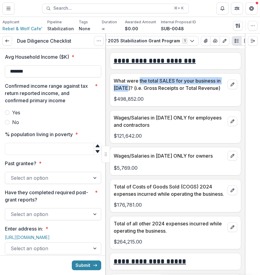
drag, startPoint x: 139, startPoint y: 83, endPoint x: 129, endPoint y: 90, distance: 12.4
click at [129, 90] on p "What were the total SALES for your business in [DATE]? (i.e. Gross Receipts or …" at bounding box center [168, 84] width 111 height 15
copy p "the total SALES for your business in [DATE]?"
click at [250, 40] on icon "Expand right" at bounding box center [252, 40] width 5 height 5
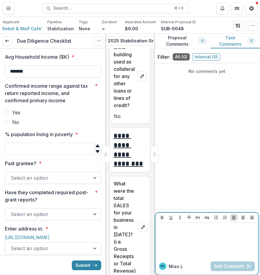
click at [190, 253] on div at bounding box center [207, 240] width 98 height 30
paste div
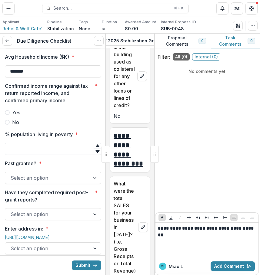
drag, startPoint x: 156, startPoint y: 228, endPoint x: 185, endPoint y: 239, distance: 30.7
click at [185, 239] on div "**********" at bounding box center [206, 240] width 103 height 35
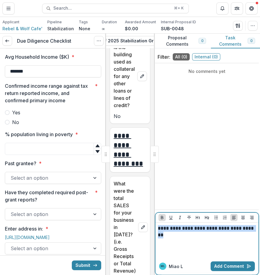
drag, startPoint x: 156, startPoint y: 228, endPoint x: 179, endPoint y: 238, distance: 24.4
click at [179, 238] on div "**********" at bounding box center [206, 240] width 103 height 35
click at [163, 218] on icon "Bold" at bounding box center [162, 217] width 2 height 3
click at [181, 239] on div "**********" at bounding box center [207, 240] width 98 height 30
drag, startPoint x: 160, startPoint y: 229, endPoint x: 270, endPoint y: 240, distance: 110.7
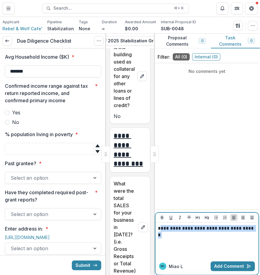
click at [260, 240] on html "**********" at bounding box center [130, 137] width 260 height 275
click at [170, 236] on div "**********" at bounding box center [207, 240] width 98 height 30
drag, startPoint x: 255, startPoint y: 229, endPoint x: 146, endPoint y: 226, distance: 108.6
click at [146, 226] on div "**********" at bounding box center [130, 154] width 260 height 241
click at [162, 220] on button "Bold" at bounding box center [161, 217] width 7 height 7
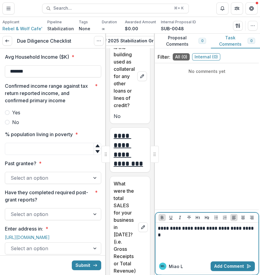
click at [193, 235] on p "**********" at bounding box center [207, 231] width 98 height 13
click at [163, 218] on icon "Bold" at bounding box center [162, 217] width 2 height 3
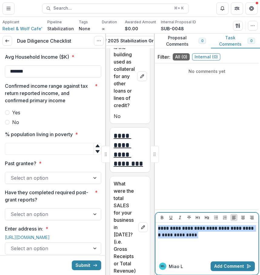
drag, startPoint x: 211, startPoint y: 241, endPoint x: 157, endPoint y: 225, distance: 56.4
click at [155, 226] on div "**********" at bounding box center [206, 240] width 103 height 35
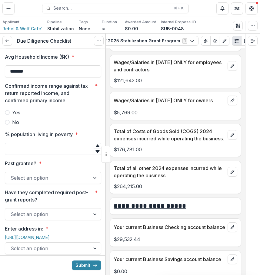
scroll to position [3099, 0]
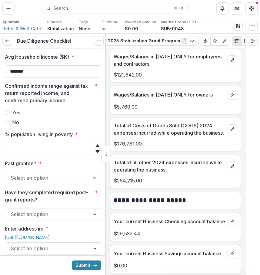
click at [28, 116] on label "Yes" at bounding box center [53, 112] width 96 height 7
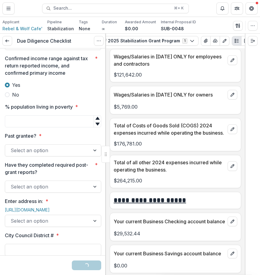
scroll to position [617, 0]
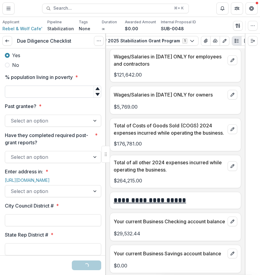
click at [46, 98] on input "% population living in poverty *" at bounding box center [53, 92] width 96 height 12
type input "*"
click at [60, 125] on div at bounding box center [48, 120] width 74 height 8
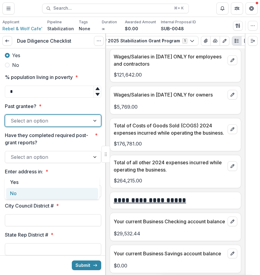
click at [64, 189] on div "No" at bounding box center [52, 193] width 92 height 11
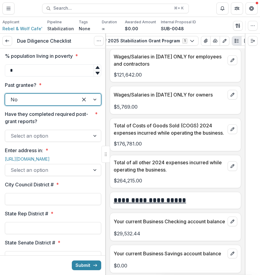
scroll to position [653, 0]
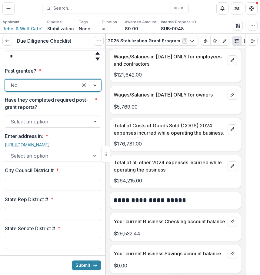
click at [54, 126] on div at bounding box center [48, 121] width 74 height 8
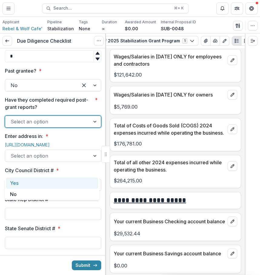
click at [46, 186] on div "Yes" at bounding box center [52, 183] width 92 height 11
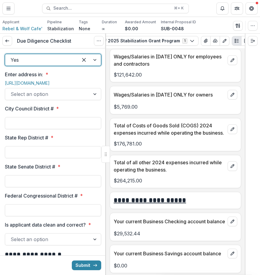
scroll to position [736, 0]
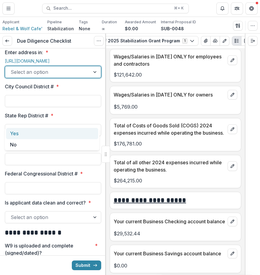
click at [48, 78] on div "Select an option" at bounding box center [53, 72] width 96 height 12
click at [47, 132] on div "Yes" at bounding box center [52, 133] width 92 height 11
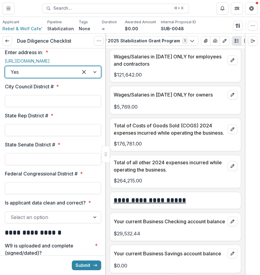
click at [47, 66] on div "[URL][DOMAIN_NAME]" at bounding box center [53, 62] width 96 height 8
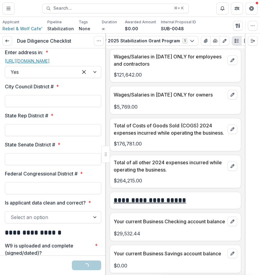
click at [50, 64] on link "[URL][DOMAIN_NAME]" at bounding box center [27, 60] width 45 height 5
click at [42, 107] on input "City Council District # *" at bounding box center [53, 101] width 96 height 12
type input "*"
click at [16, 136] on input "State Rep District # *" at bounding box center [53, 130] width 96 height 12
type input "***"
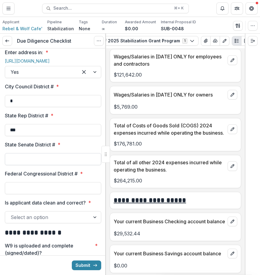
click at [24, 165] on input "State Senate District # *" at bounding box center [53, 159] width 96 height 12
type input "*"
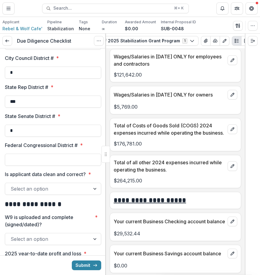
scroll to position [769, 0]
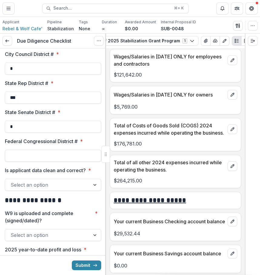
click at [46, 162] on input "Federal Congressional District # *" at bounding box center [53, 156] width 96 height 12
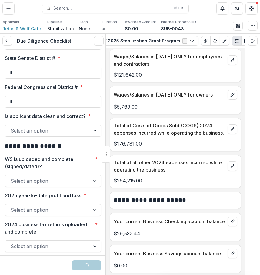
scroll to position [824, 0]
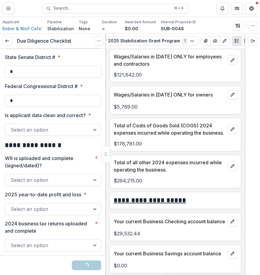
type input "*"
click at [52, 134] on div at bounding box center [48, 130] width 74 height 8
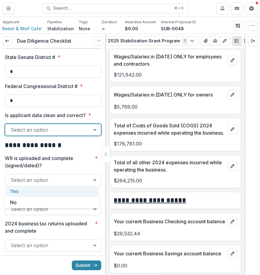
click at [57, 194] on div "Yes" at bounding box center [52, 191] width 92 height 11
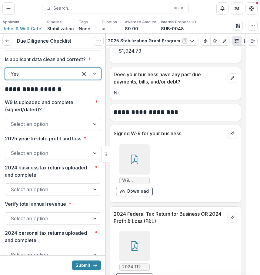
scroll to position [3900, 0]
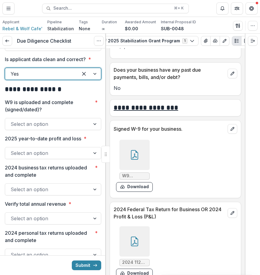
click at [145, 170] on div at bounding box center [134, 155] width 30 height 30
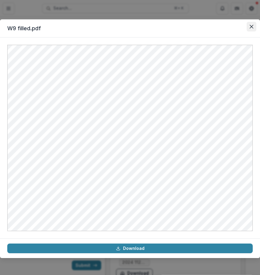
click at [252, 26] on icon "Close" at bounding box center [251, 27] width 4 height 4
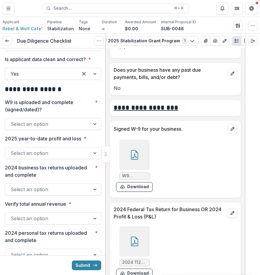
click at [54, 130] on div "Select an option" at bounding box center [53, 124] width 96 height 12
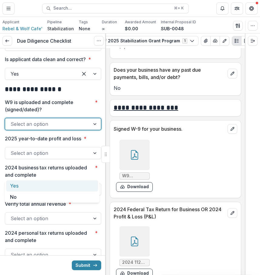
click at [45, 184] on div "Yes" at bounding box center [52, 185] width 92 height 11
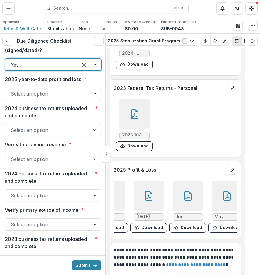
scroll to position [0, 0]
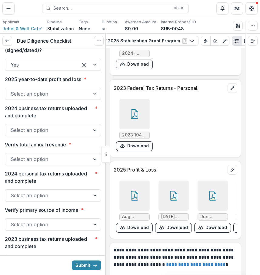
click at [131, 201] on icon at bounding box center [134, 196] width 10 height 10
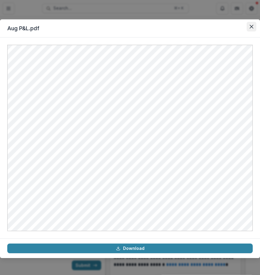
click at [248, 22] on button "Close" at bounding box center [251, 27] width 10 height 10
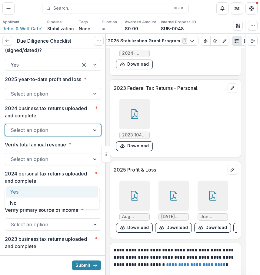
click at [60, 134] on div at bounding box center [48, 130] width 74 height 8
click at [65, 100] on div "Select an option" at bounding box center [53, 94] width 96 height 12
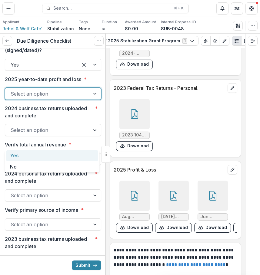
click at [61, 154] on div "Yes" at bounding box center [52, 155] width 92 height 11
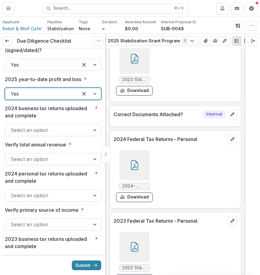
scroll to position [4233, 0]
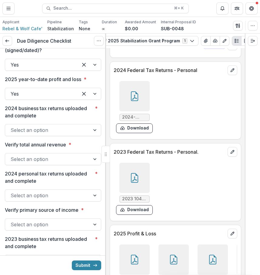
click at [142, 111] on div at bounding box center [134, 96] width 30 height 30
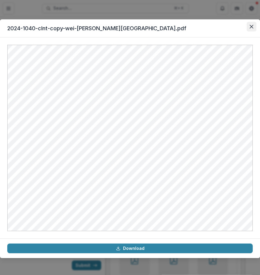
click at [251, 24] on button "Close" at bounding box center [251, 27] width 10 height 10
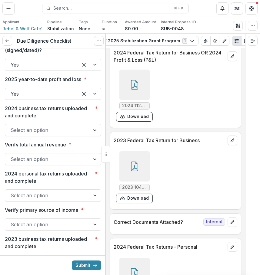
scroll to position [4051, 0]
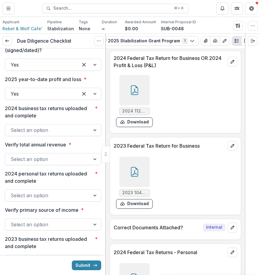
click at [68, 136] on div "Select an option" at bounding box center [53, 130] width 96 height 12
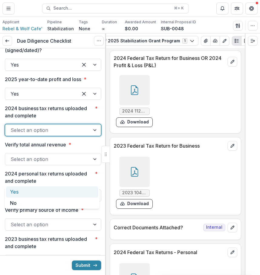
click at [54, 187] on div "Yes" at bounding box center [52, 191] width 92 height 11
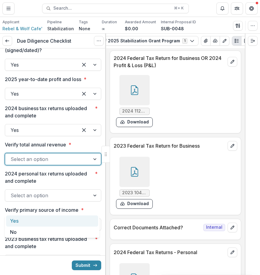
click at [59, 163] on div at bounding box center [48, 159] width 74 height 8
click at [42, 219] on div "Yes" at bounding box center [52, 220] width 92 height 11
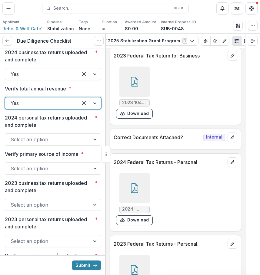
scroll to position [4156, 0]
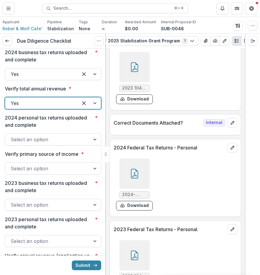
click at [136, 187] on div at bounding box center [134, 173] width 30 height 30
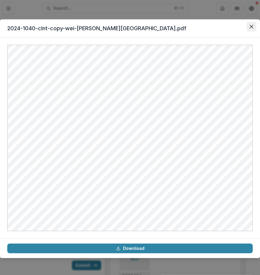
click at [249, 27] on button "Close" at bounding box center [251, 27] width 10 height 10
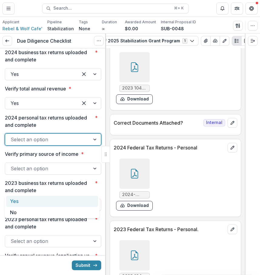
click at [68, 144] on div at bounding box center [48, 139] width 74 height 8
click at [60, 197] on div "Yes" at bounding box center [52, 201] width 92 height 11
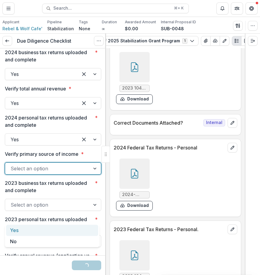
click at [56, 173] on div at bounding box center [48, 168] width 74 height 8
click at [54, 228] on div "Yes" at bounding box center [52, 230] width 92 height 11
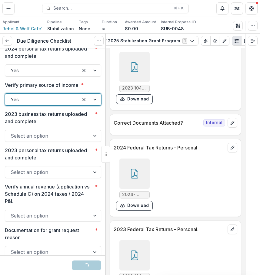
scroll to position [1085, 0]
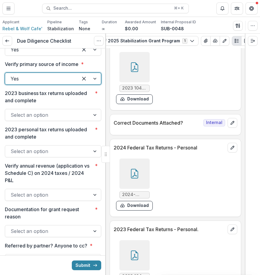
click at [78, 119] on div at bounding box center [48, 115] width 74 height 8
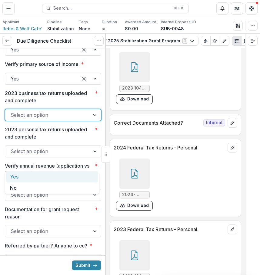
click at [63, 176] on div "Yes" at bounding box center [52, 176] width 92 height 11
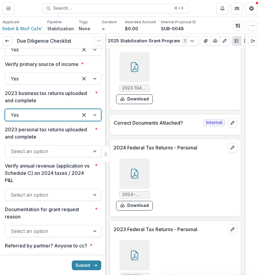
scroll to position [4225, 0]
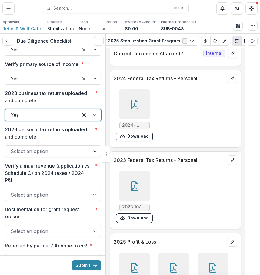
click at [130, 199] on div at bounding box center [134, 186] width 30 height 30
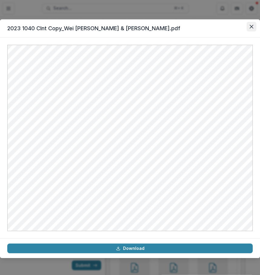
click at [248, 25] on button "Close" at bounding box center [251, 27] width 10 height 10
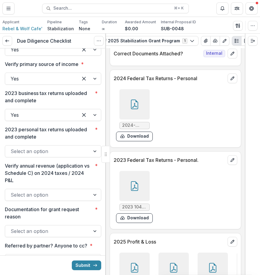
click at [59, 184] on p "Verify annual revenue (application vs Schedule C) on 2024 taxes / 2024 P&L" at bounding box center [48, 173] width 87 height 22
click at [12, 198] on input "Verify annual revenue (application vs Schedule C) on 2024 taxes / 2024 P&L *" at bounding box center [12, 194] width 2 height 7
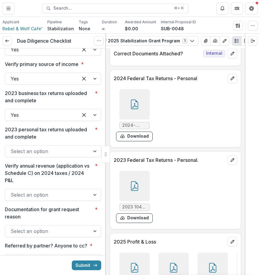
click at [59, 155] on div at bounding box center [48, 151] width 74 height 8
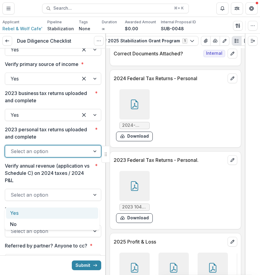
click at [51, 208] on div "Yes" at bounding box center [52, 212] width 92 height 11
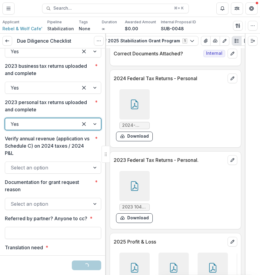
scroll to position [1127, 0]
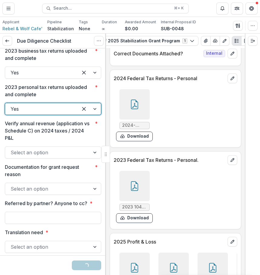
click at [51, 157] on div "Select an option" at bounding box center [47, 153] width 85 height 10
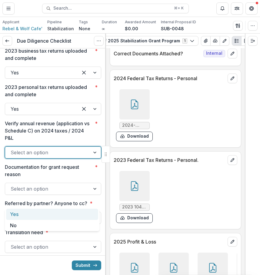
click at [54, 215] on div "Yes" at bounding box center [52, 214] width 92 height 11
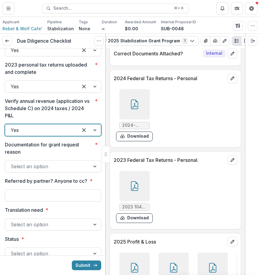
scroll to position [1156, 0]
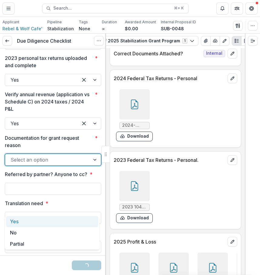
click at [59, 165] on div "Select an option" at bounding box center [47, 160] width 85 height 10
click at [57, 220] on div "Yes" at bounding box center [52, 221] width 92 height 11
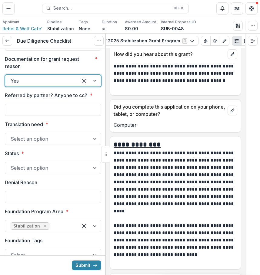
scroll to position [5482, 0]
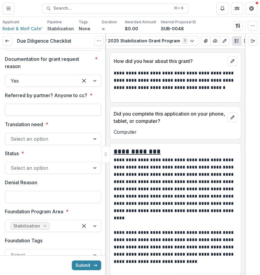
click at [85, 116] on input "Referred by partner? Anyone to cc? *" at bounding box center [53, 110] width 96 height 12
type input "**********"
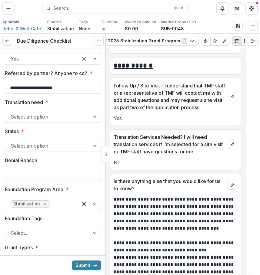
scroll to position [4973, 0]
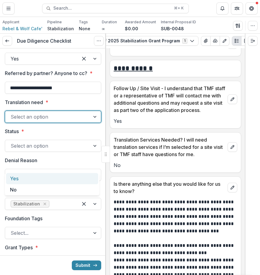
click at [50, 123] on div "Select an option" at bounding box center [53, 117] width 96 height 12
click at [51, 121] on div at bounding box center [48, 117] width 74 height 8
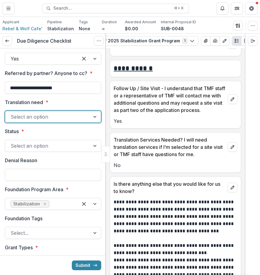
click at [51, 121] on div at bounding box center [48, 117] width 74 height 8
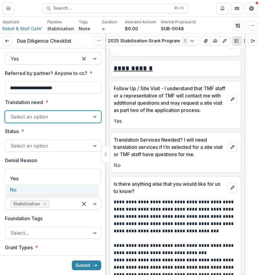
click at [44, 189] on div "No" at bounding box center [52, 189] width 92 height 11
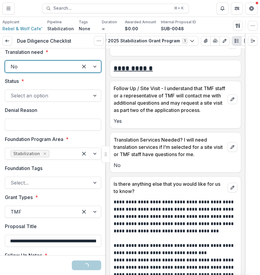
scroll to position [1314, 0]
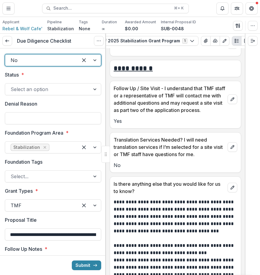
click at [54, 93] on div at bounding box center [48, 89] width 74 height 8
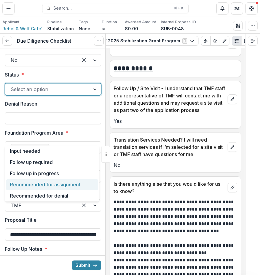
click at [91, 186] on div "Recommended for assignment" at bounding box center [52, 184] width 92 height 11
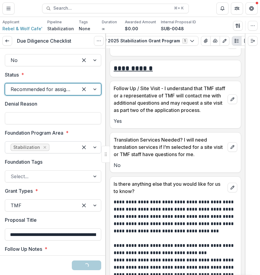
scroll to position [1366, 0]
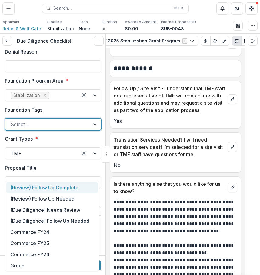
click at [65, 129] on div at bounding box center [48, 124] width 74 height 8
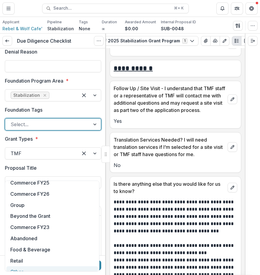
scroll to position [109, 0]
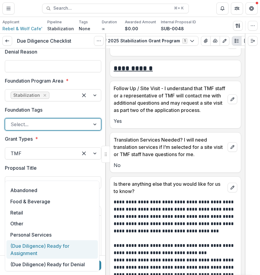
click at [83, 248] on div "(Due Diligence) Ready for Assignment" at bounding box center [51, 249] width 91 height 18
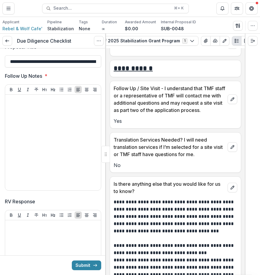
scroll to position [1495, 0]
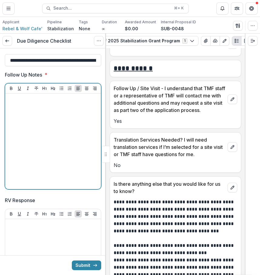
click at [45, 187] on div at bounding box center [53, 141] width 91 height 91
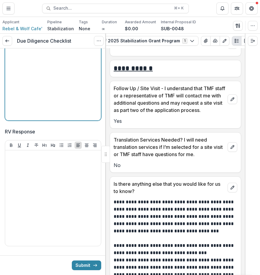
scroll to position [1565, 0]
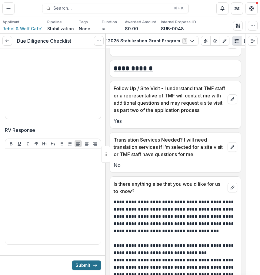
click at [81, 263] on button "Submit" at bounding box center [86, 265] width 29 height 10
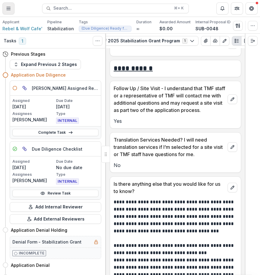
click at [9, 7] on icon "Toggle Menu" at bounding box center [8, 8] width 5 height 5
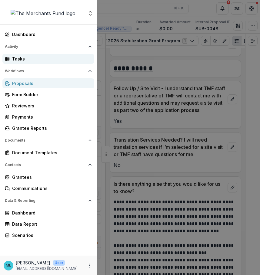
click at [33, 63] on link "Tasks" at bounding box center [48, 59] width 92 height 10
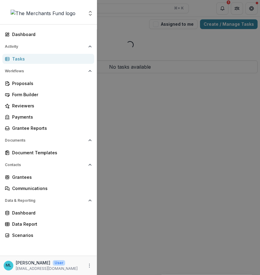
click at [138, 85] on div "Aggregate Analysis Foundations The Merchants Fund Team Settings Dashboard Activ…" at bounding box center [130, 137] width 260 height 275
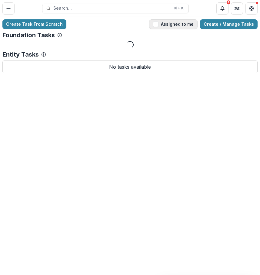
click at [179, 24] on button "Assigned to me" at bounding box center [173, 24] width 48 height 10
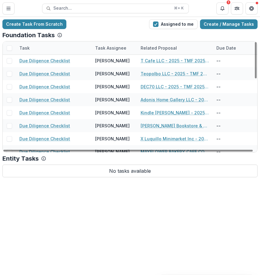
scroll to position [215, 0]
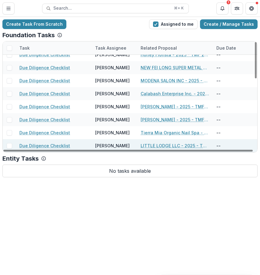
click at [156, 147] on link "LITTLE LODGE LLC - 2025 - TMF 2025 Stabilization Grant Program" at bounding box center [174, 145] width 68 height 6
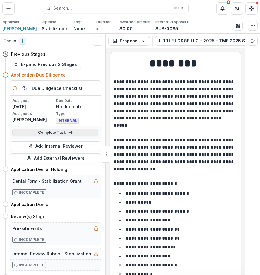
click at [86, 134] on link "Complete Task" at bounding box center [55, 132] width 86 height 7
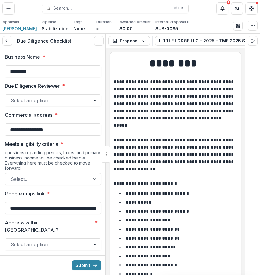
drag, startPoint x: 57, startPoint y: 74, endPoint x: 1, endPoint y: 70, distance: 56.4
paste input "*******"
type input "**********"
click at [57, 100] on div at bounding box center [48, 100] width 74 height 8
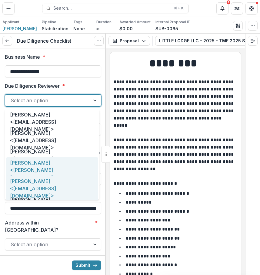
scroll to position [31, 0]
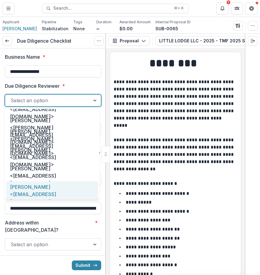
click at [54, 196] on div "[PERSON_NAME] <[EMAIL_ADDRESS][DOMAIN_NAME]>" at bounding box center [52, 194] width 92 height 26
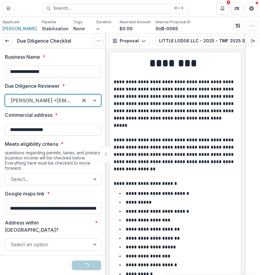
scroll to position [25, 0]
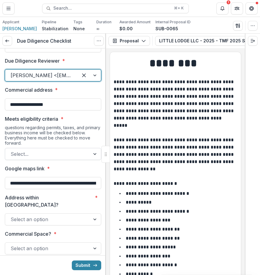
click at [72, 150] on div at bounding box center [48, 154] width 74 height 8
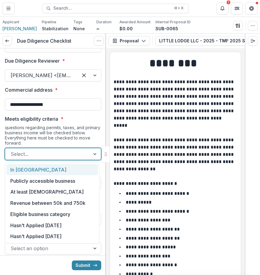
click at [75, 165] on div "In [GEOGRAPHIC_DATA]" at bounding box center [51, 169] width 91 height 11
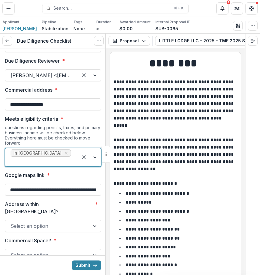
click at [62, 148] on div "In [GEOGRAPHIC_DATA]" at bounding box center [53, 157] width 96 height 19
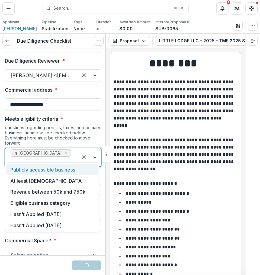
click at [60, 166] on div "Publicly accessible business" at bounding box center [51, 169] width 91 height 11
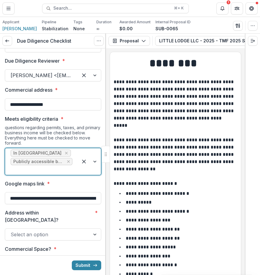
click at [63, 166] on div at bounding box center [42, 170] width 62 height 8
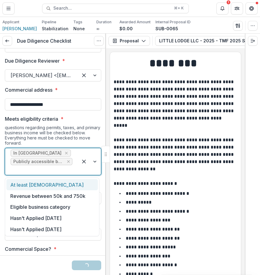
click at [62, 183] on div "At least [DEMOGRAPHIC_DATA]" at bounding box center [51, 184] width 91 height 11
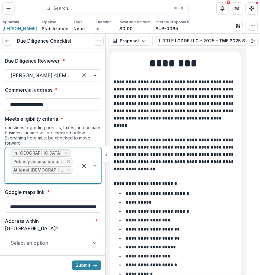
click at [69, 175] on div "In [GEOGRAPHIC_DATA] Publicly accessible business At least [DEMOGRAPHIC_DATA]" at bounding box center [53, 166] width 96 height 36
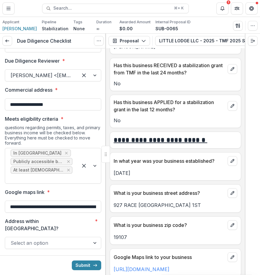
scroll to position [0, 122]
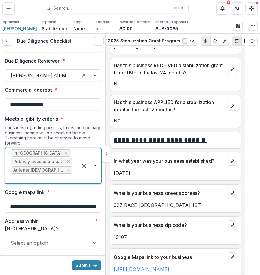
click at [203, 41] on icon "View Attached Files" at bounding box center [205, 40] width 5 height 5
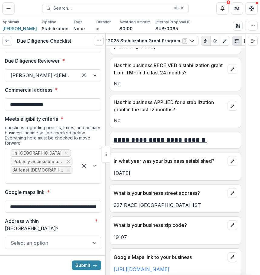
click at [195, 41] on header "Attached Files" at bounding box center [129, 35] width 199 height 18
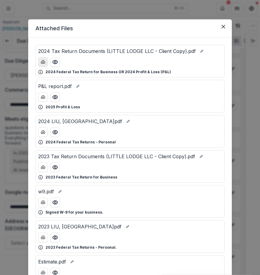
click at [43, 65] on button "download-button" at bounding box center [43, 62] width 10 height 10
click at [221, 27] on icon "Close" at bounding box center [223, 27] width 4 height 4
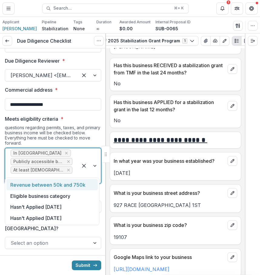
click at [78, 171] on div at bounding box center [89, 165] width 23 height 35
click at [82, 185] on div "Revenue between 50k and 750k" at bounding box center [51, 184] width 91 height 11
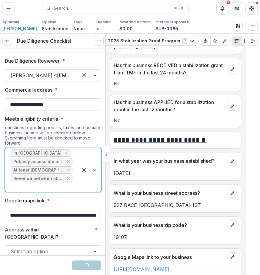
click at [82, 185] on div at bounding box center [89, 170] width 23 height 44
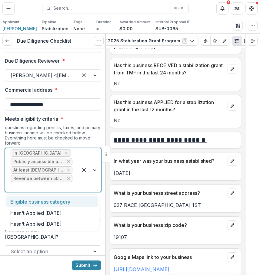
click at [80, 201] on div "Eligible business category" at bounding box center [51, 201] width 91 height 11
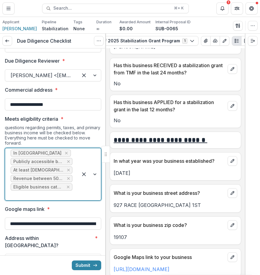
click at [86, 188] on div at bounding box center [89, 174] width 23 height 52
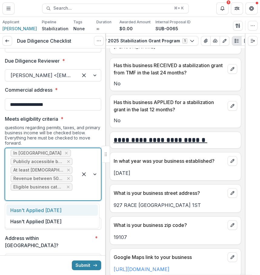
click at [82, 206] on div "Hasn't Applied [DATE]" at bounding box center [51, 209] width 91 height 11
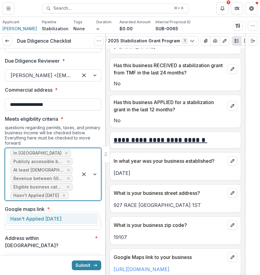
click at [86, 200] on div at bounding box center [89, 174] width 23 height 52
click at [86, 217] on div "Hasn't Applied [DATE]" at bounding box center [51, 218] width 91 height 11
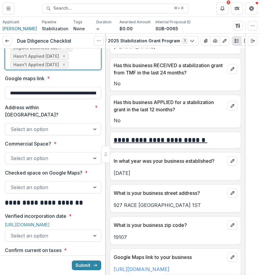
scroll to position [194, 0]
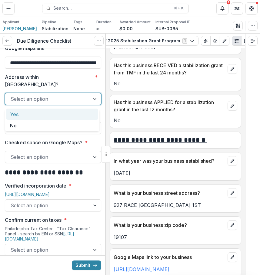
click at [80, 103] on div at bounding box center [48, 99] width 74 height 8
click at [75, 114] on div "Yes" at bounding box center [52, 114] width 92 height 11
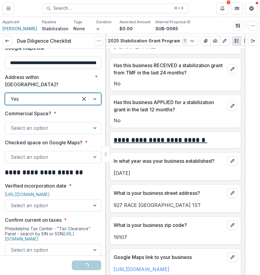
click at [82, 129] on div at bounding box center [48, 128] width 74 height 8
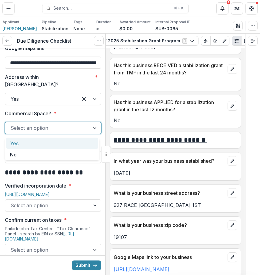
click at [74, 143] on div "Yes" at bounding box center [52, 143] width 92 height 11
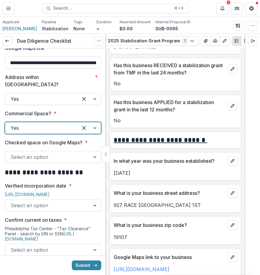
click at [70, 154] on div "Select an option" at bounding box center [47, 157] width 85 height 10
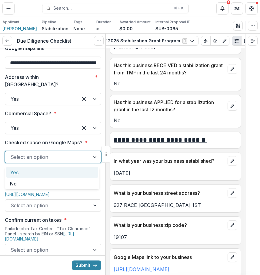
click at [64, 175] on div "Yes" at bounding box center [52, 172] width 92 height 11
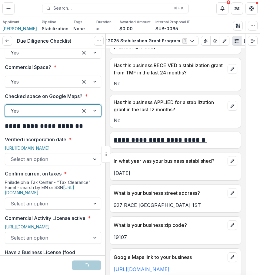
scroll to position [253, 0]
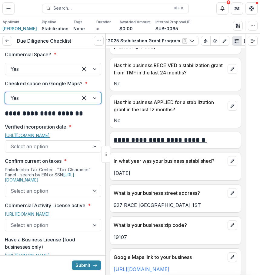
click at [50, 135] on link "[URL][DOMAIN_NAME]" at bounding box center [27, 135] width 45 height 5
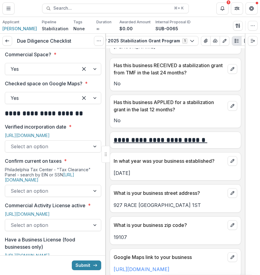
click at [90, 145] on div at bounding box center [95, 146] width 11 height 11
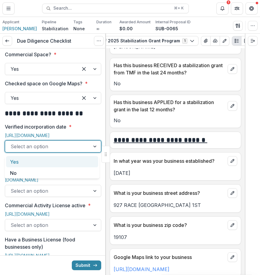
click at [79, 158] on div "Yes" at bounding box center [52, 161] width 92 height 11
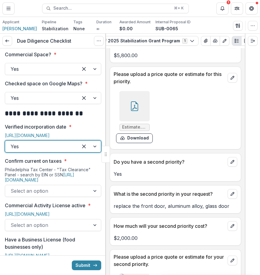
scroll to position [1892, 0]
